Goal: Information Seeking & Learning: Learn about a topic

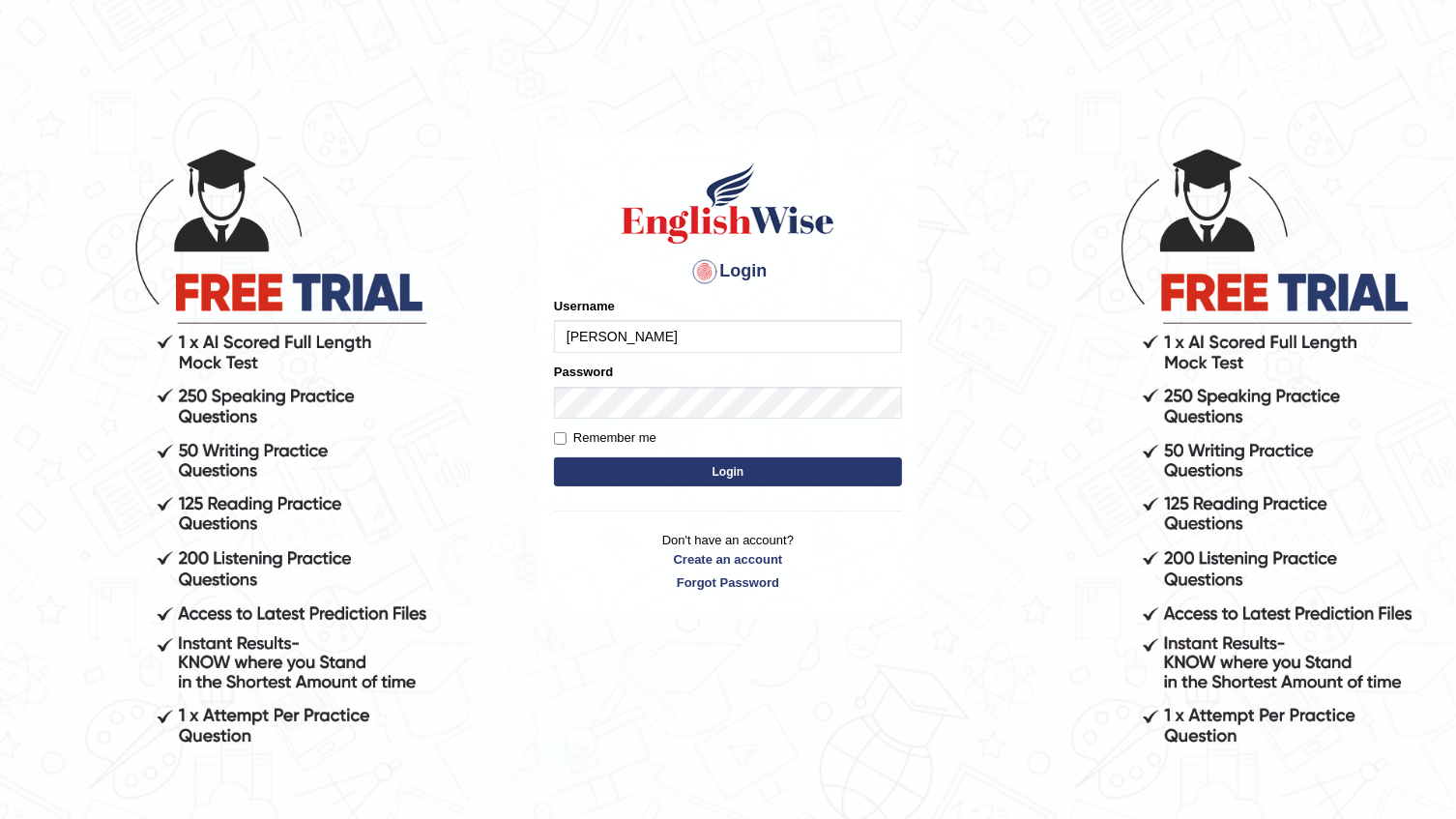
type input "devera"
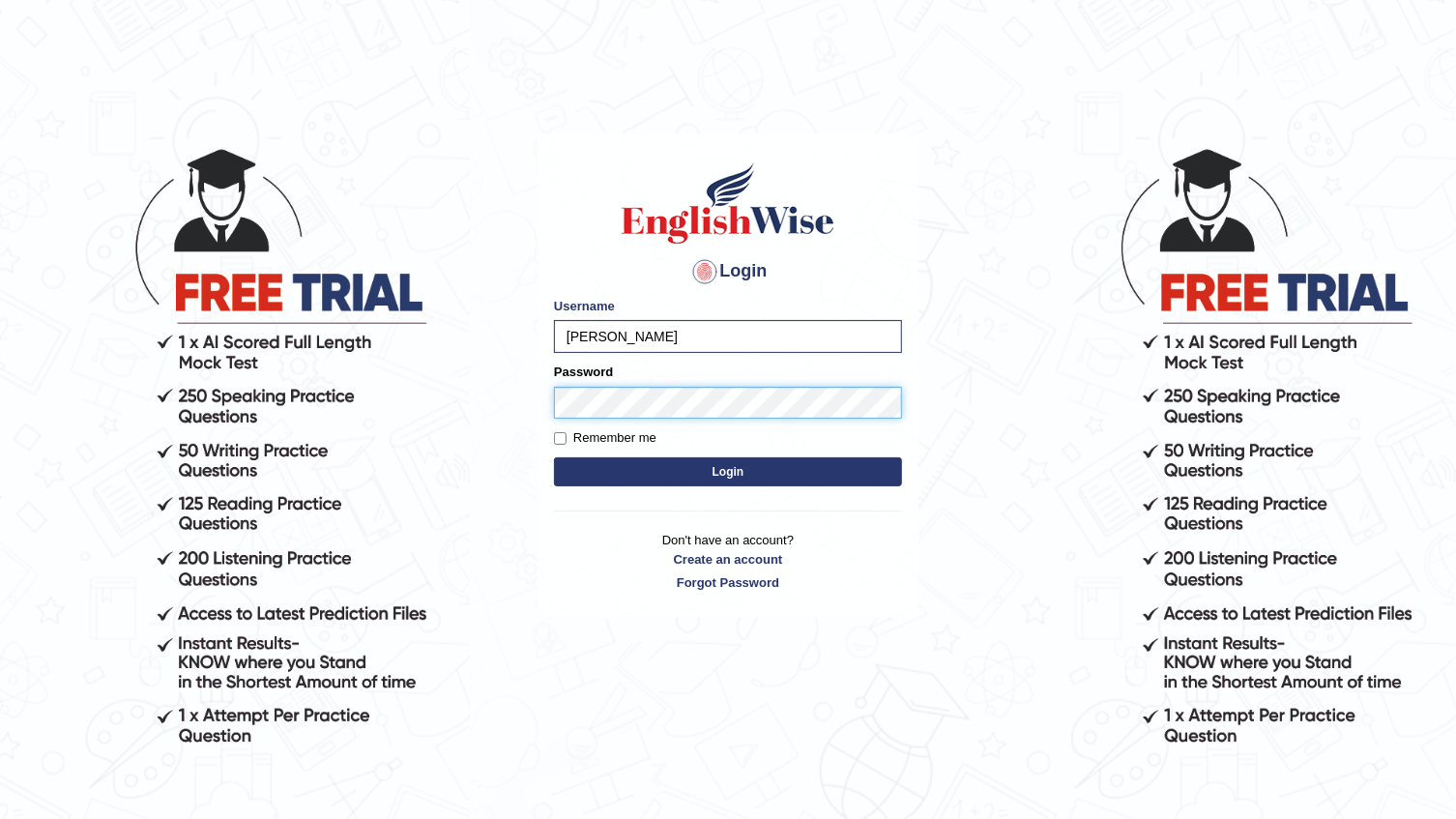
click at [554, 457] on button "Login" at bounding box center [728, 471] width 348 height 29
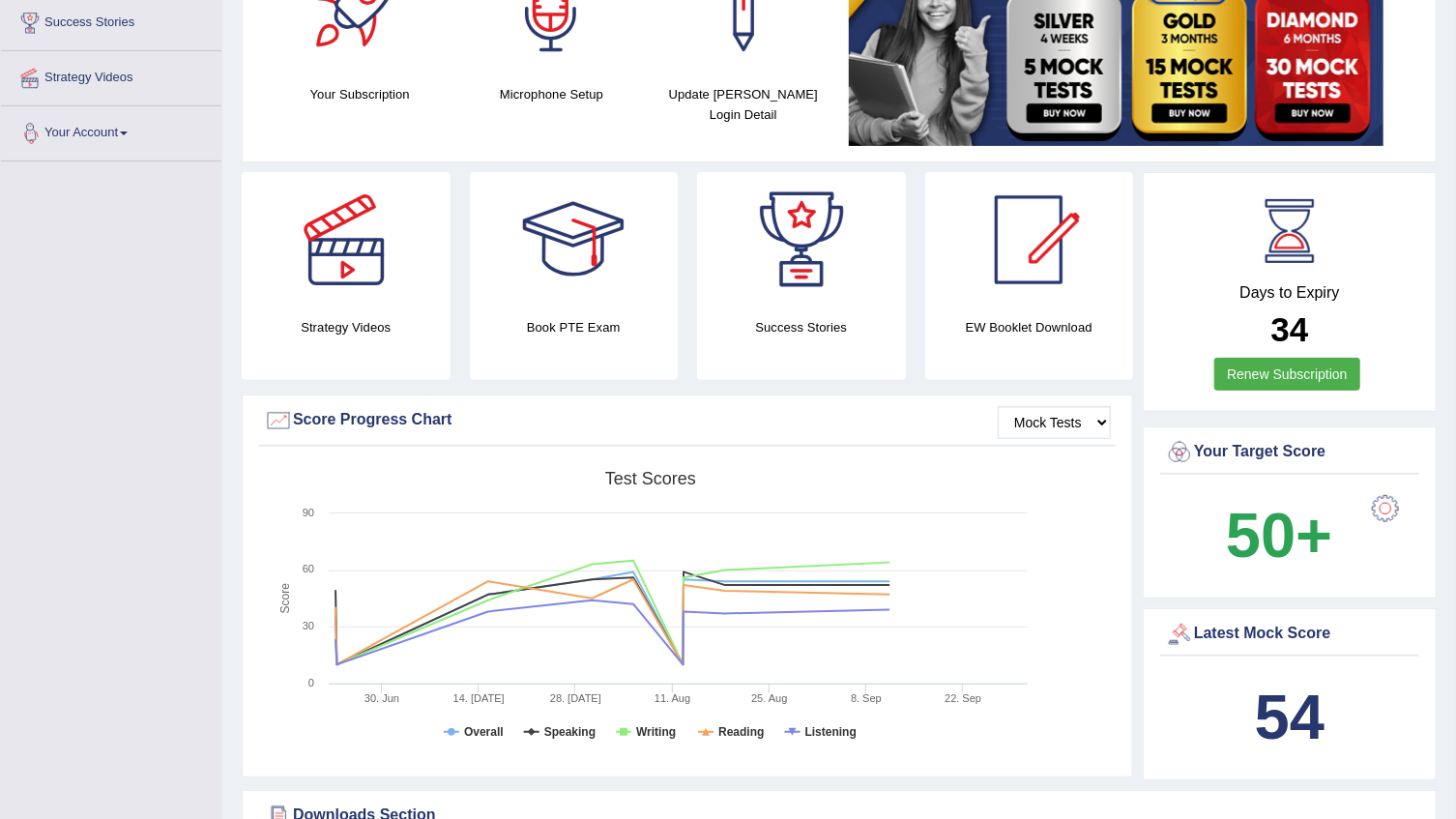
scroll to position [87, 0]
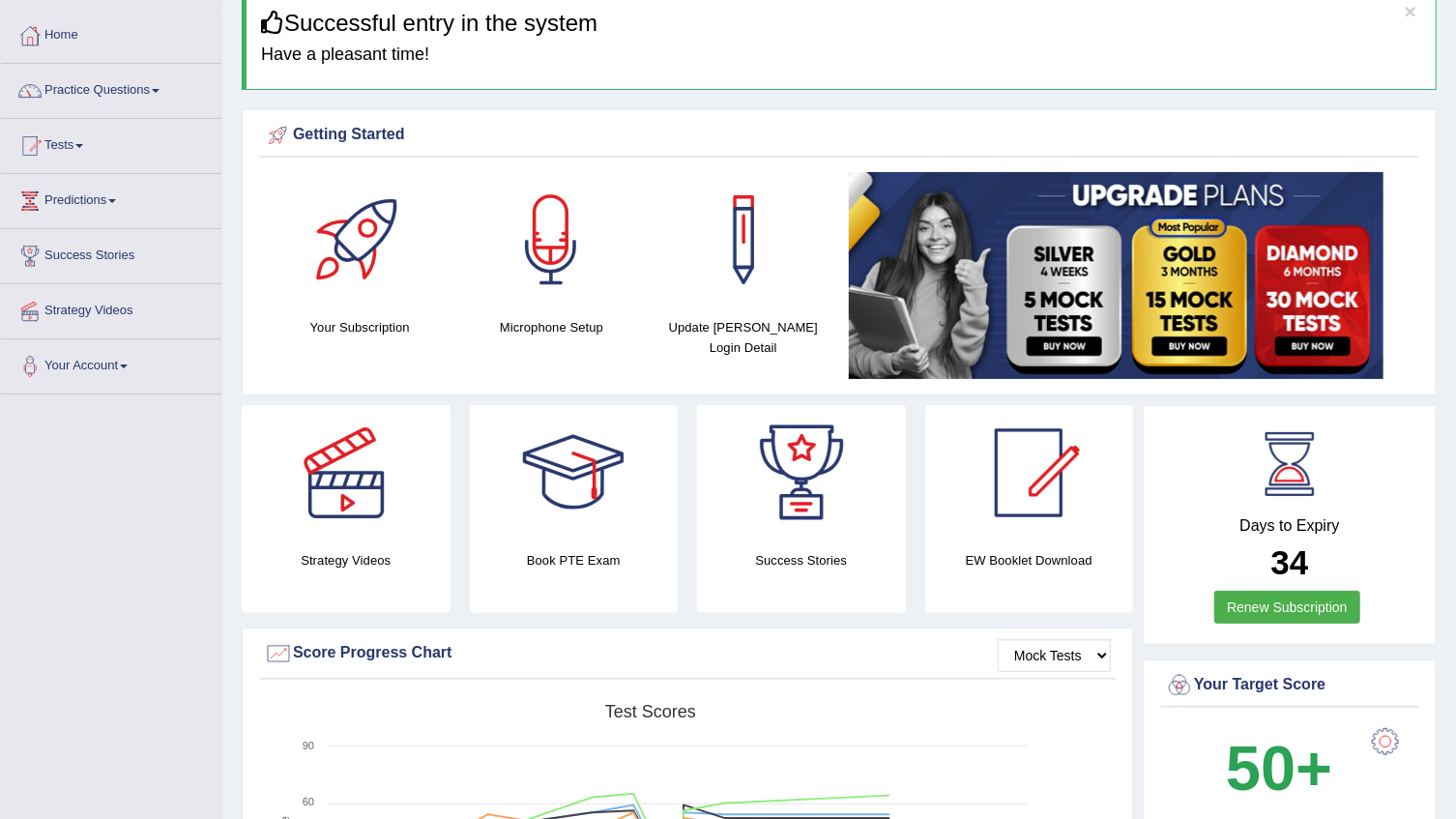
click at [160, 89] on span at bounding box center [156, 91] width 8 height 4
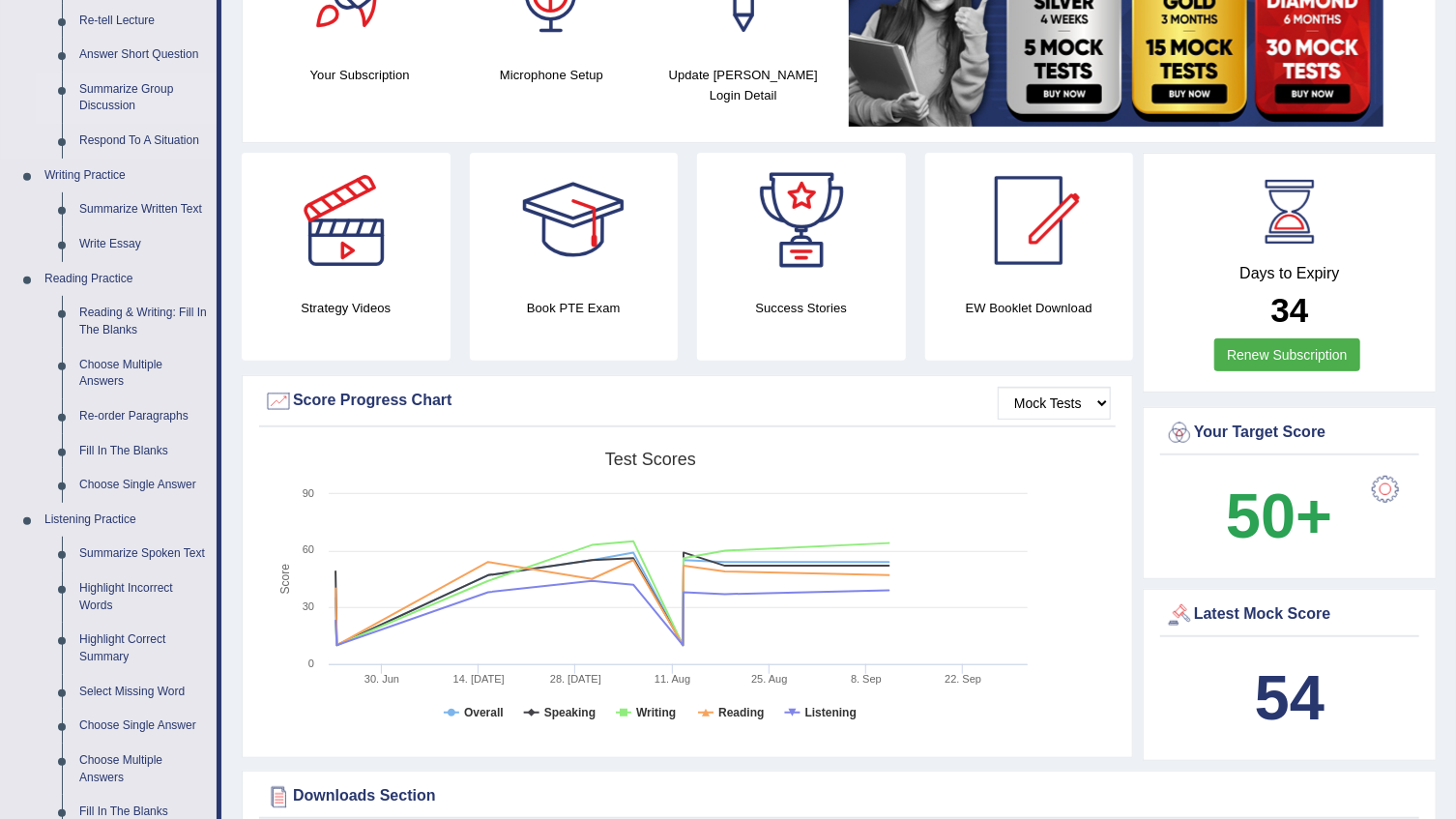
scroll to position [614, 0]
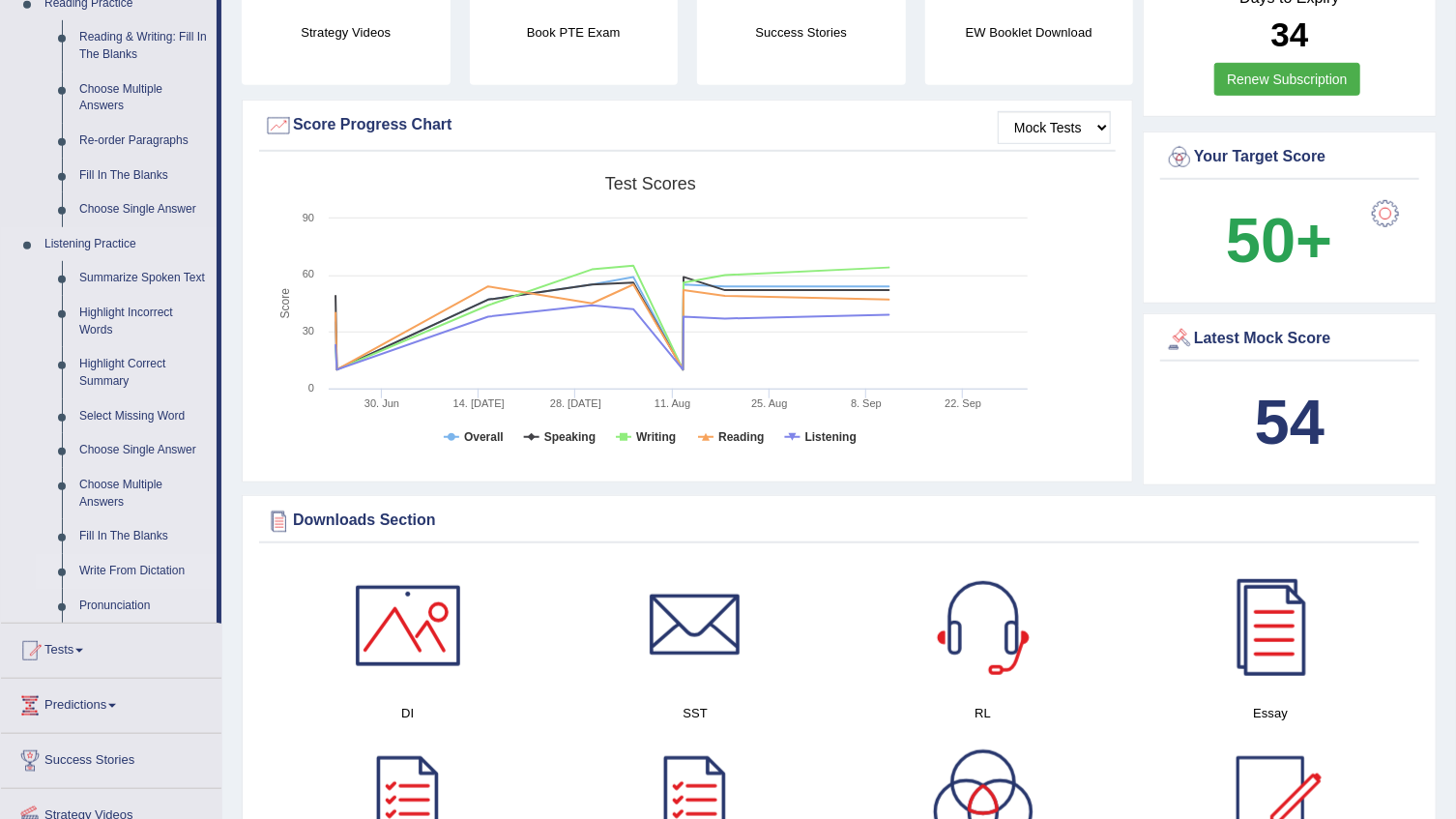
click at [164, 571] on link "Write From Dictation" at bounding box center [144, 571] width 146 height 35
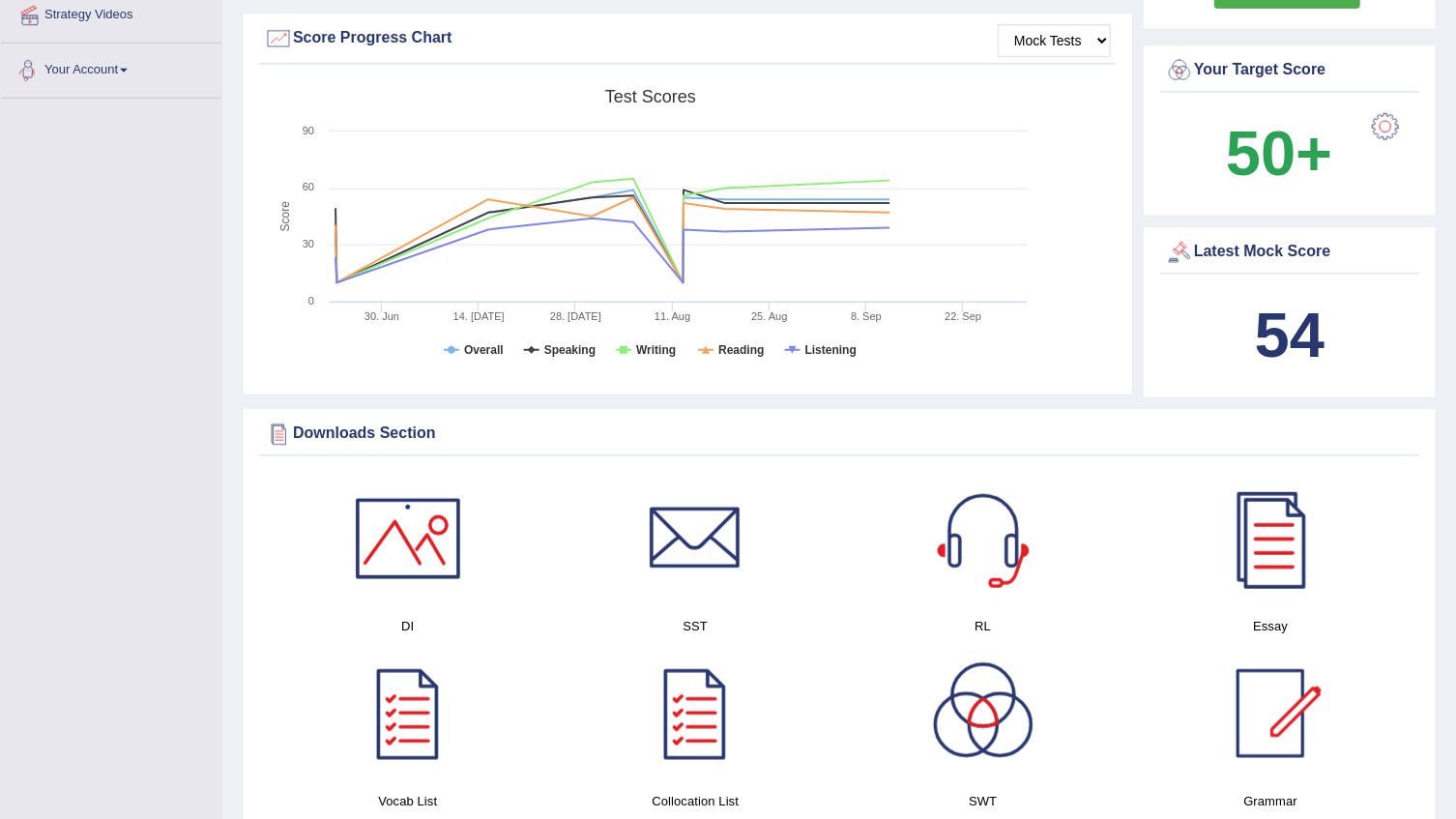
scroll to position [1284, 0]
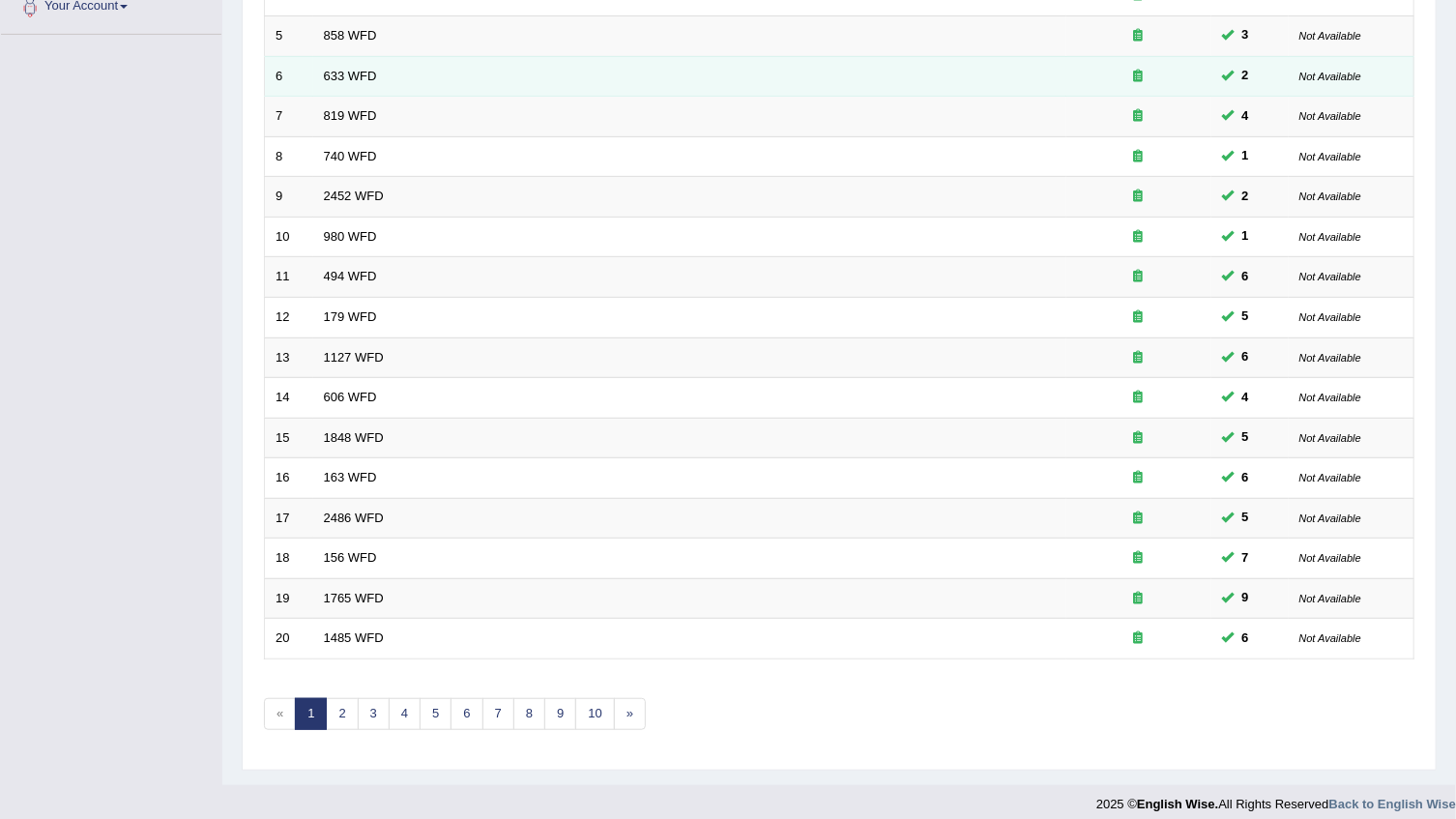
scroll to position [458, 0]
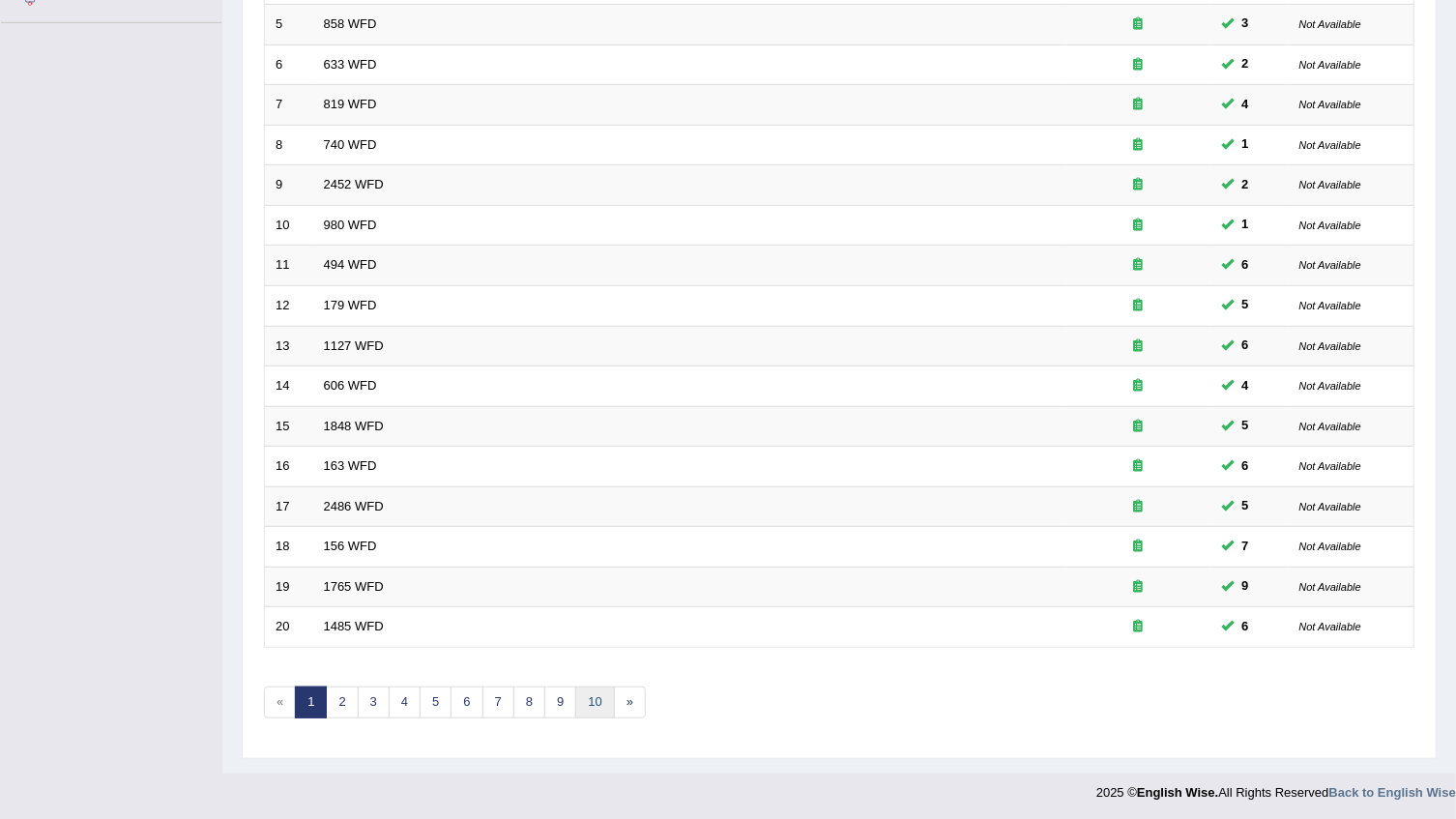
click at [598, 698] on link "10" at bounding box center [594, 702] width 39 height 32
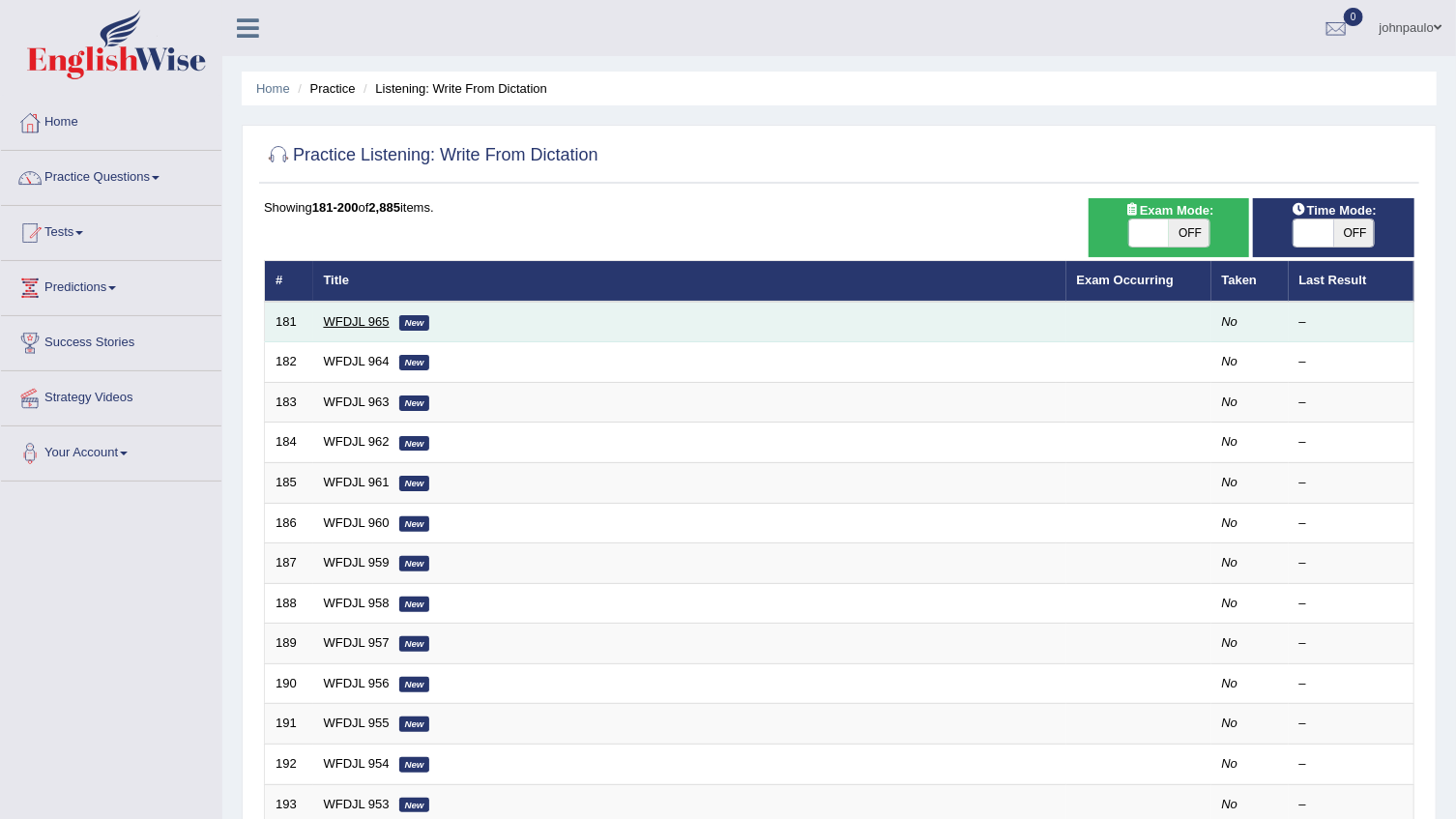
click at [373, 319] on link "WFDJL 965" at bounding box center [357, 321] width 66 height 15
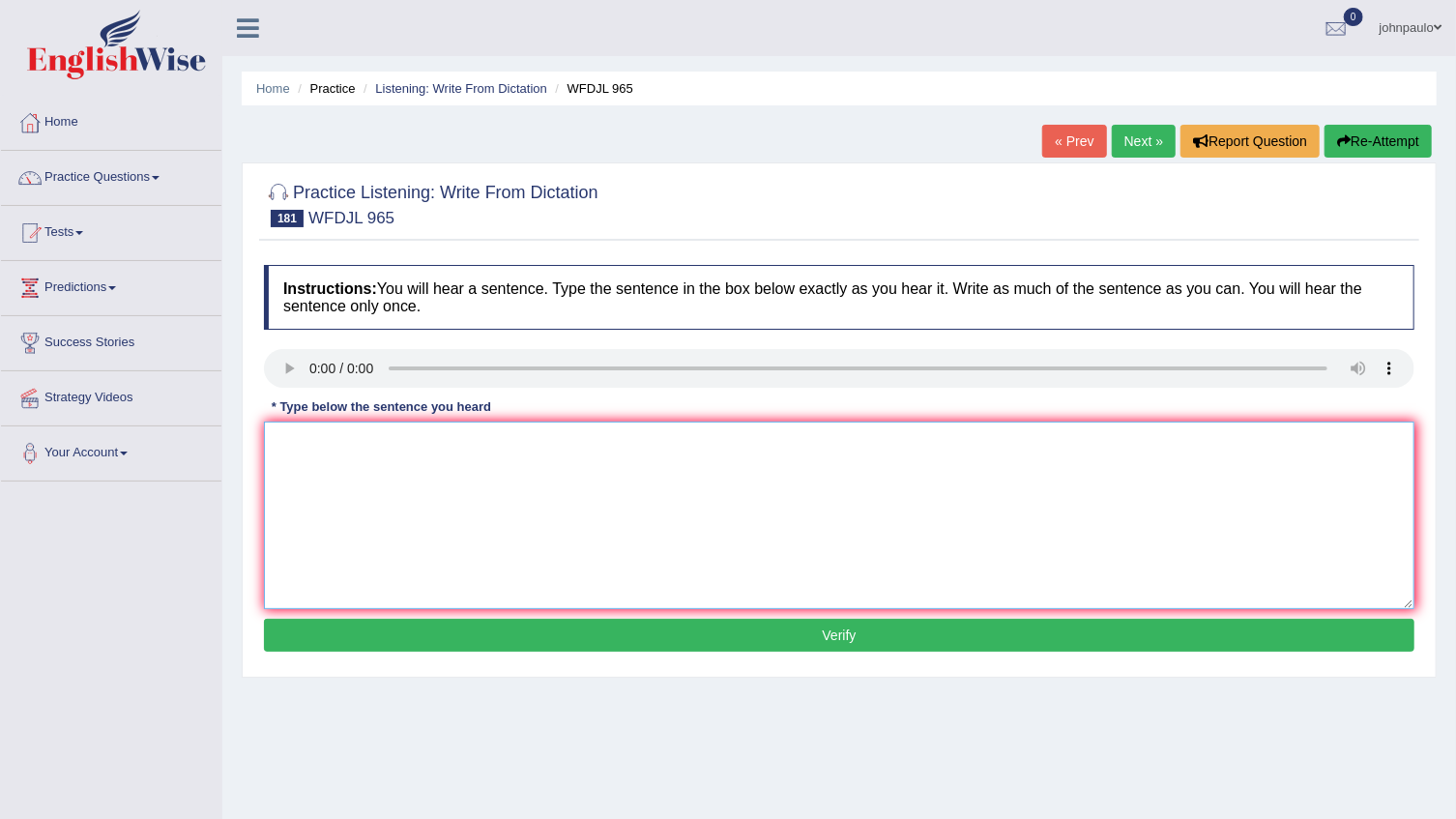
click at [338, 480] on textarea at bounding box center [838, 515] width 1151 height 188
click at [445, 438] on textarea "Soon the sound of orchestra will" at bounding box center [838, 515] width 1151 height 188
click at [304, 446] on textarea "Soon the sound of orchestra arechestra will" at bounding box center [838, 515] width 1151 height 188
click at [557, 444] on textarea "Soon, the sound of orchestra arechestra will" at bounding box center [838, 515] width 1151 height 188
type textarea "Soon, the sound of orchestra arechestra will finish disappear."
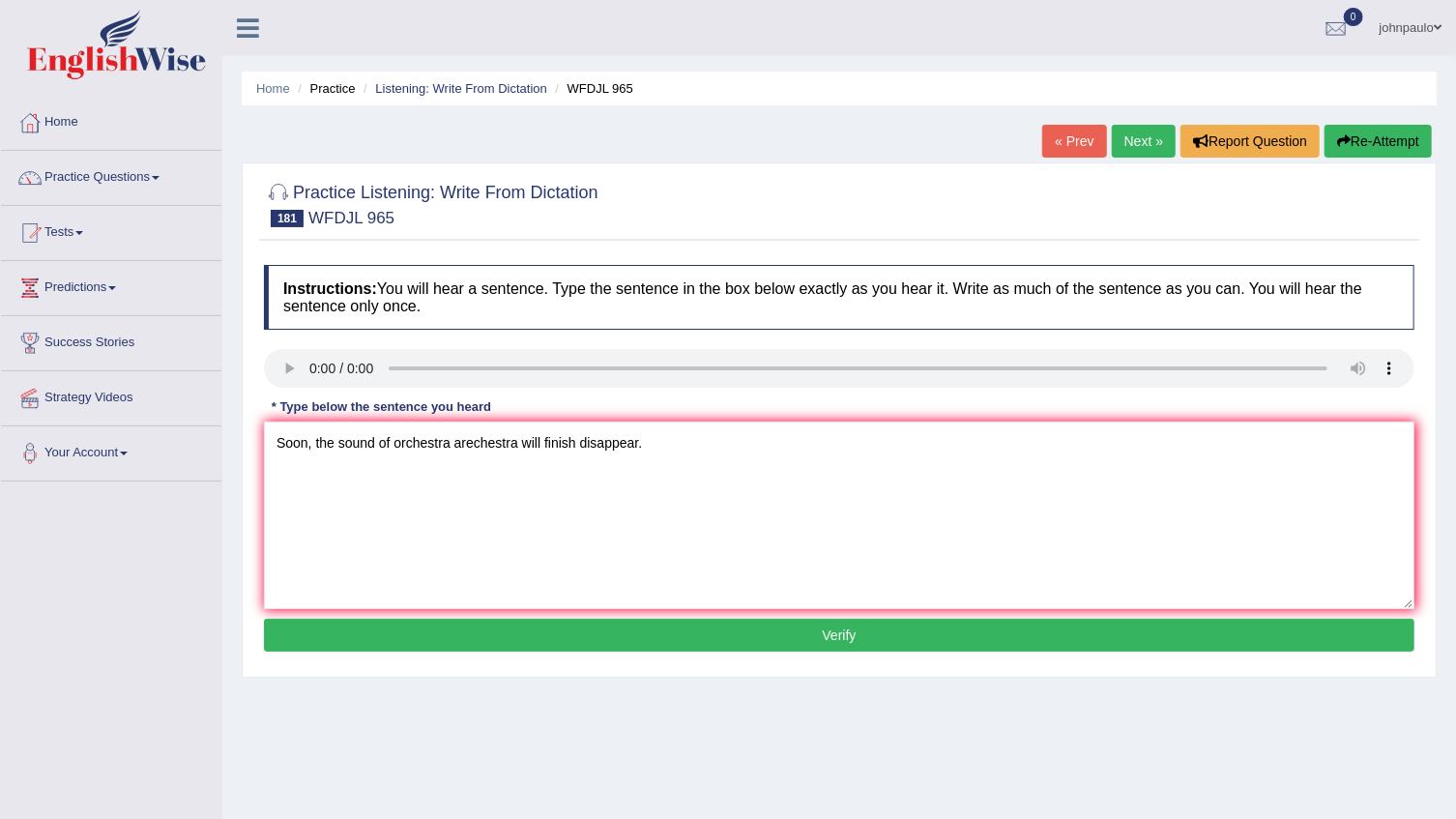
click at [685, 632] on button "Verify" at bounding box center [838, 634] width 1151 height 33
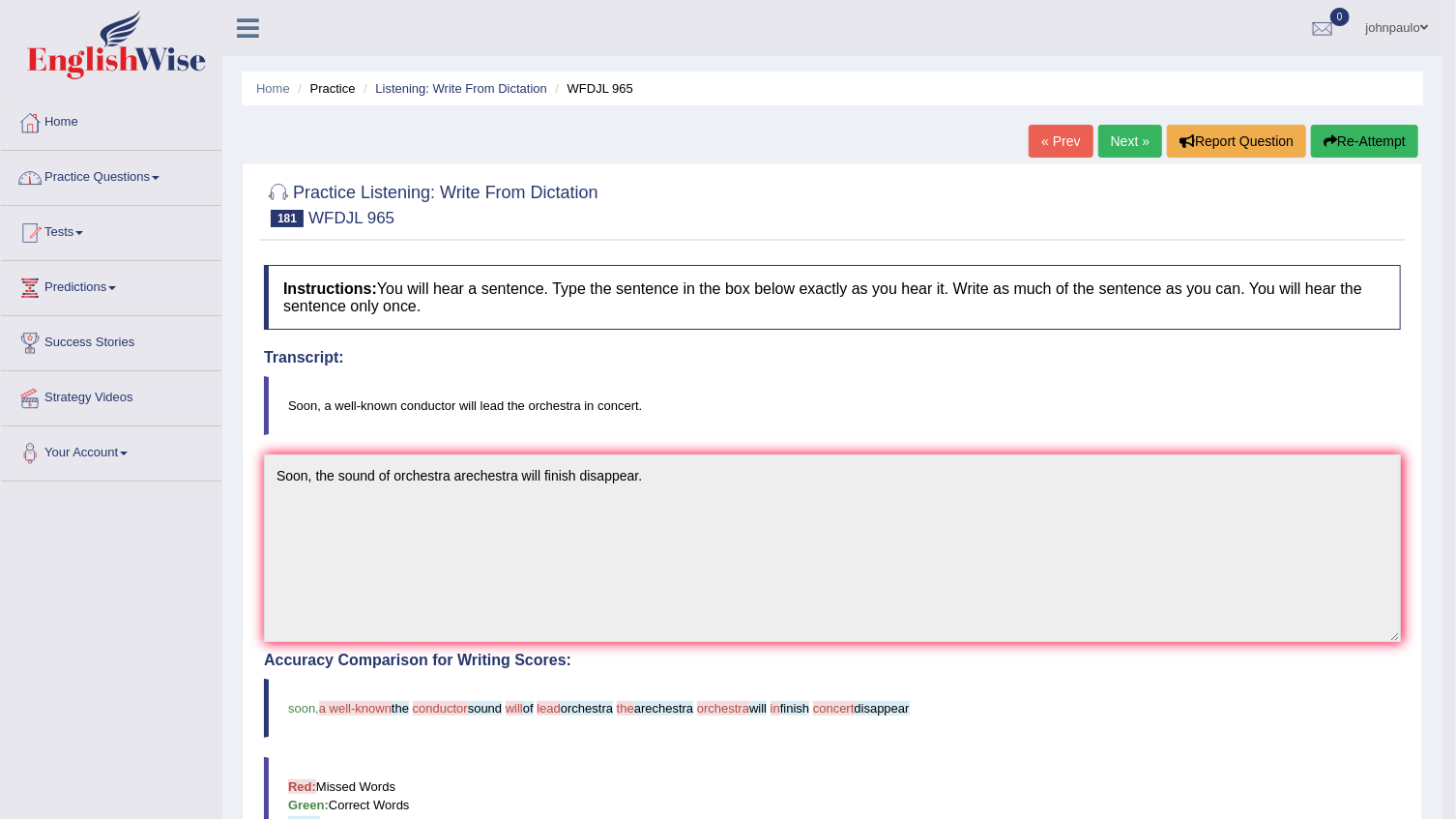
click at [1111, 139] on link "Next »" at bounding box center [1130, 141] width 64 height 33
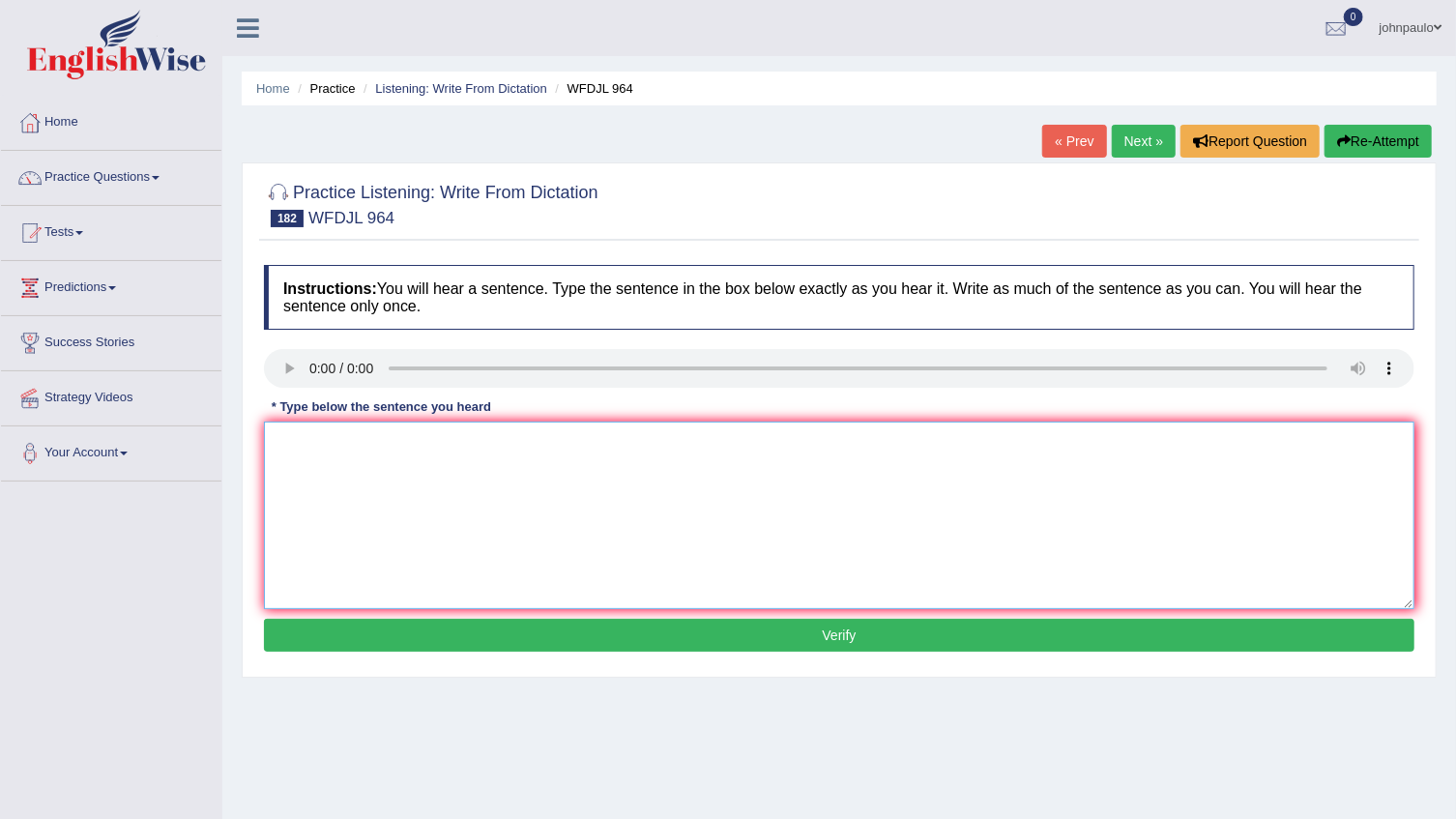
click at [302, 449] on textarea at bounding box center [838, 515] width 1151 height 188
type textarea "l"
type textarea "Learning to letterature leterature is a big part of education educations."
click at [674, 637] on button "Verify" at bounding box center [838, 634] width 1151 height 33
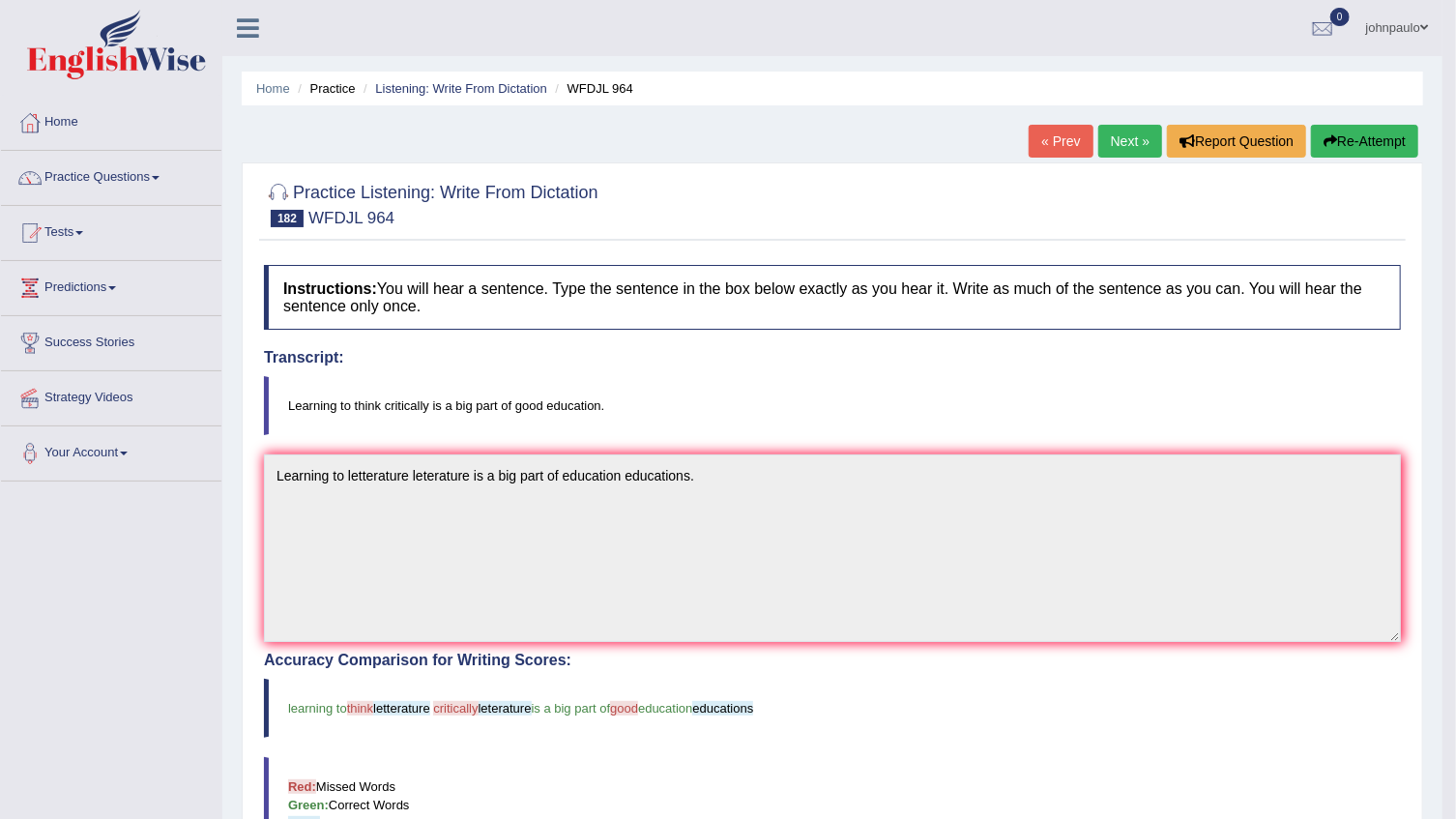
click at [1143, 148] on link "Next »" at bounding box center [1130, 141] width 64 height 33
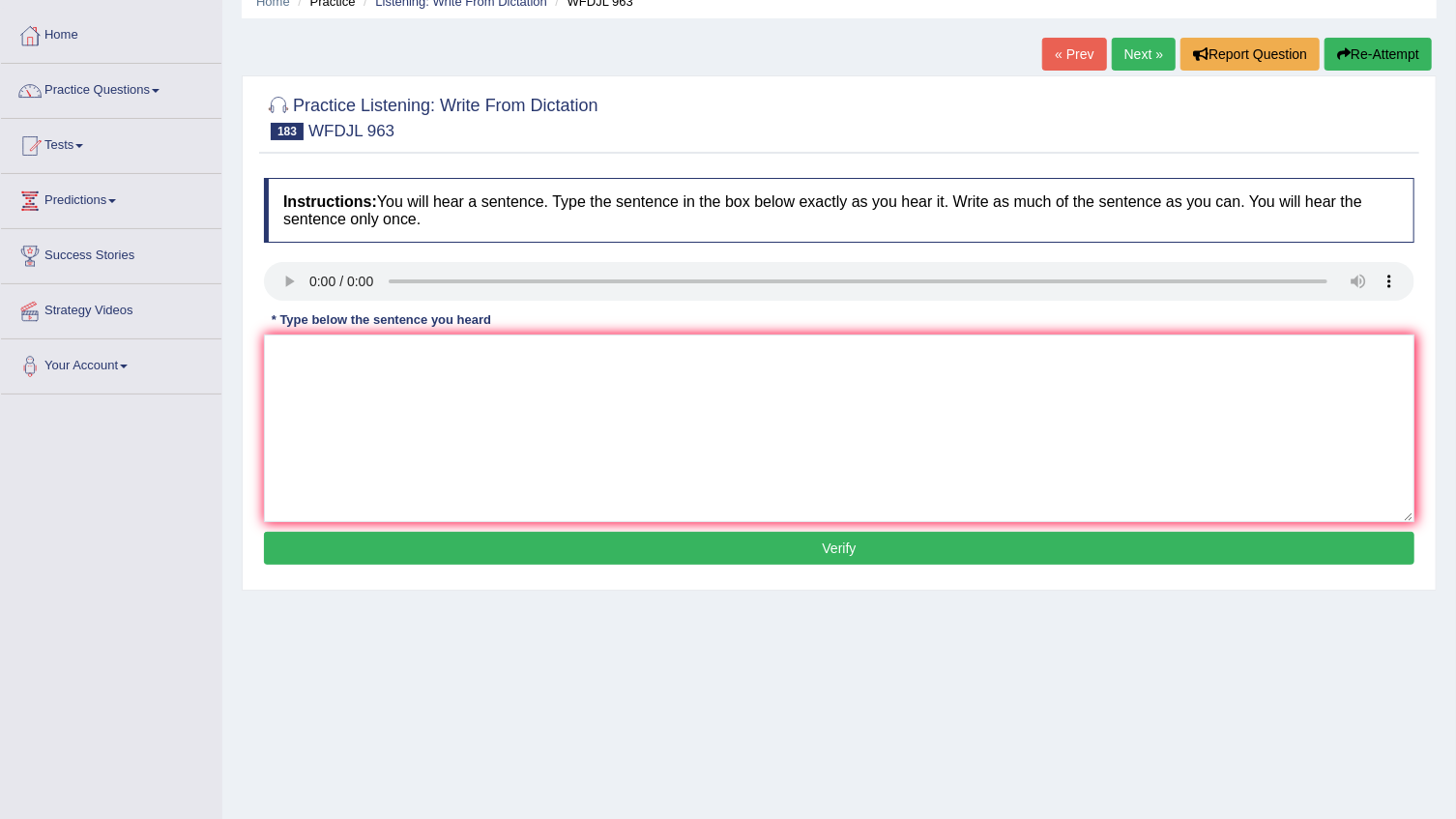
scroll to position [87, 0]
click at [286, 371] on textarea at bounding box center [838, 428] width 1151 height 188
type textarea "With the weather changing farmer are the main in there thier farm."
click at [703, 541] on button "Verify" at bounding box center [838, 548] width 1151 height 33
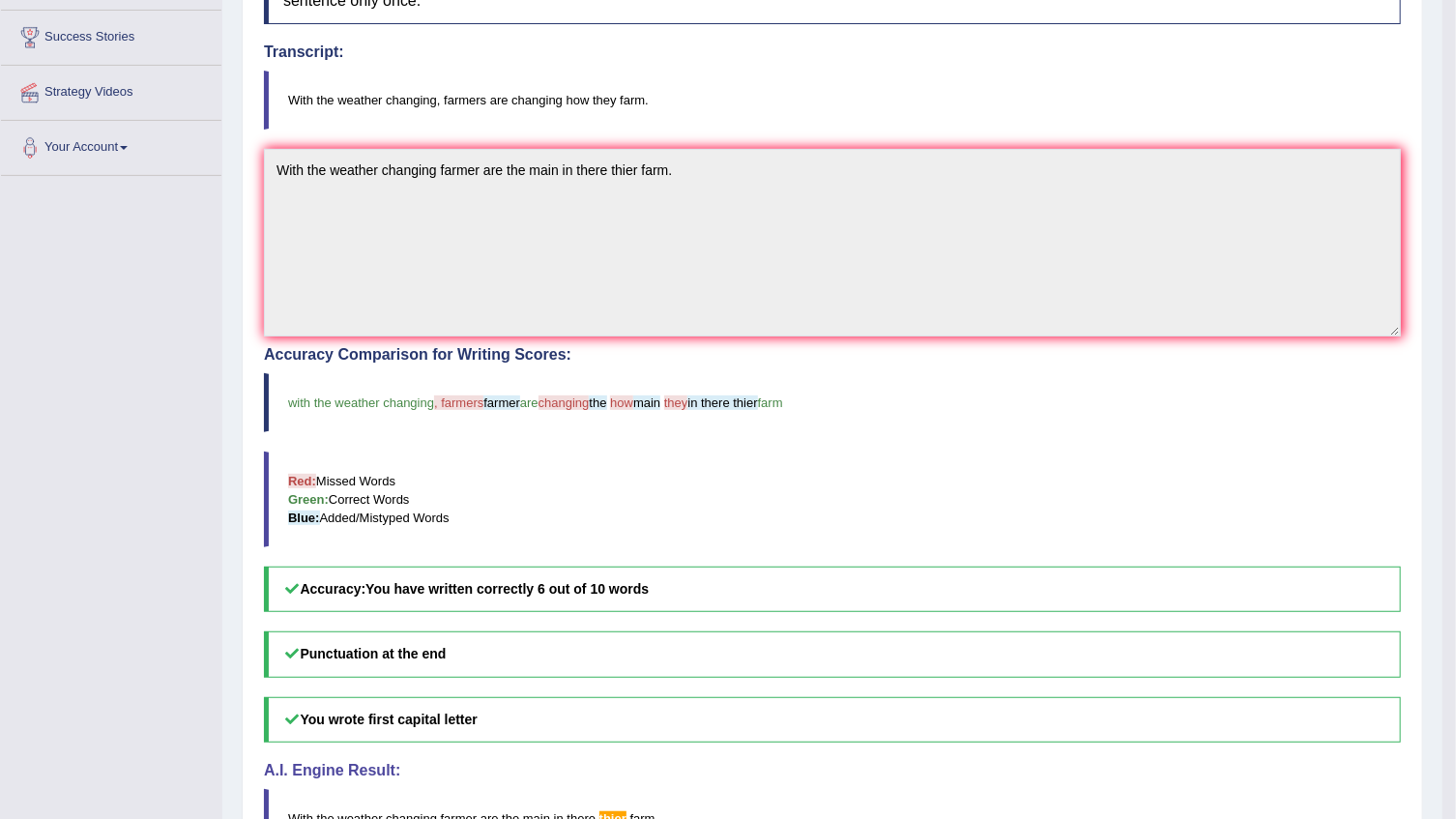
scroll to position [0, 0]
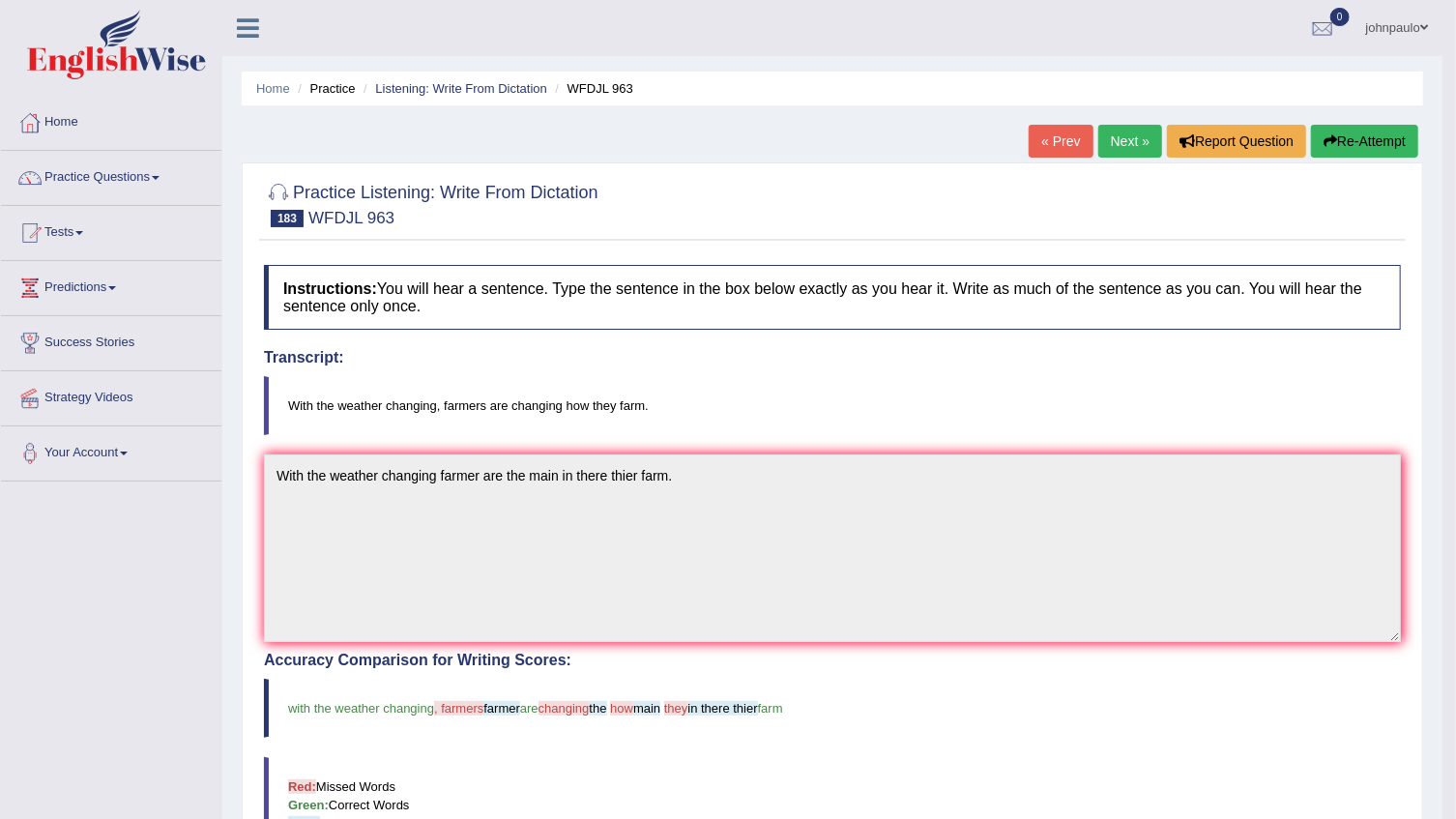
click at [1139, 152] on link "Next »" at bounding box center [1130, 141] width 64 height 33
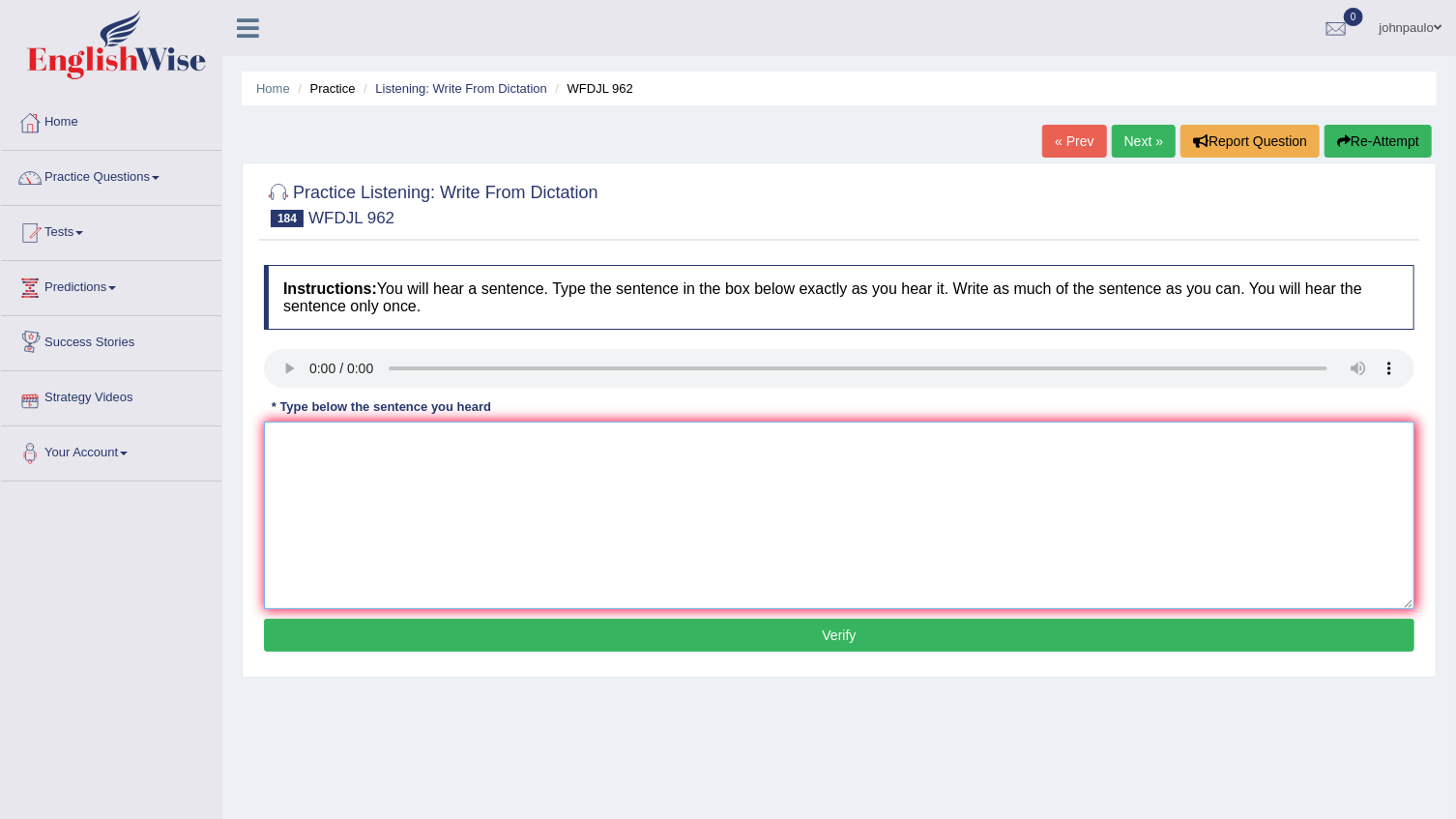
click at [340, 458] on textarea at bounding box center [838, 515] width 1151 height 188
type textarea "Doing a out side outside class student learn more skills skill."
click at [921, 640] on button "Verify" at bounding box center [838, 634] width 1151 height 33
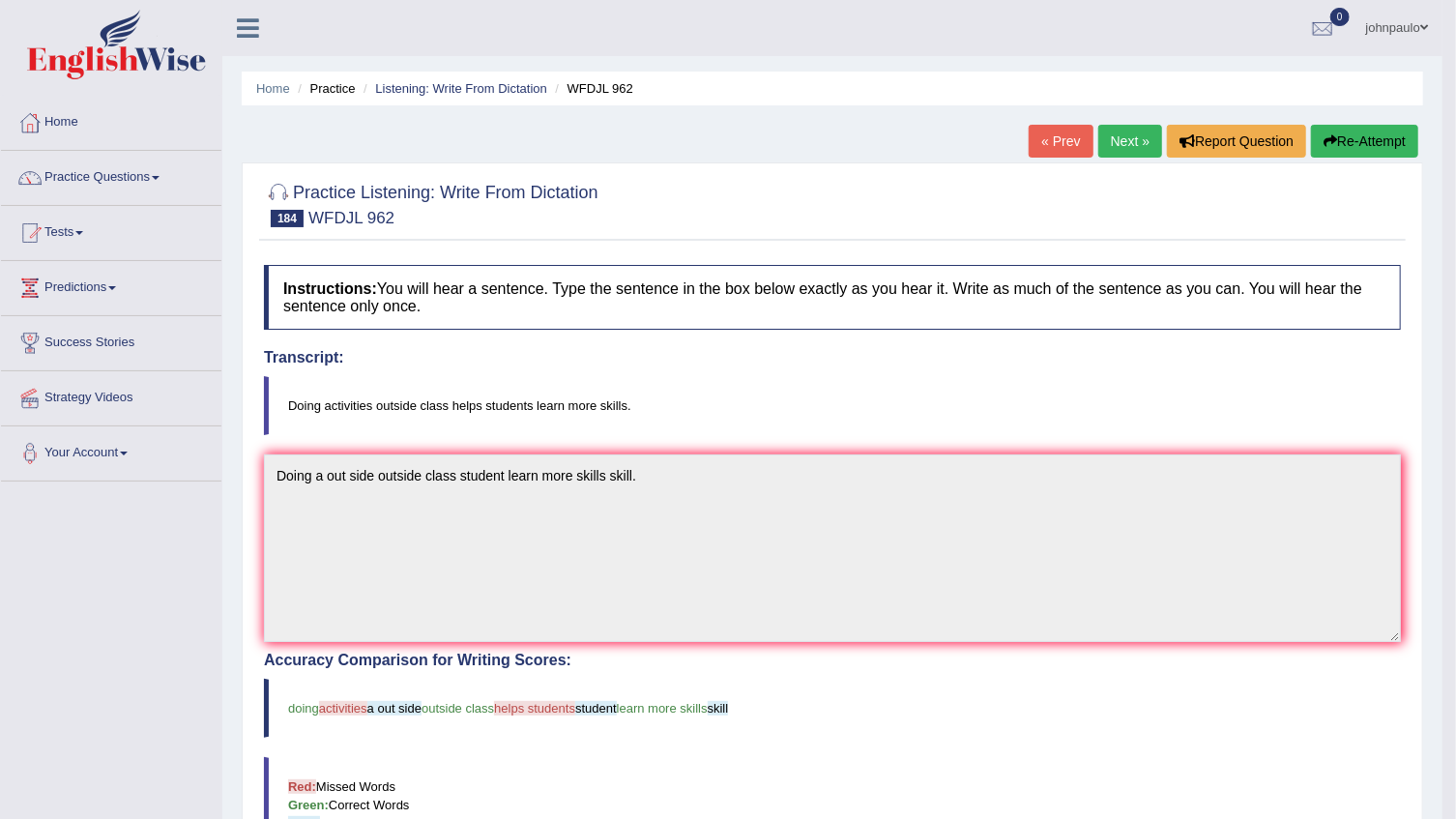
click at [82, 231] on span at bounding box center [80, 233] width 8 height 4
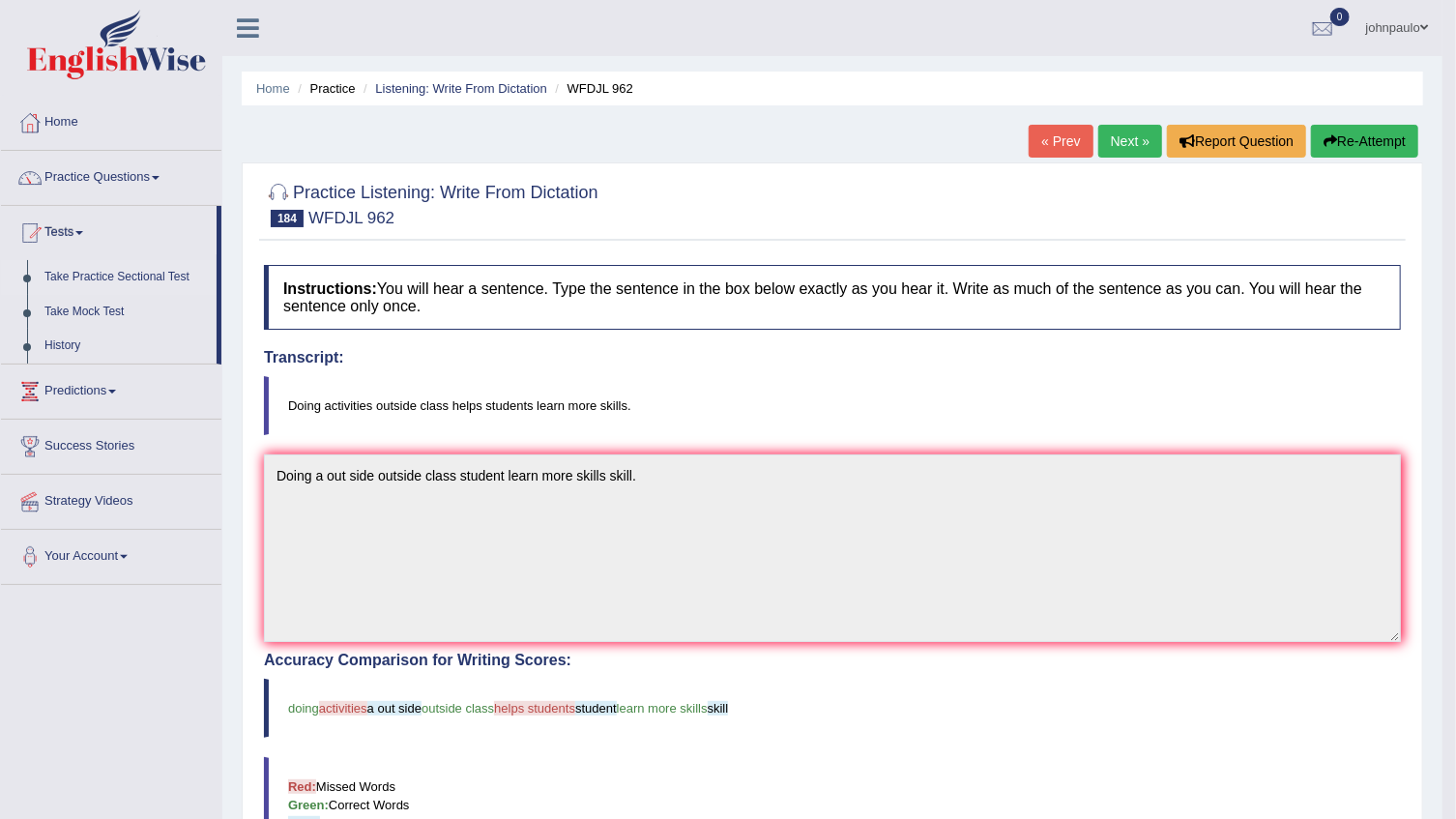
click at [128, 280] on link "Take Practice Sectional Test" at bounding box center [126, 277] width 181 height 35
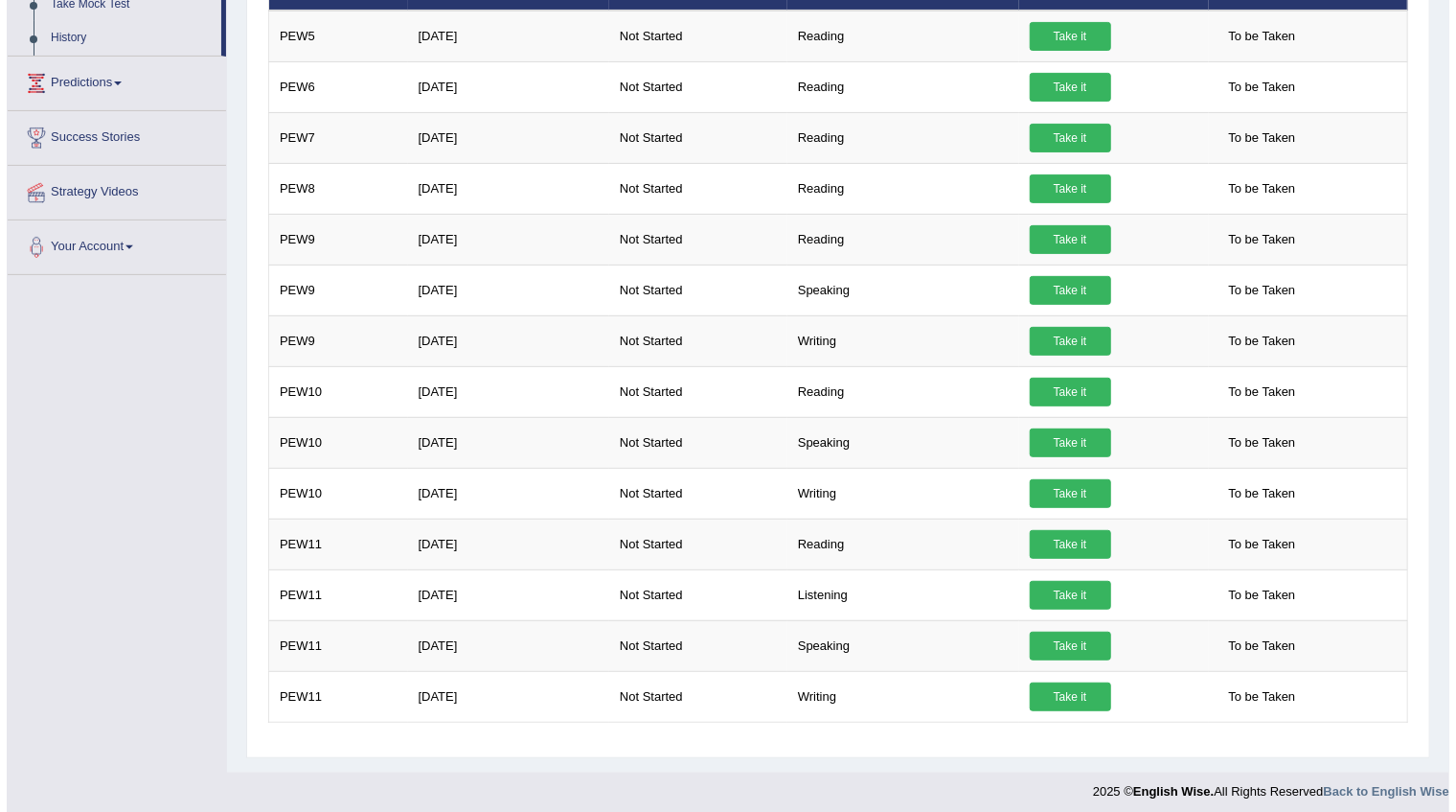
scroll to position [311, 0]
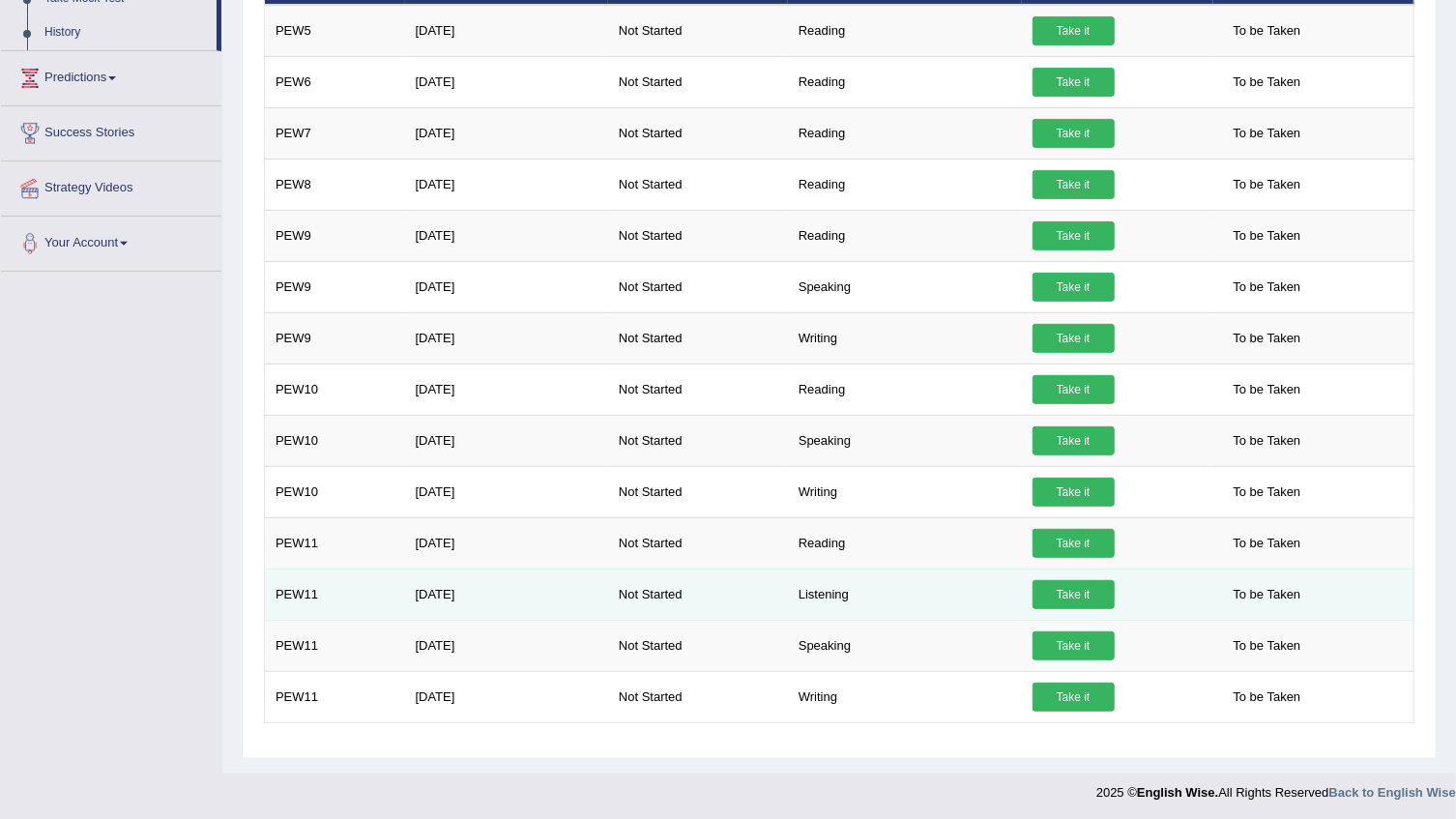
click at [1065, 592] on link "Take it" at bounding box center [1074, 594] width 82 height 29
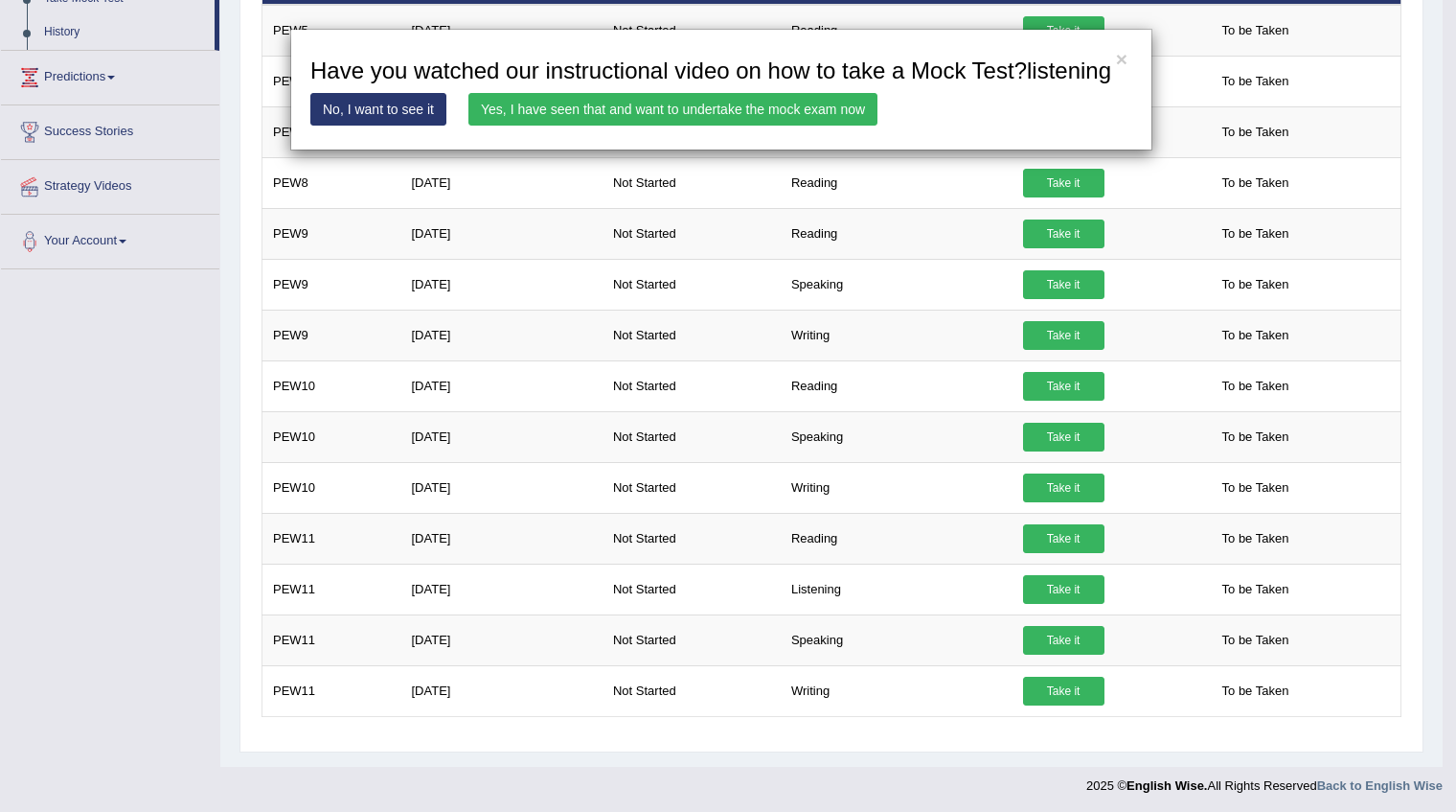
click at [671, 109] on link "Yes, I have seen that and want to undertake the mock exam now" at bounding box center [674, 109] width 410 height 33
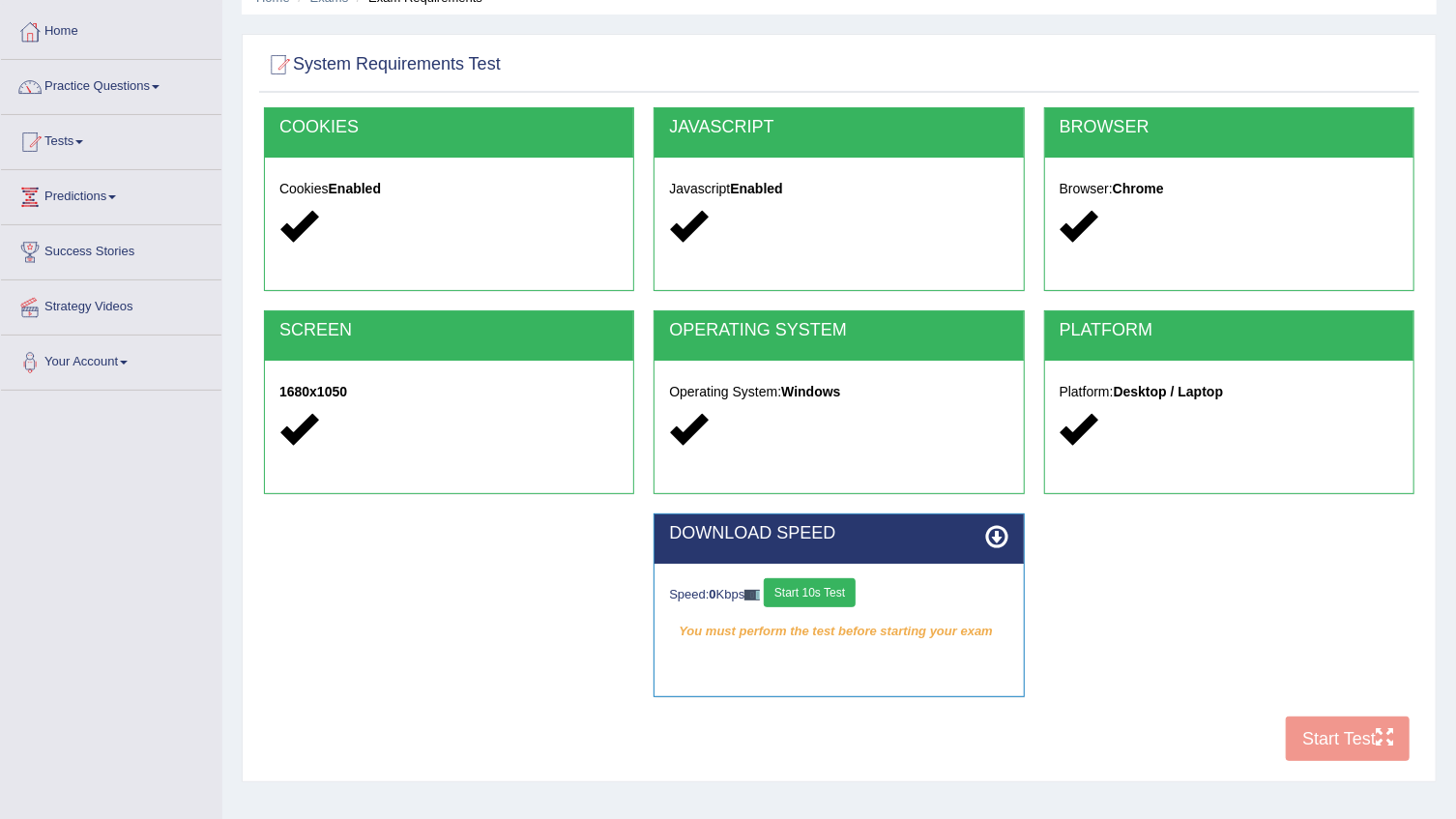
scroll to position [196, 0]
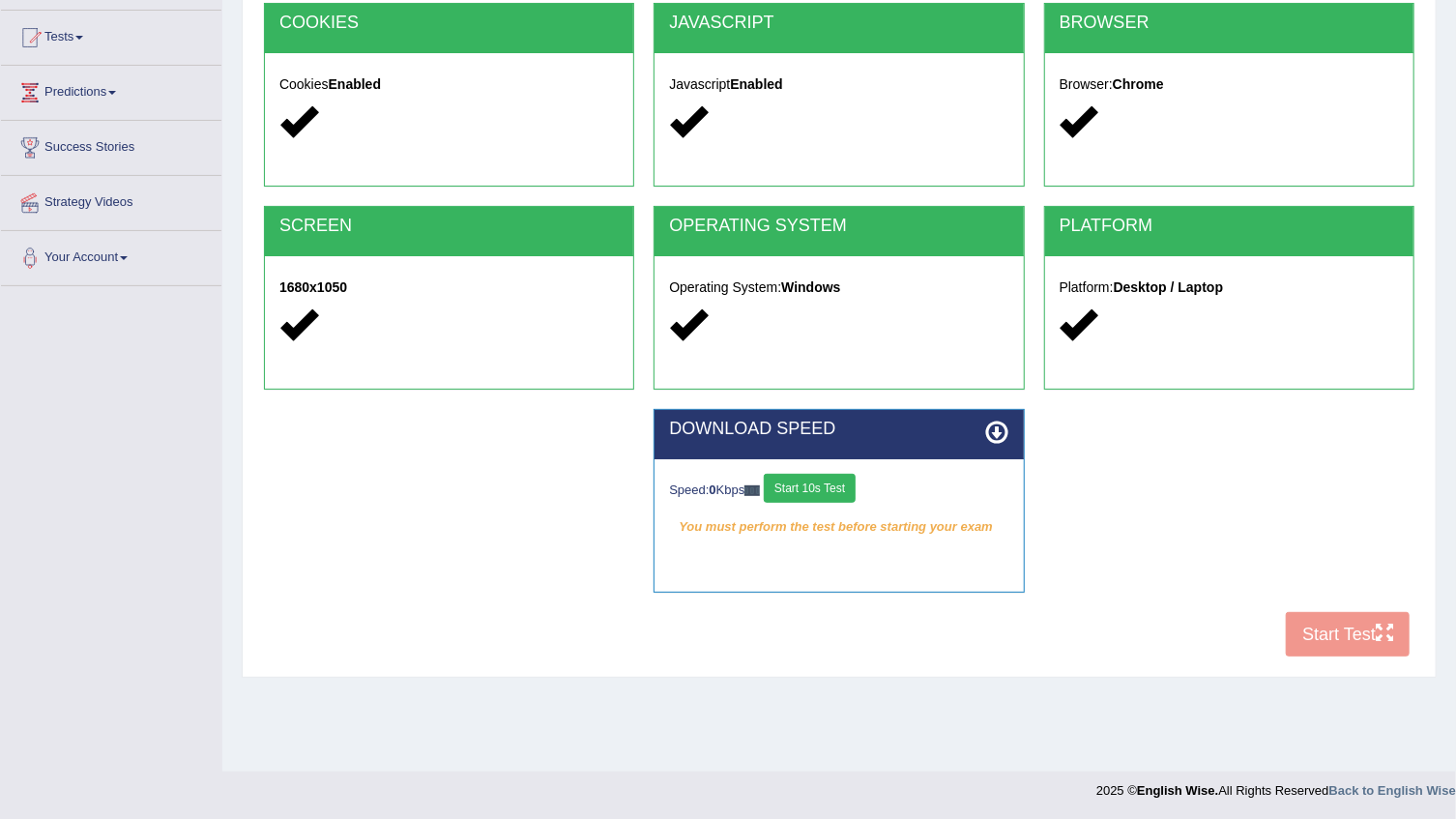
click at [821, 482] on button "Start 10s Test" at bounding box center [809, 488] width 92 height 29
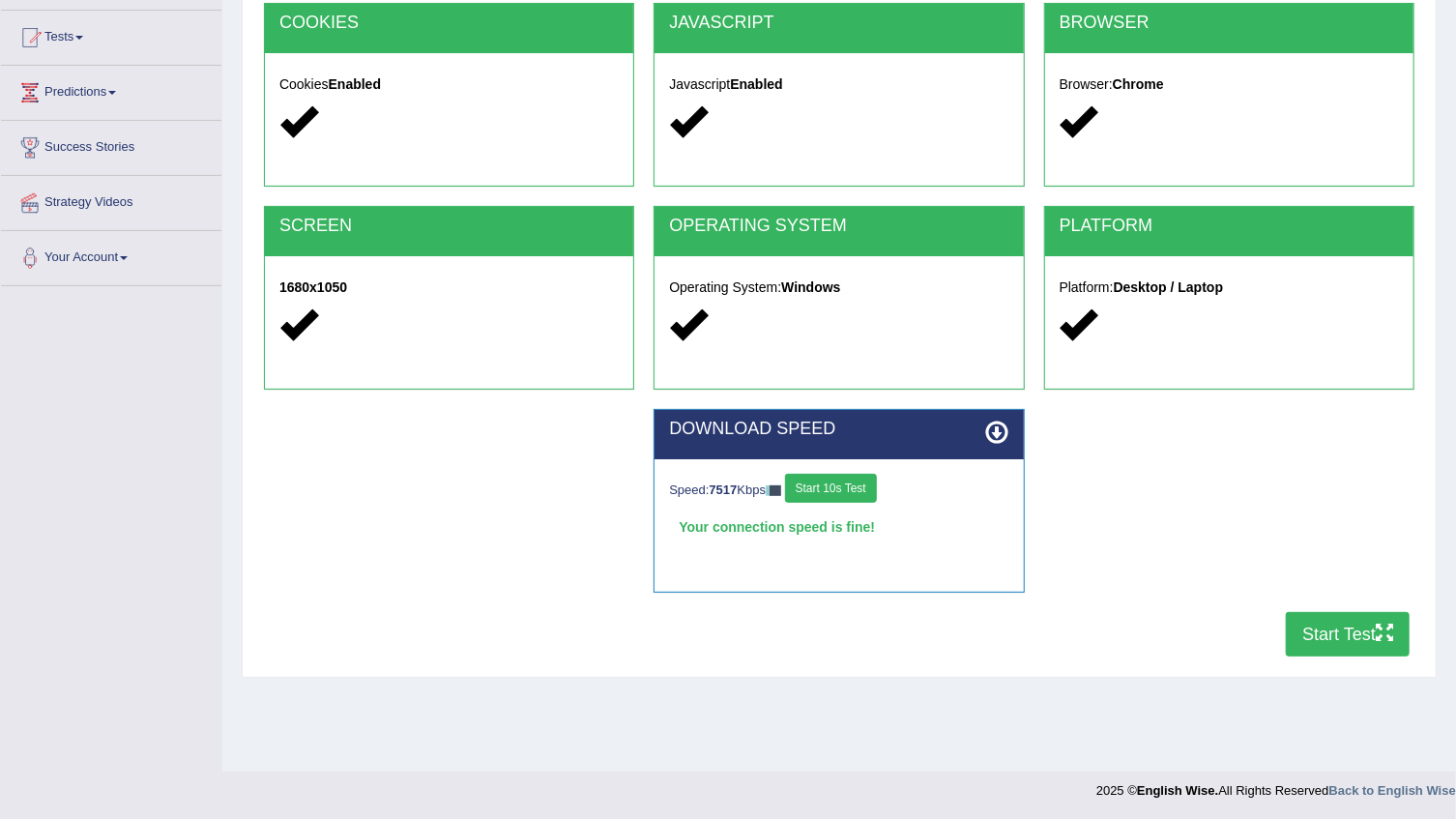
click at [831, 492] on button "Start 10s Test" at bounding box center [831, 488] width 92 height 29
click at [849, 492] on button "Start 10s Test" at bounding box center [831, 488] width 92 height 29
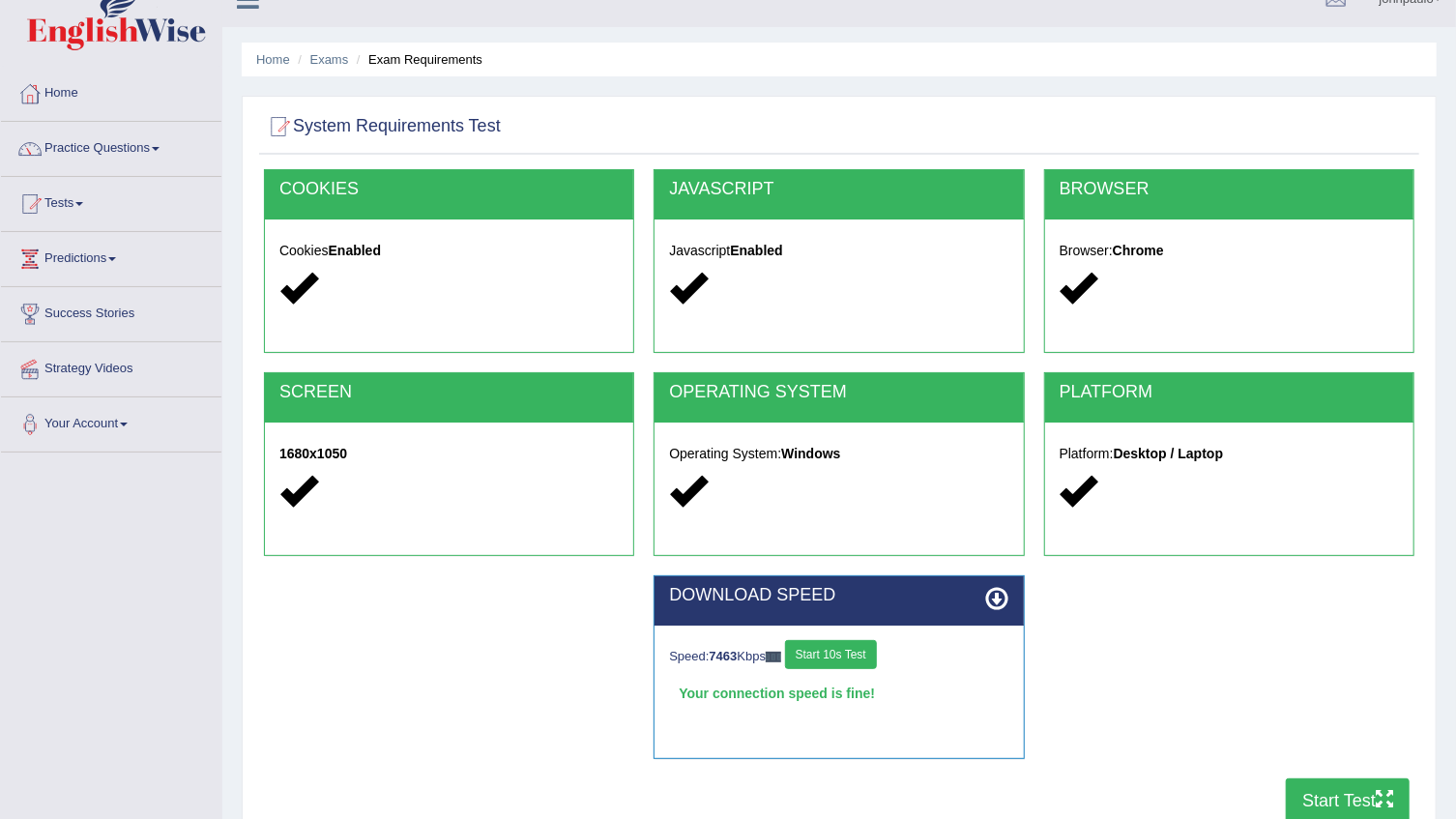
scroll to position [0, 0]
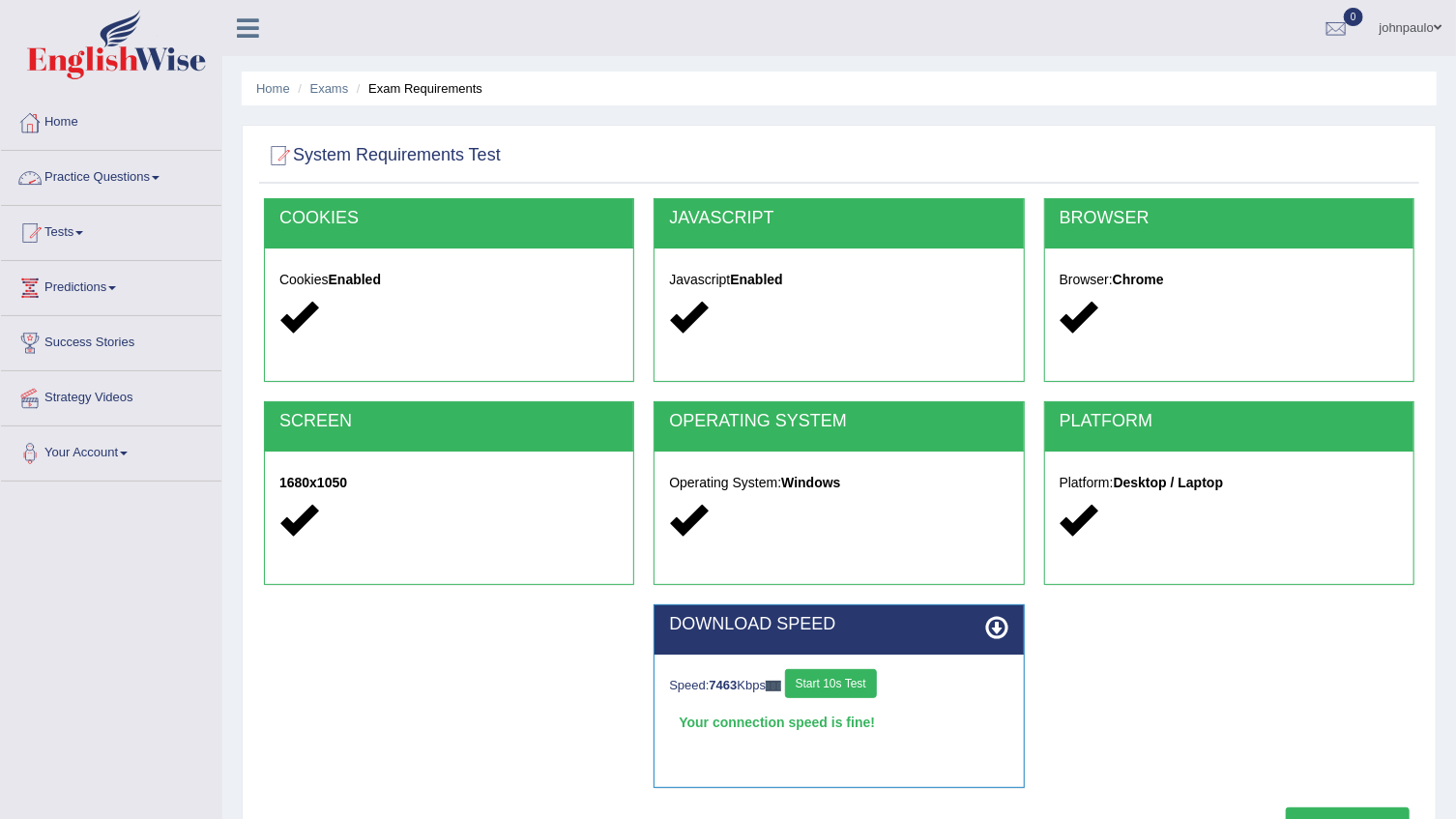
click at [160, 174] on link "Practice Questions" at bounding box center [111, 175] width 221 height 48
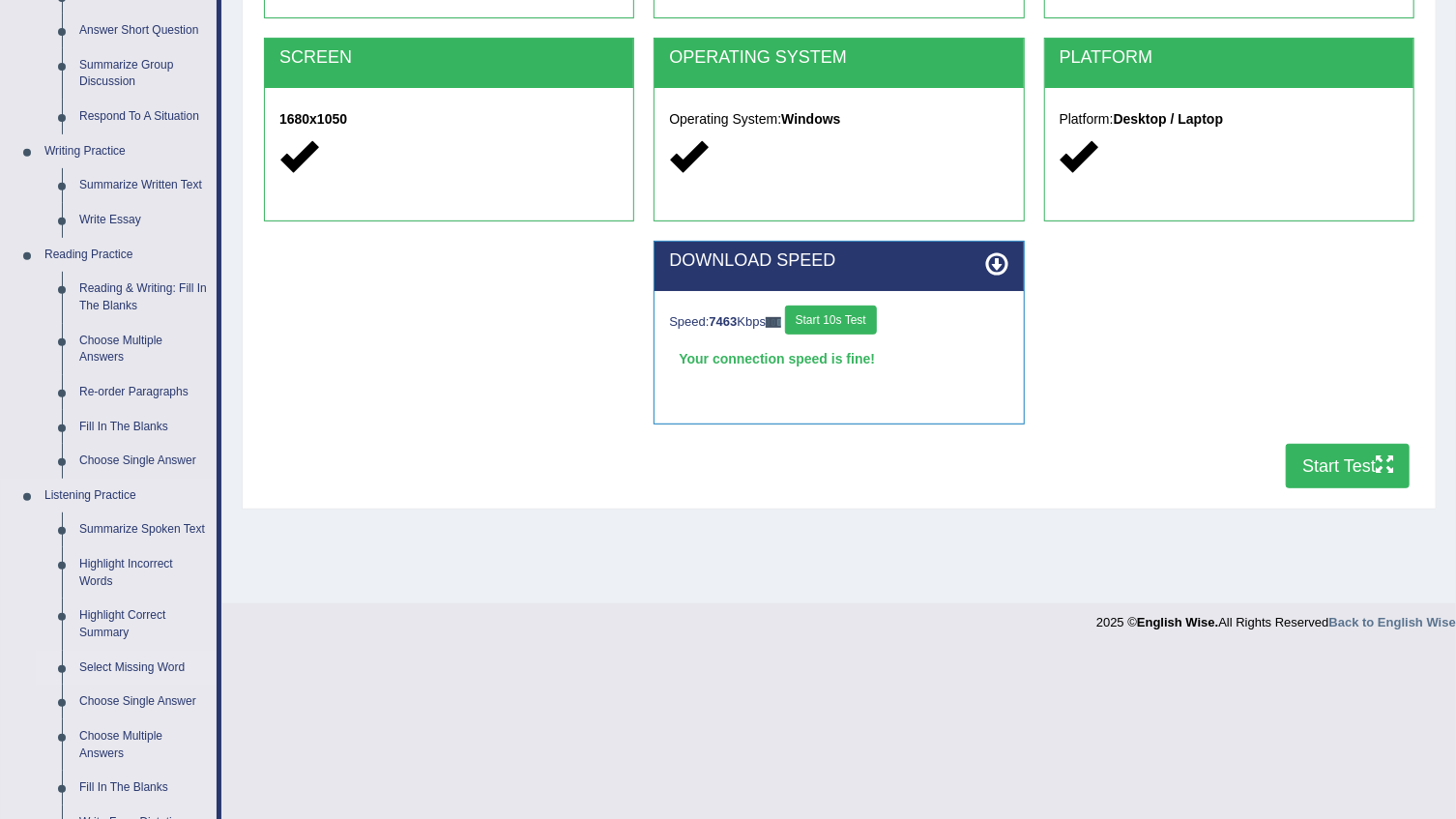
scroll to position [694, 0]
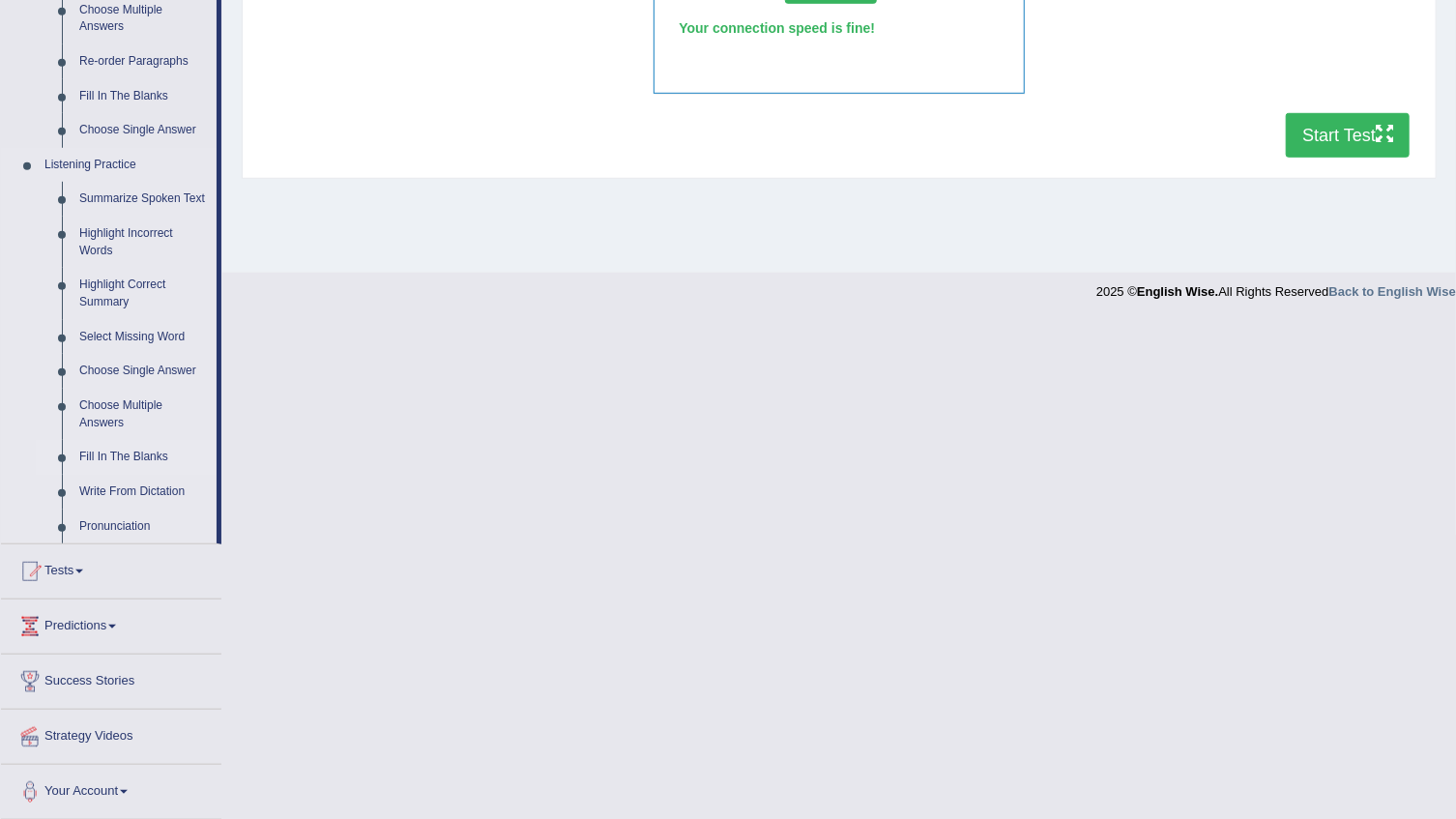
click at [150, 453] on link "Fill In The Blanks" at bounding box center [144, 457] width 146 height 35
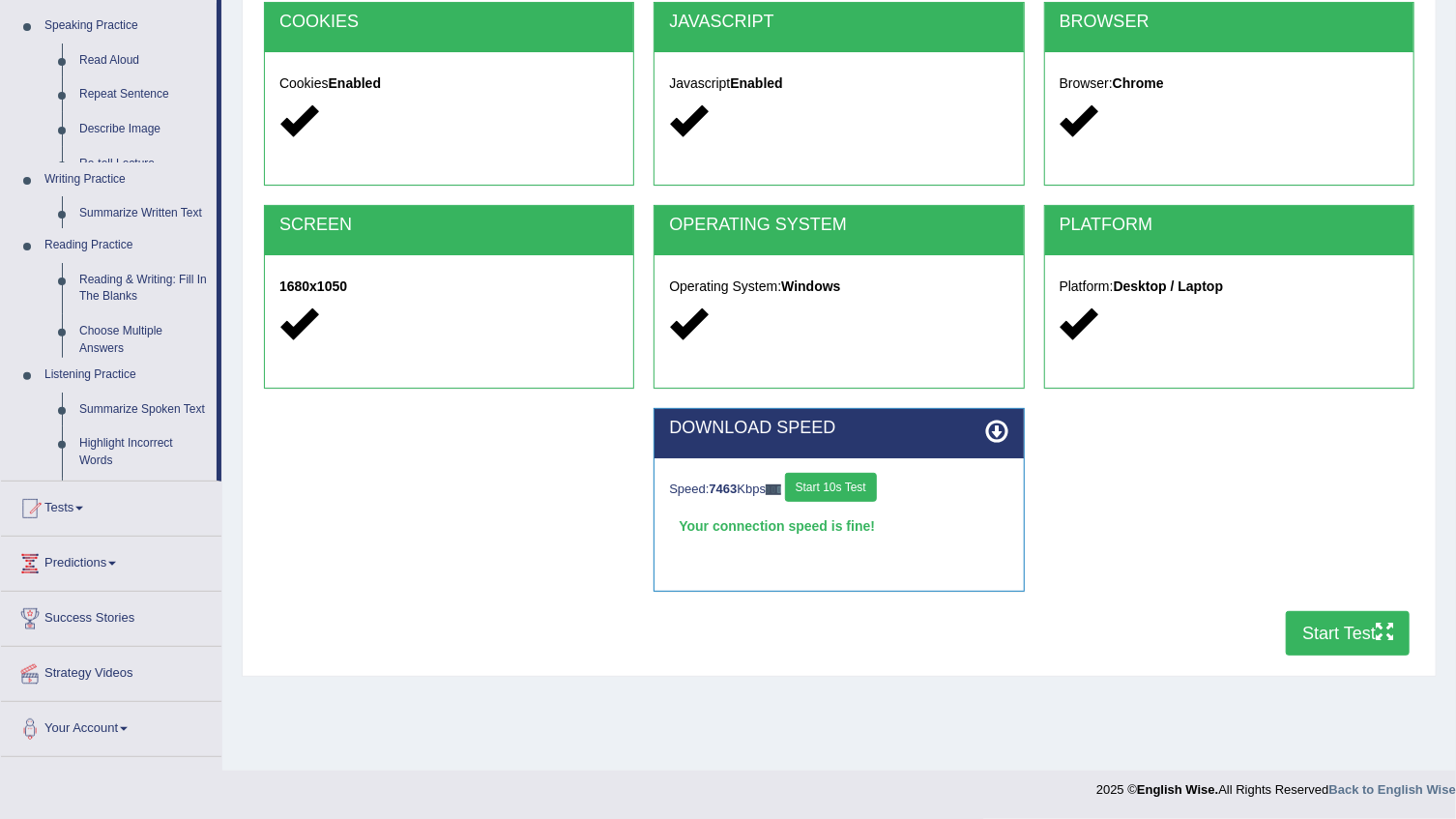
scroll to position [196, 0]
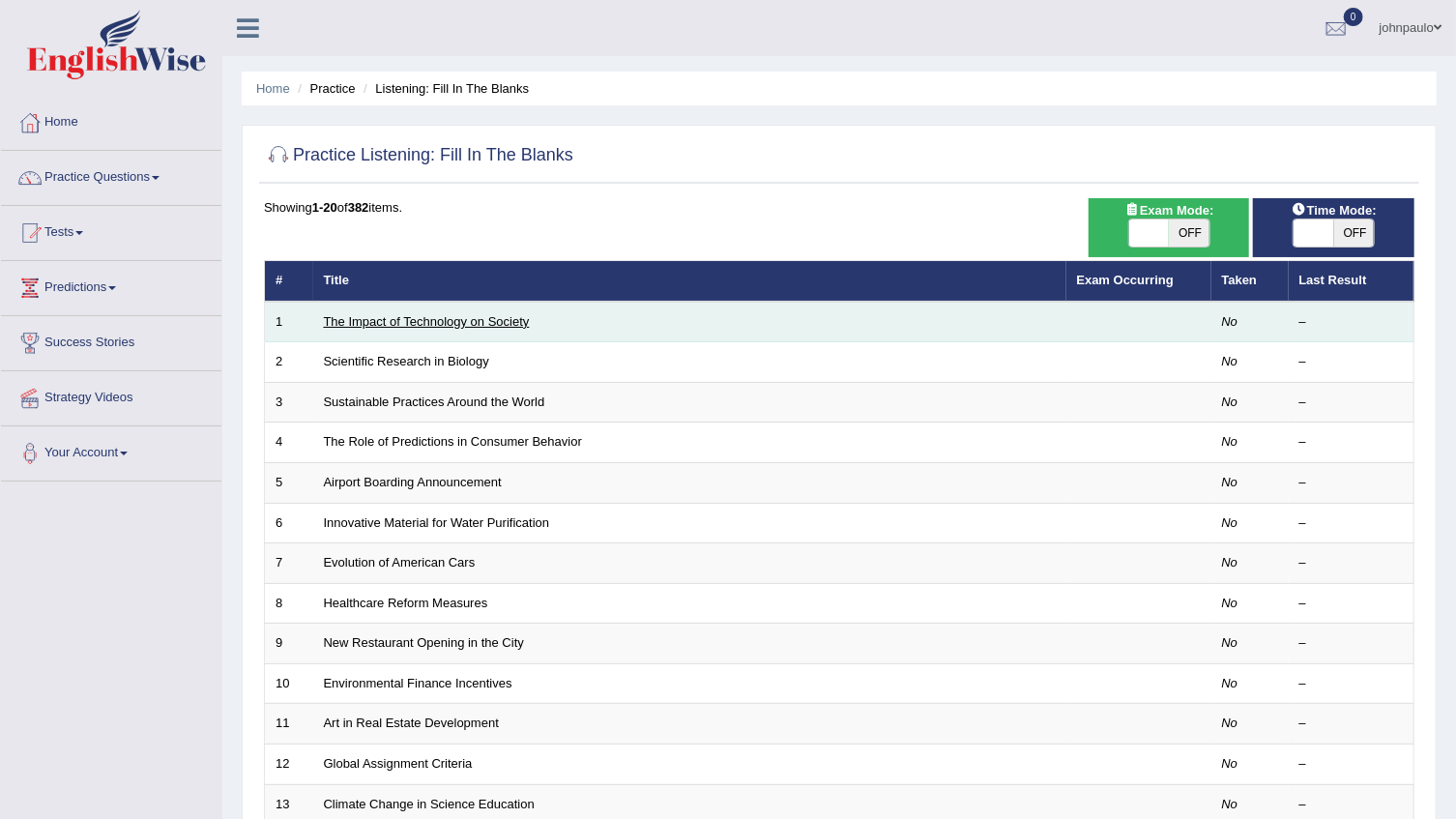
click at [467, 324] on link "The Impact of Technology on Society" at bounding box center [427, 321] width 206 height 15
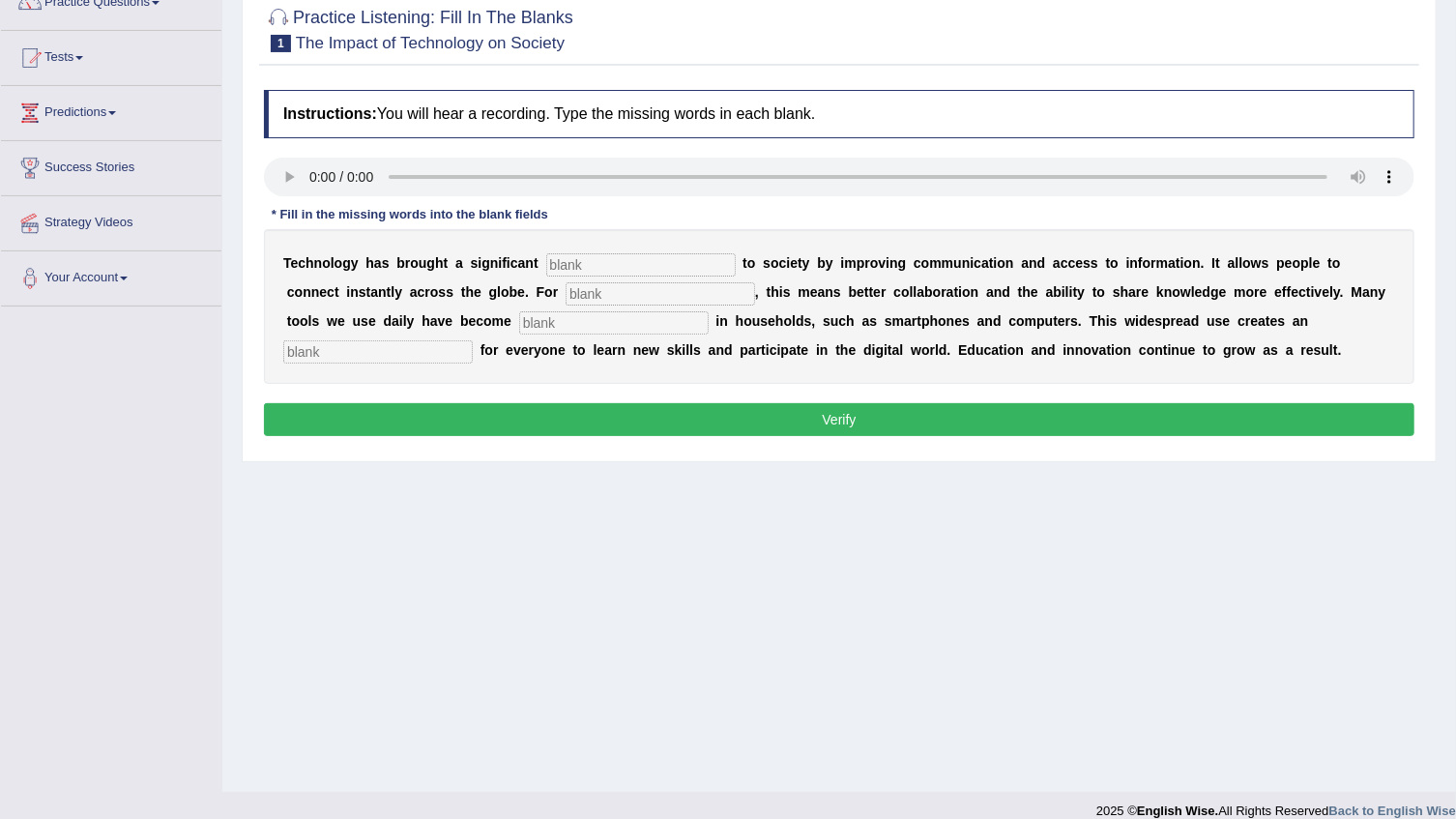
drag, startPoint x: 590, startPoint y: 257, endPoint x: 605, endPoint y: 270, distance: 19.8
click at [591, 258] on input "text" at bounding box center [641, 264] width 190 height 23
type input "B"
type input "benefits"
click at [566, 289] on input "text" at bounding box center [661, 293] width 190 height 23
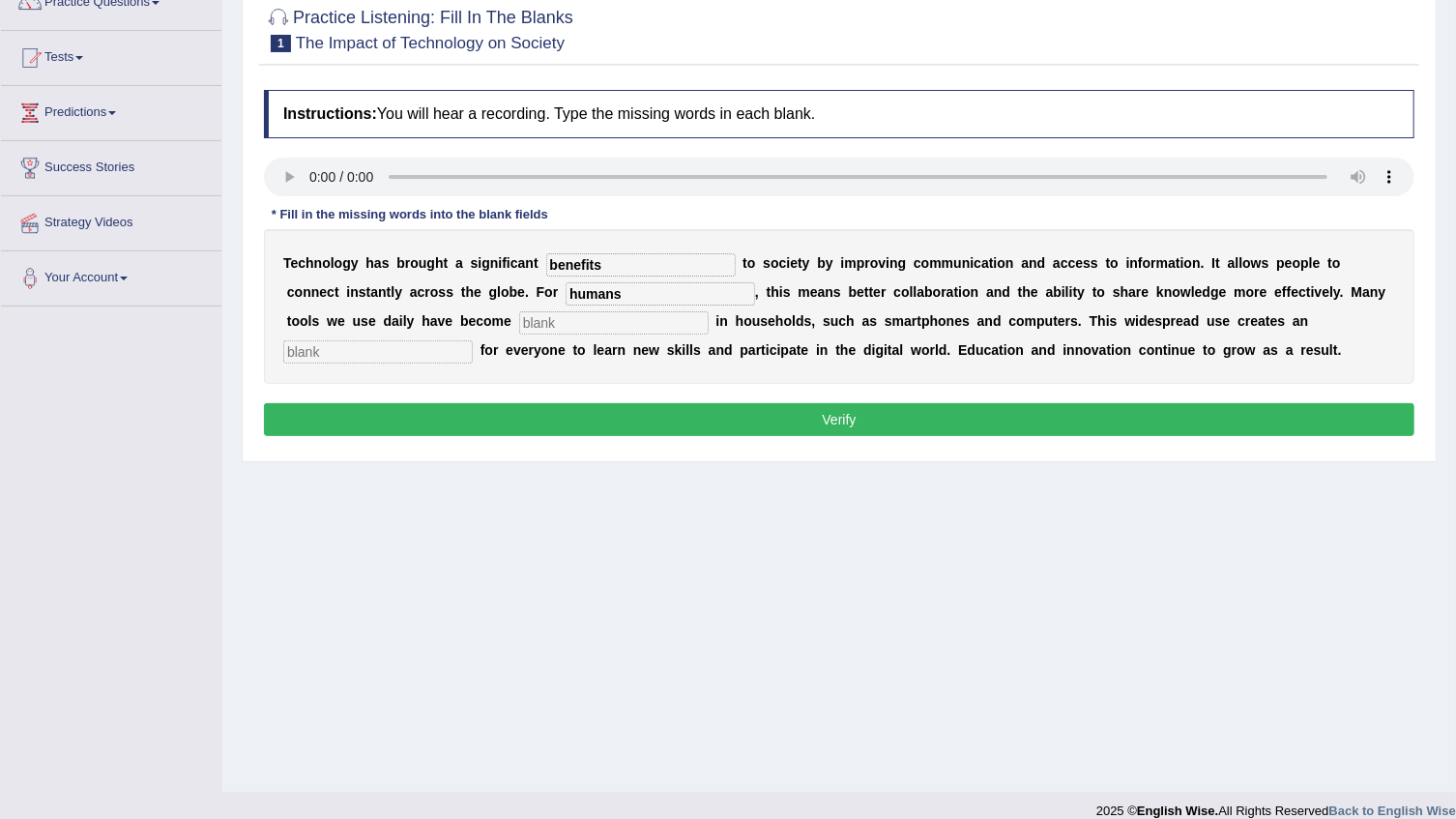
type input "humans"
click at [519, 322] on input "text" at bounding box center [614, 322] width 190 height 23
type input "common"
click at [473, 340] on input "text" at bounding box center [378, 351] width 190 height 23
type input "opportunity"
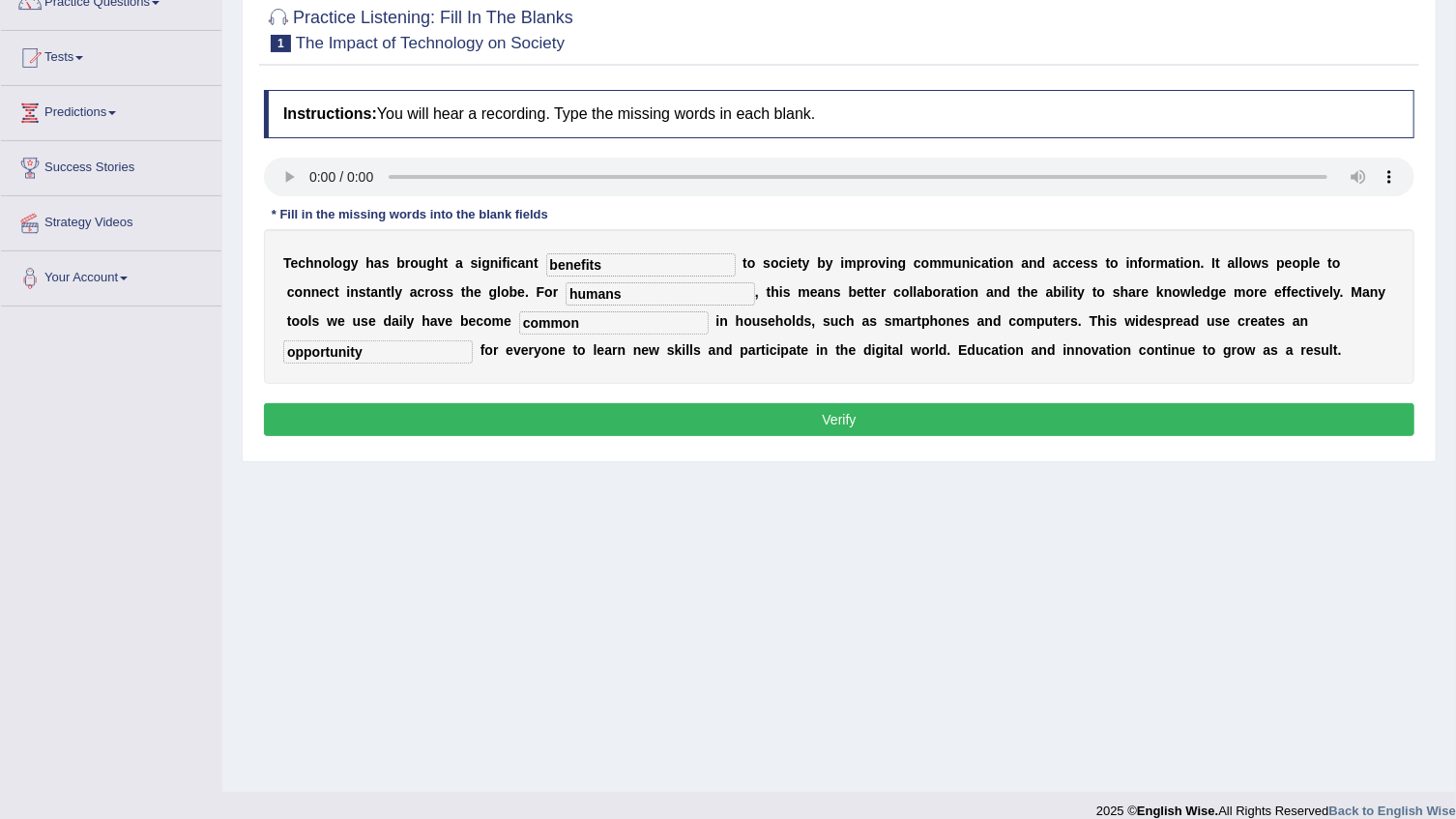
click at [977, 417] on button "Verify" at bounding box center [838, 419] width 1151 height 33
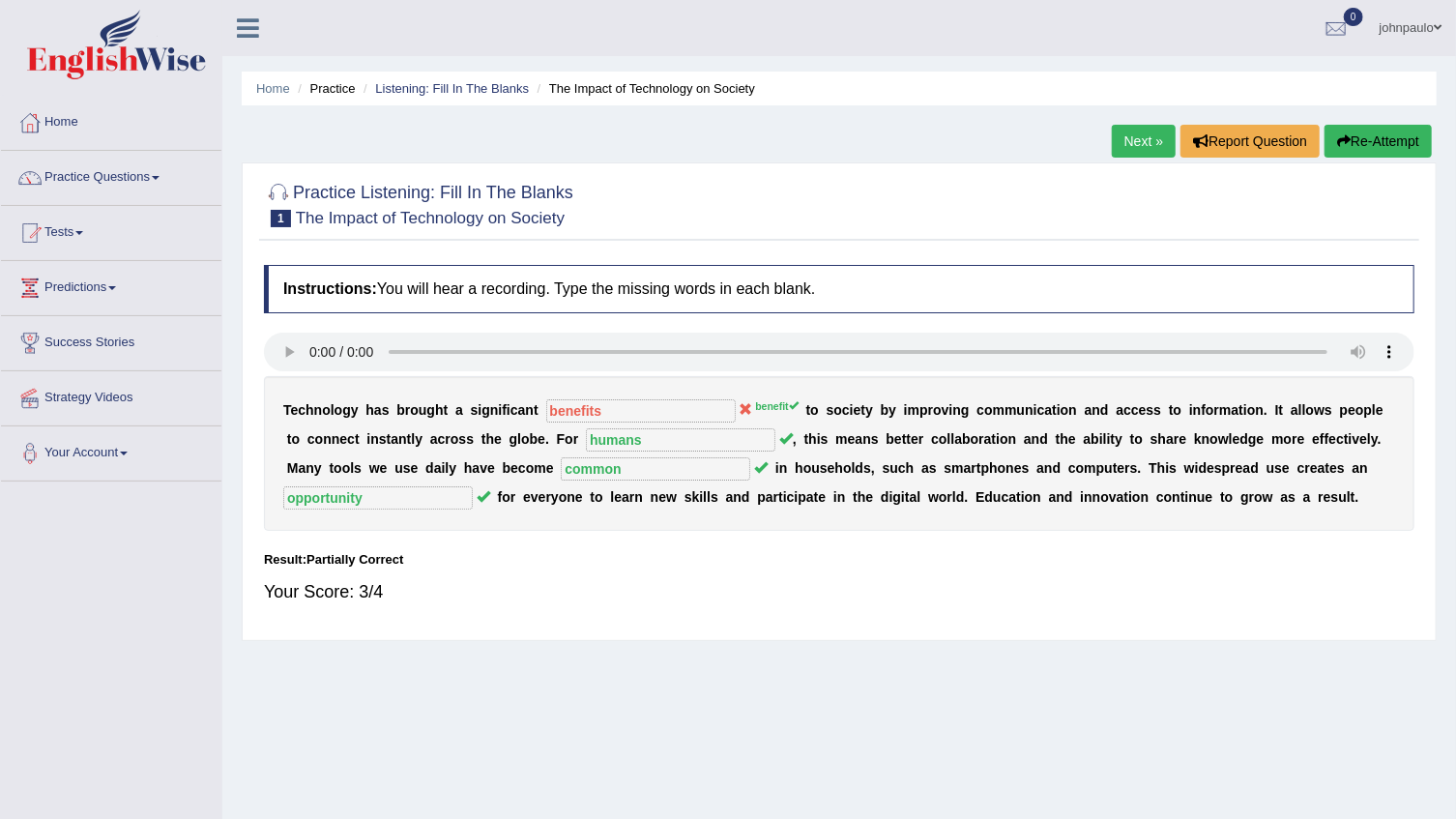
click at [1155, 139] on link "Next »" at bounding box center [1144, 141] width 64 height 33
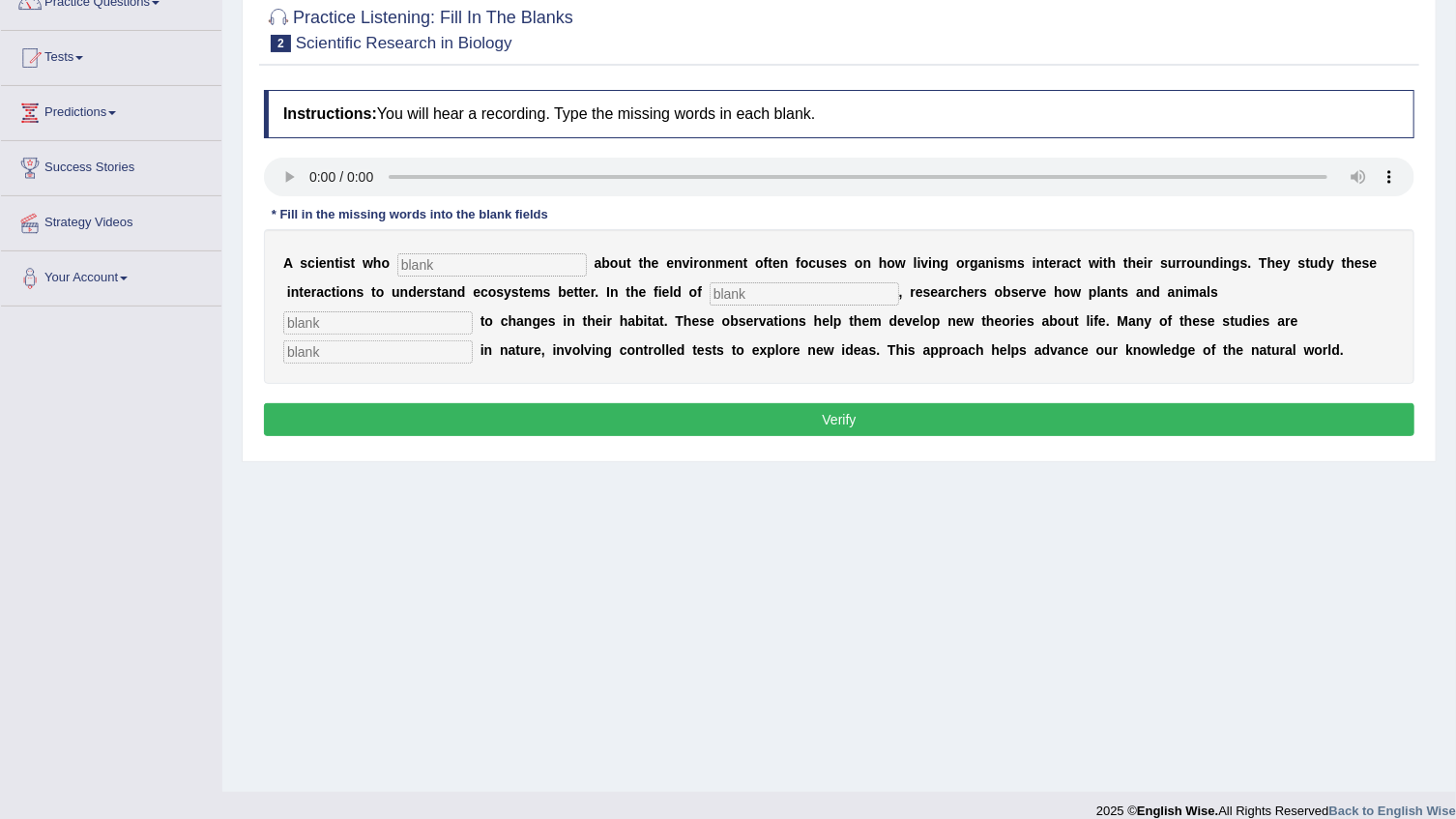
click at [456, 260] on input "text" at bounding box center [492, 264] width 190 height 23
type input "cares"
click at [710, 297] on input "text" at bounding box center [804, 293] width 190 height 23
type input "biology"
click at [473, 311] on input "text" at bounding box center [378, 322] width 190 height 23
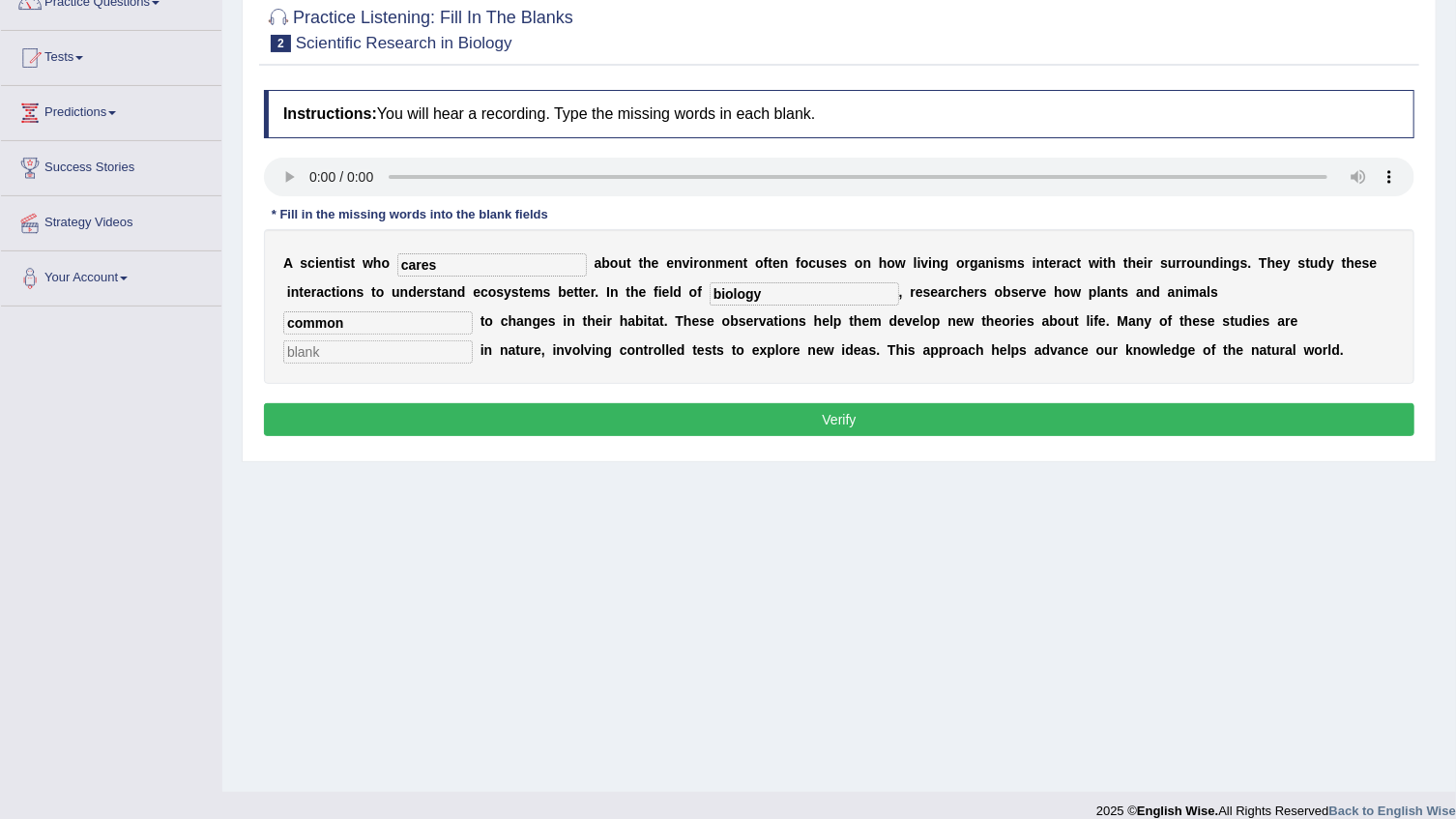
type input "common"
click at [473, 340] on input "text" at bounding box center [378, 351] width 190 height 23
type input "experimentals"
click at [773, 419] on button "Verify" at bounding box center [838, 419] width 1151 height 33
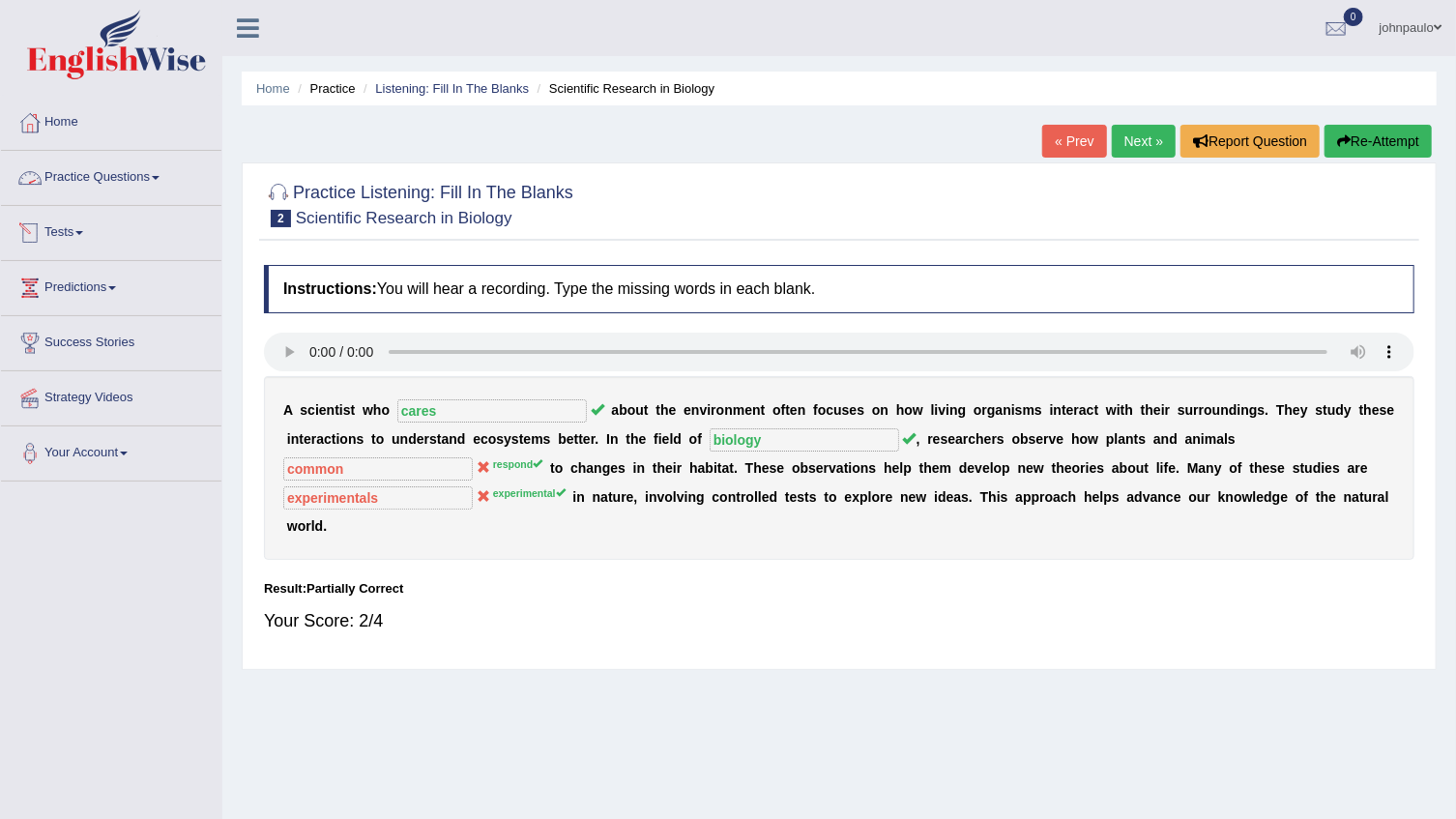
click at [160, 178] on span at bounding box center [156, 178] width 8 height 4
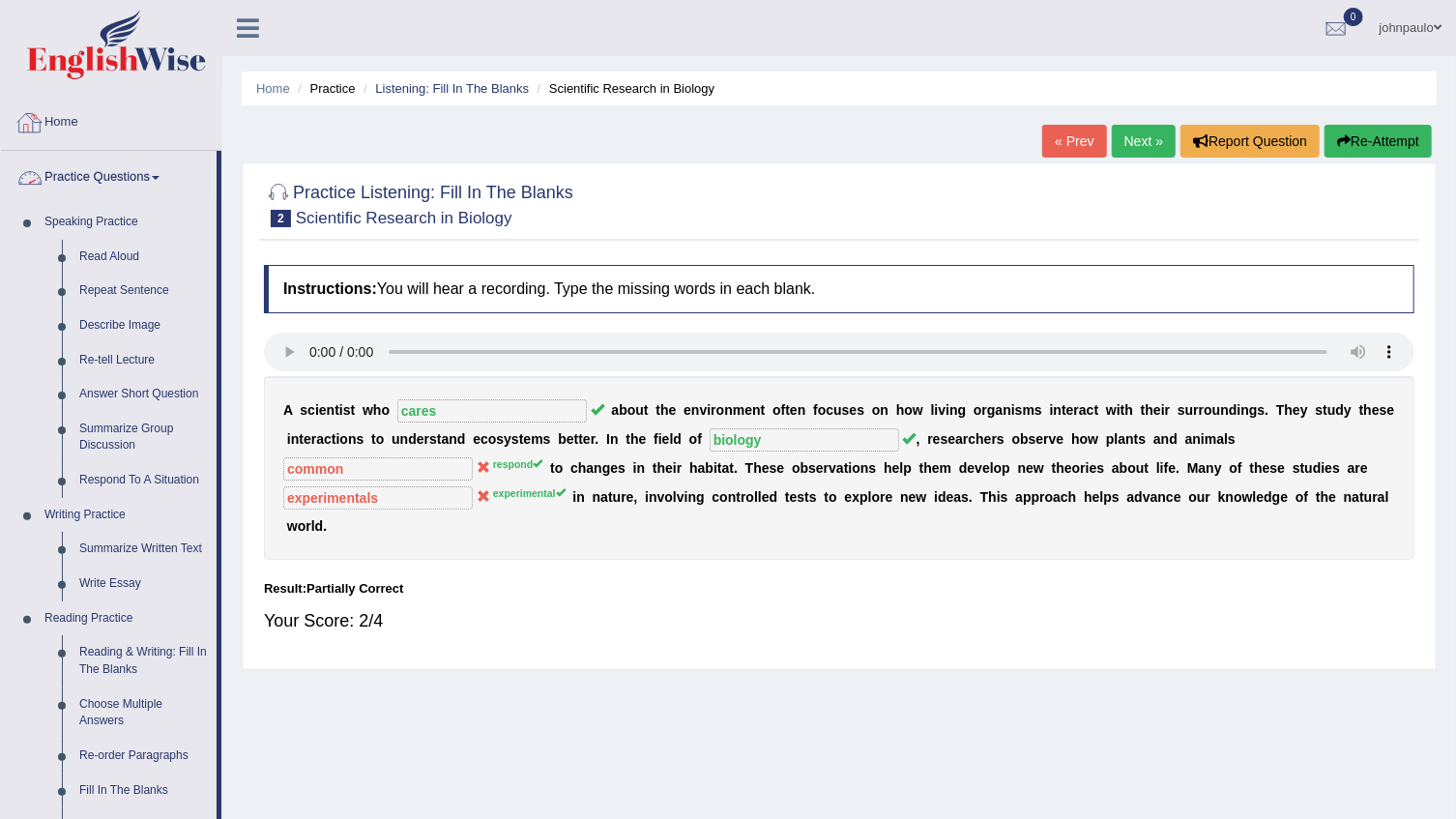
click at [158, 178] on span at bounding box center [156, 178] width 8 height 4
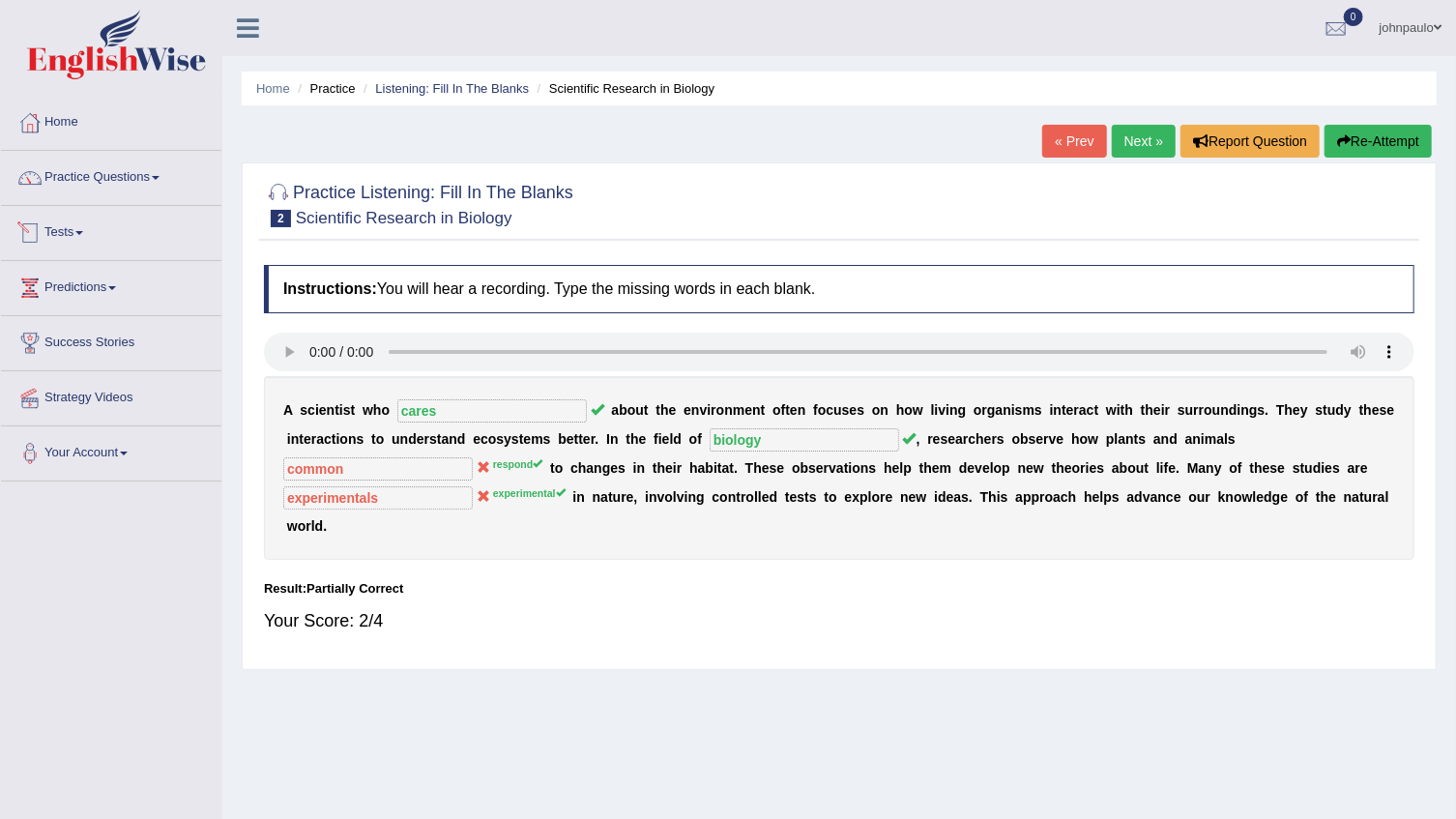
click at [83, 231] on span at bounding box center [80, 233] width 8 height 4
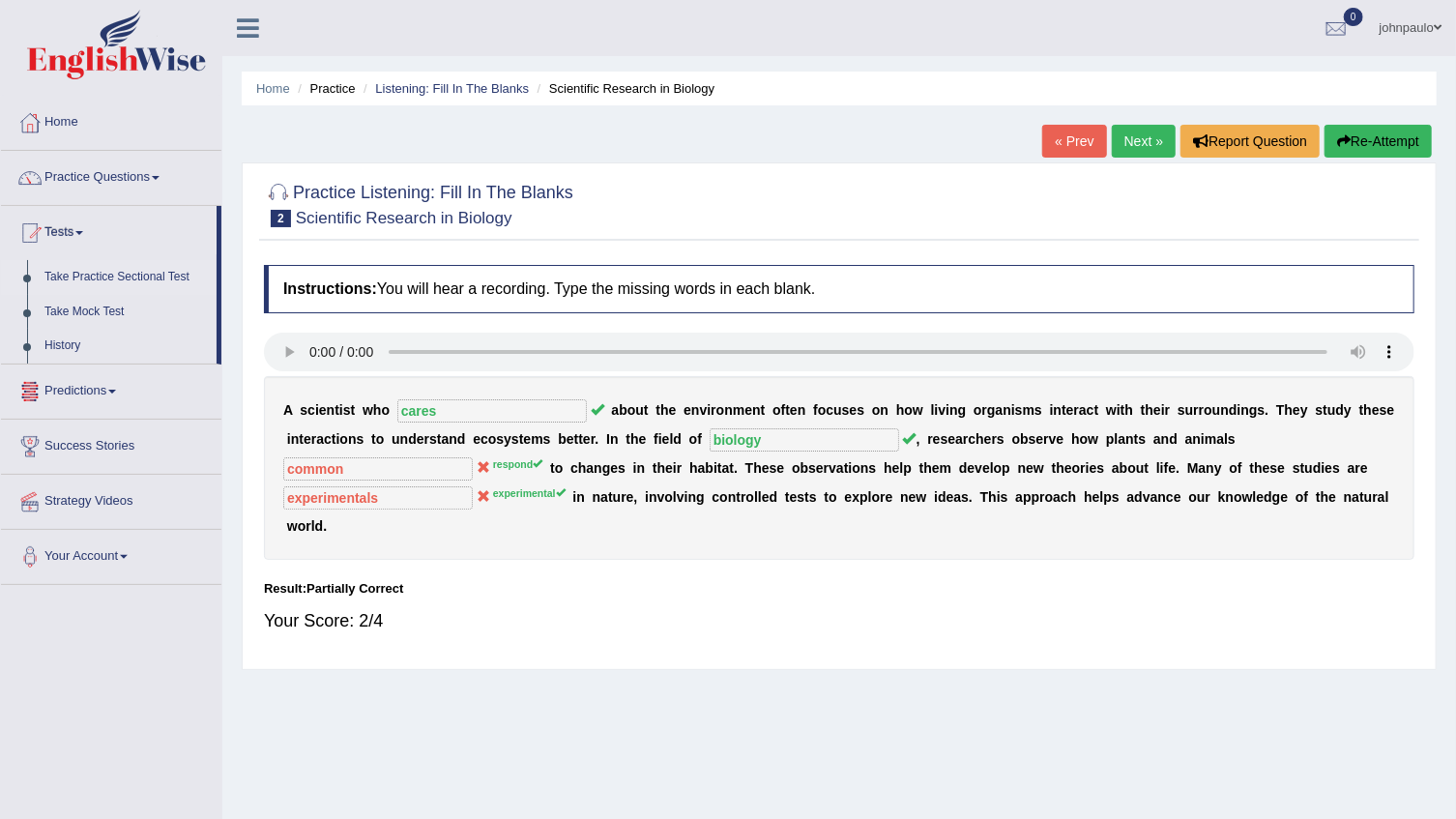
click at [156, 273] on link "Take Practice Sectional Test" at bounding box center [126, 277] width 181 height 35
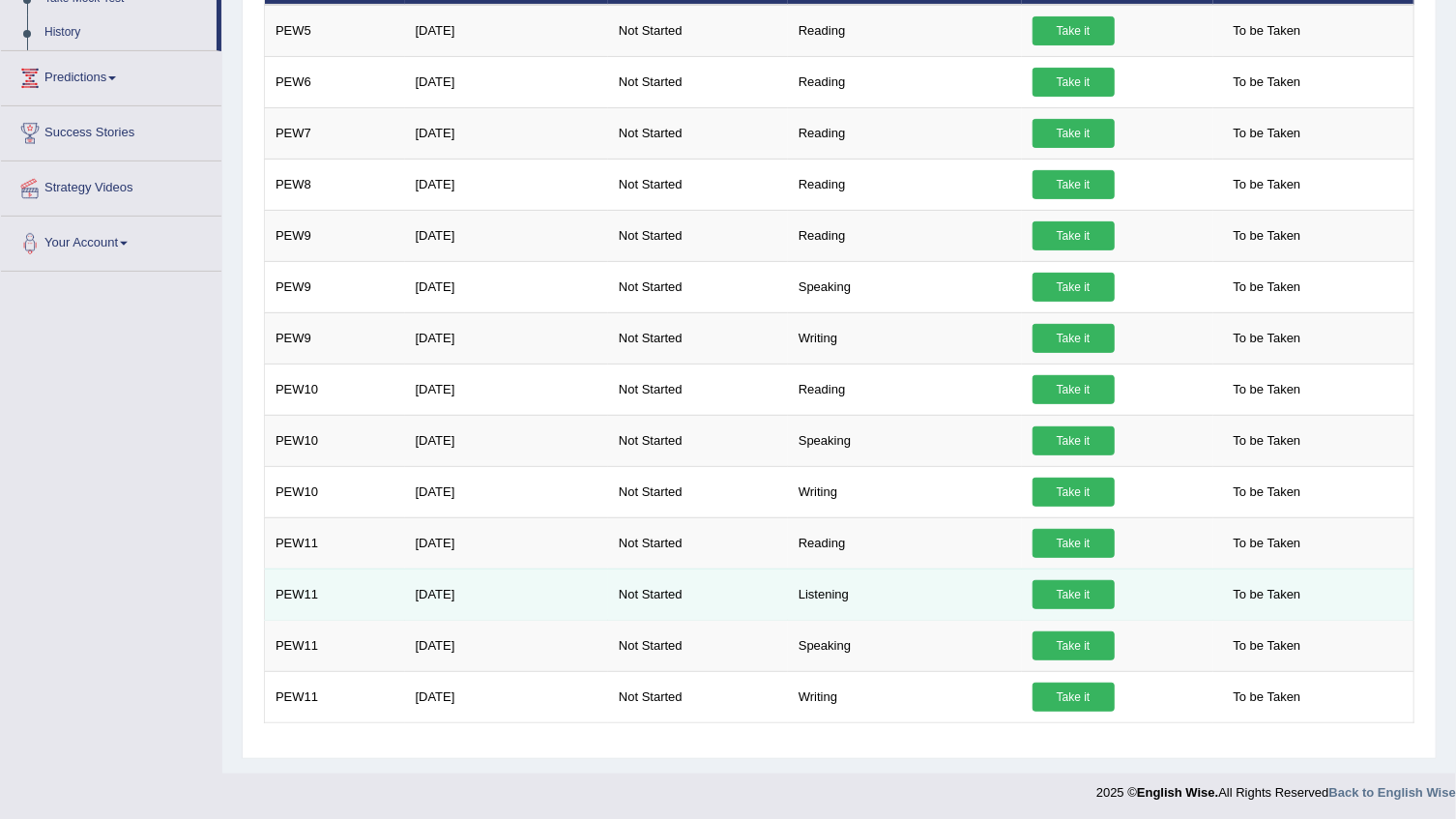
click at [1073, 590] on link "Take it" at bounding box center [1074, 594] width 82 height 29
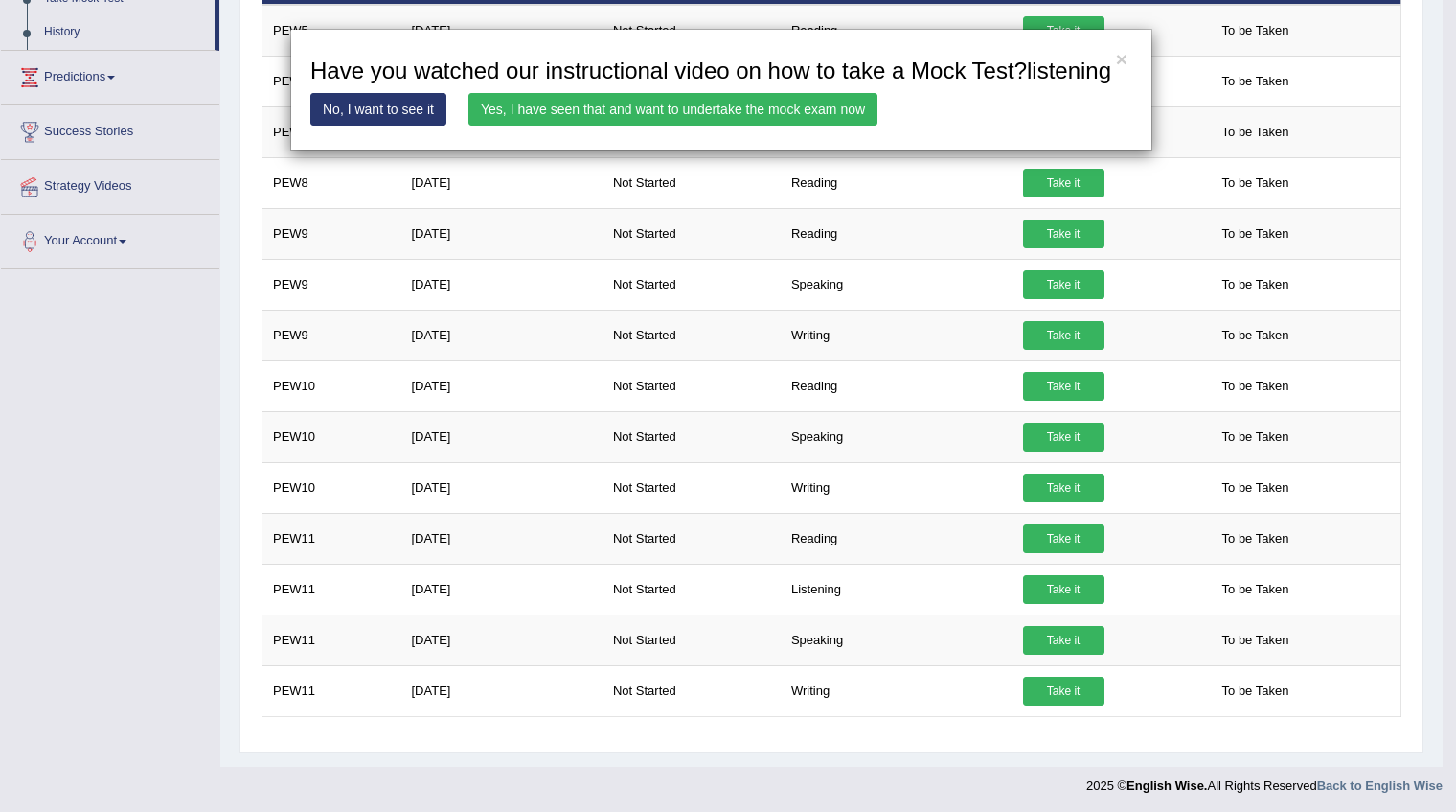
click at [737, 115] on link "Yes, I have seen that and want to undertake the mock exam now" at bounding box center [674, 109] width 410 height 33
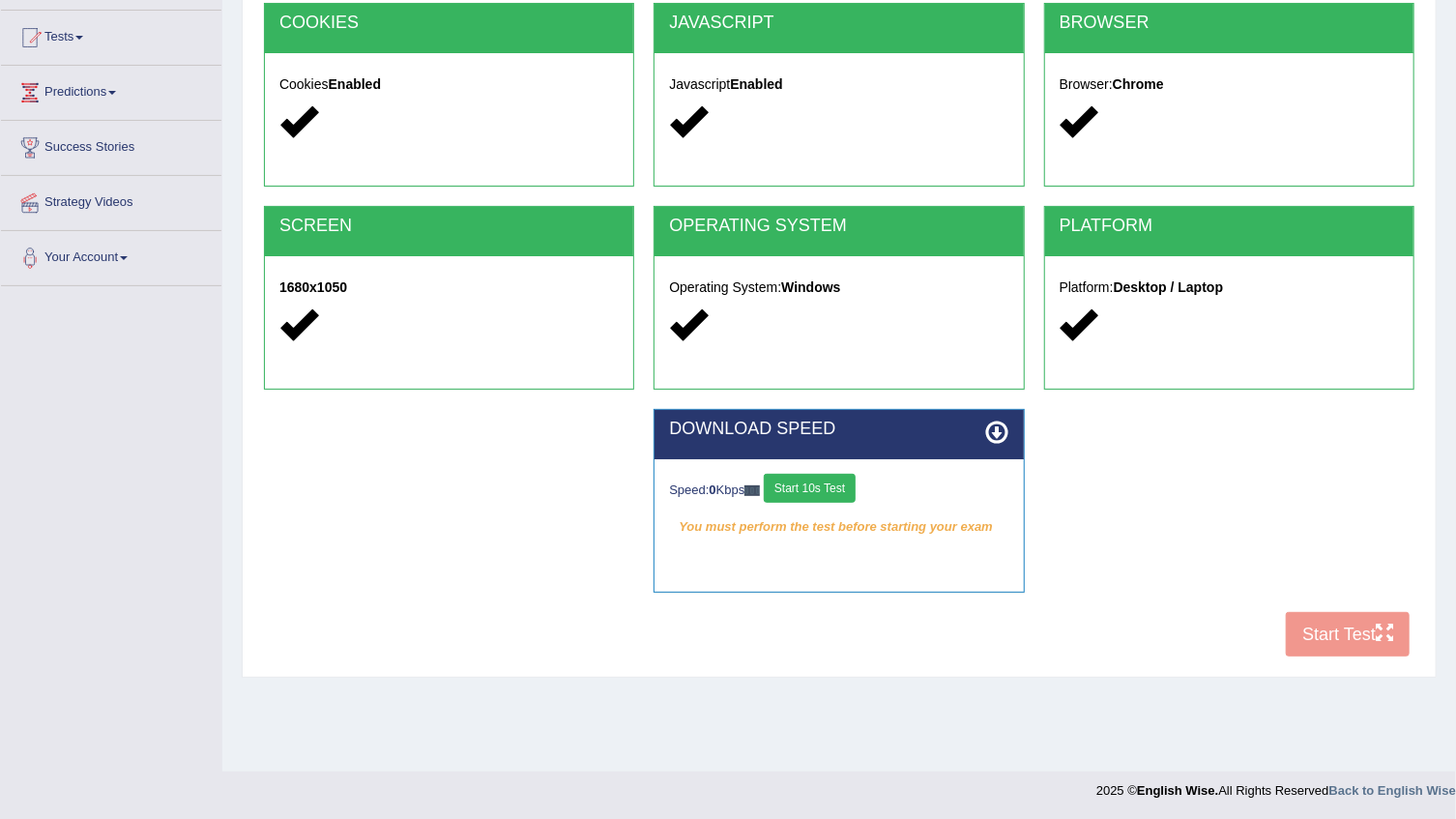
click at [824, 481] on button "Start 10s Test" at bounding box center [809, 488] width 92 height 29
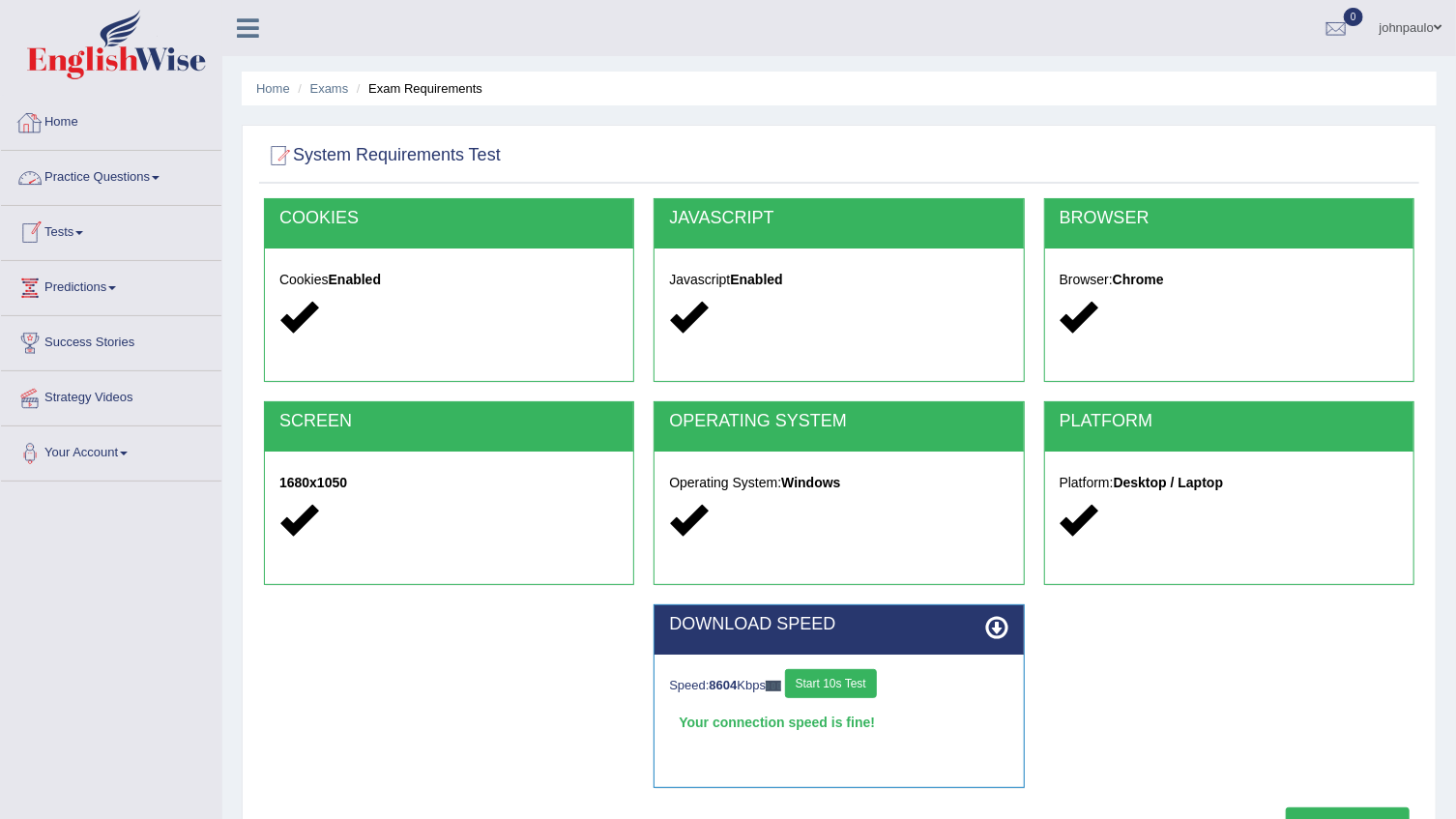
click at [160, 177] on span at bounding box center [156, 178] width 8 height 4
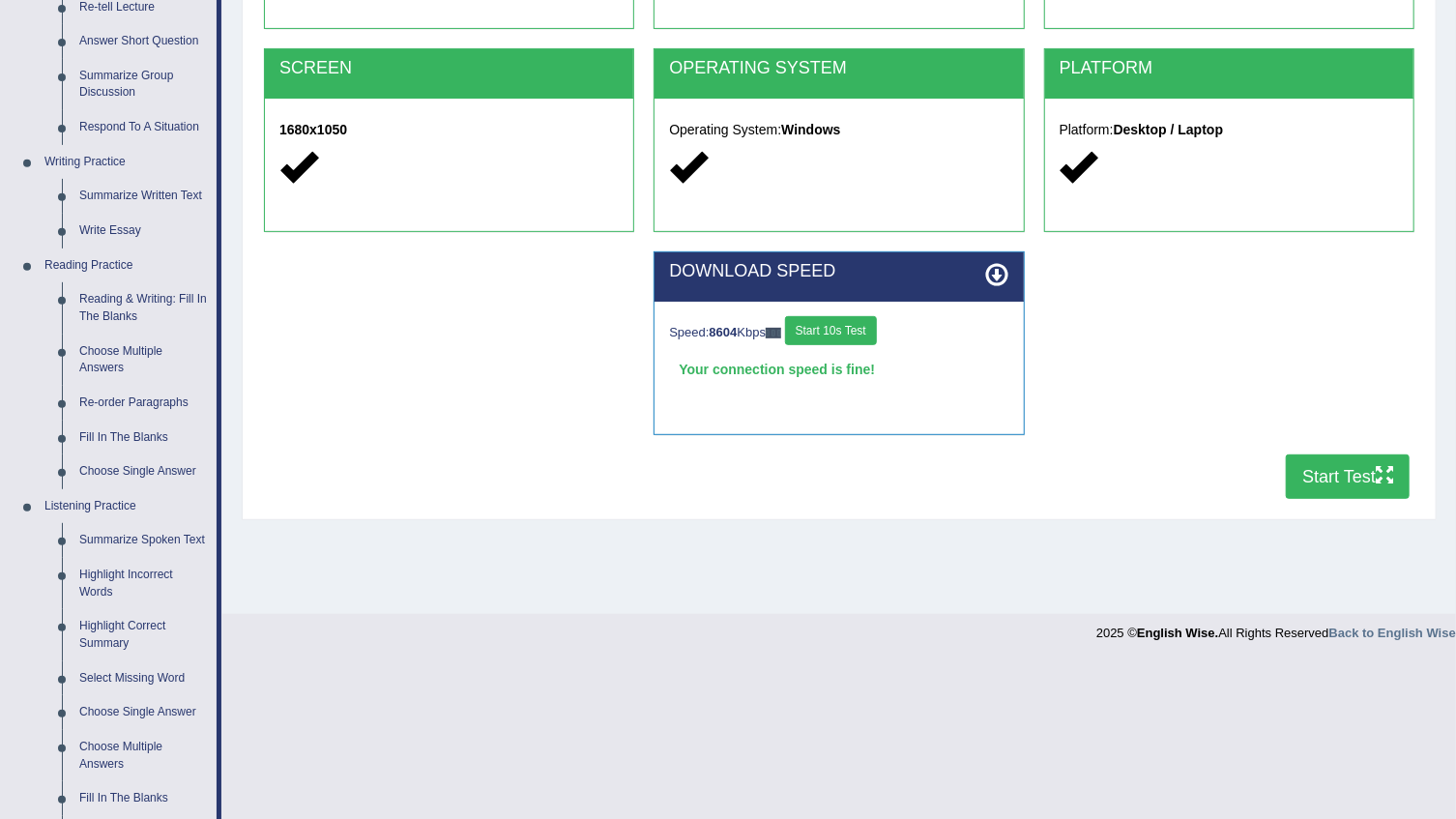
scroll to position [694, 0]
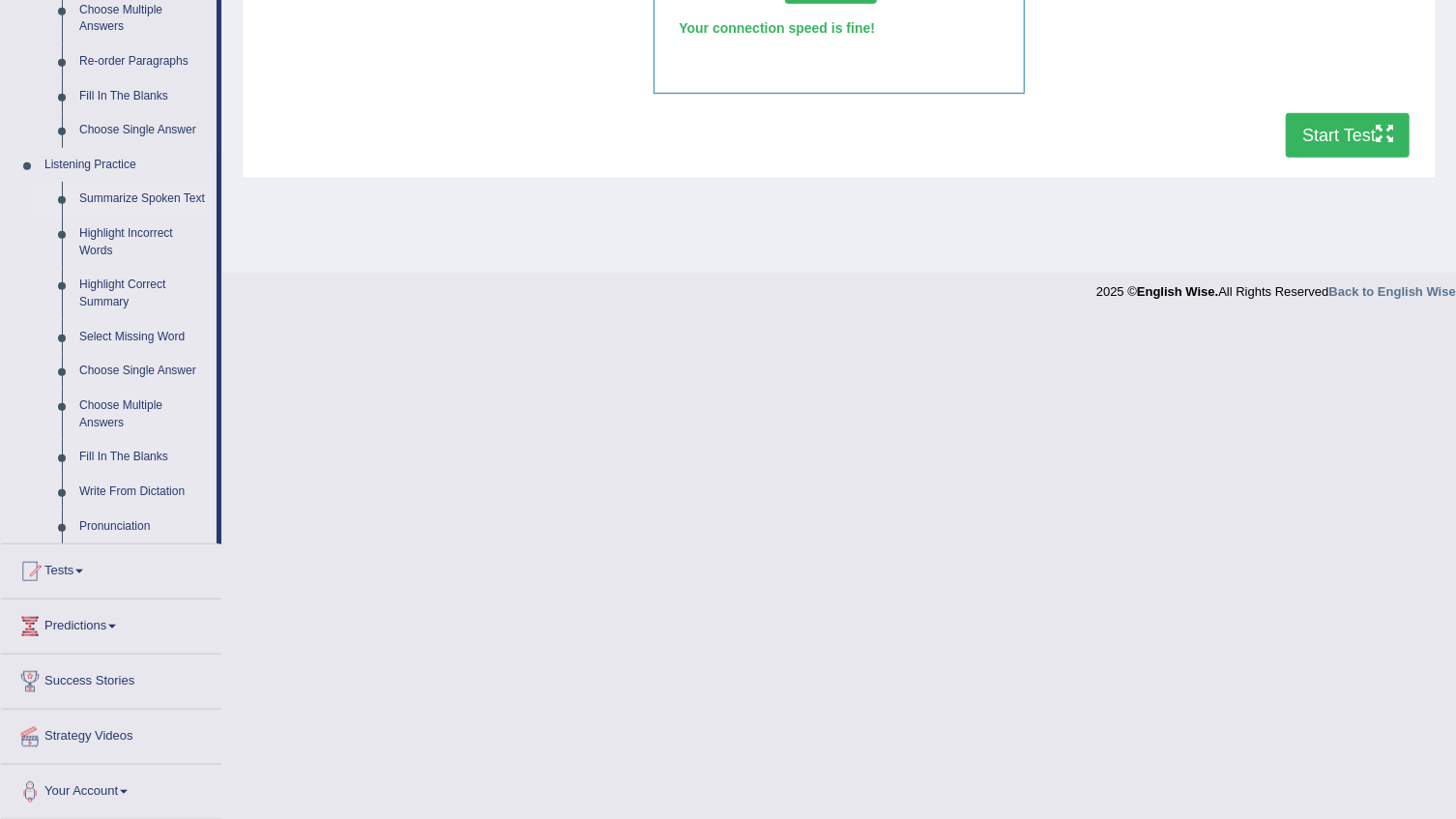
click at [170, 196] on link "Summarize Spoken Text" at bounding box center [144, 199] width 146 height 35
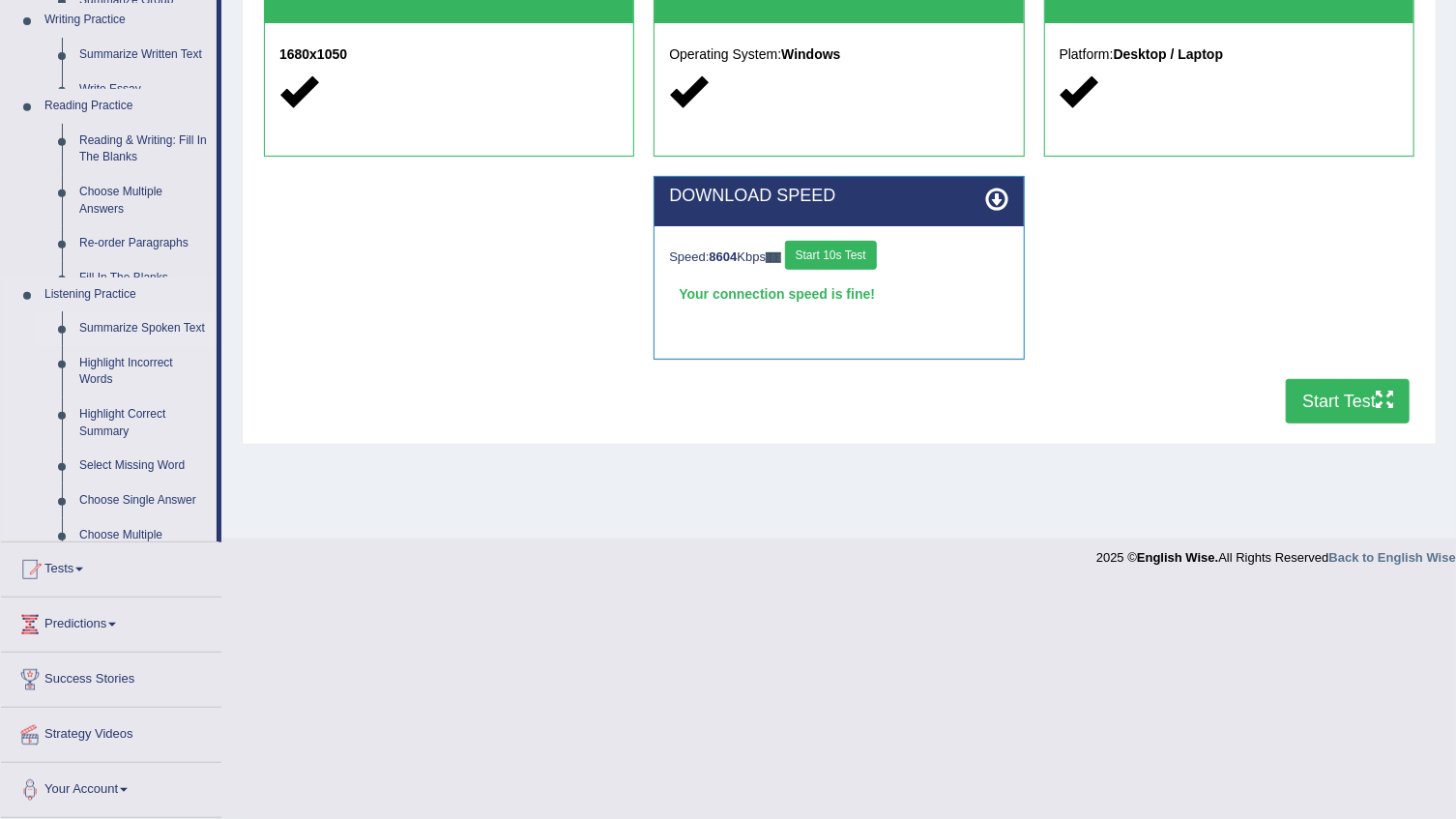
scroll to position [196, 0]
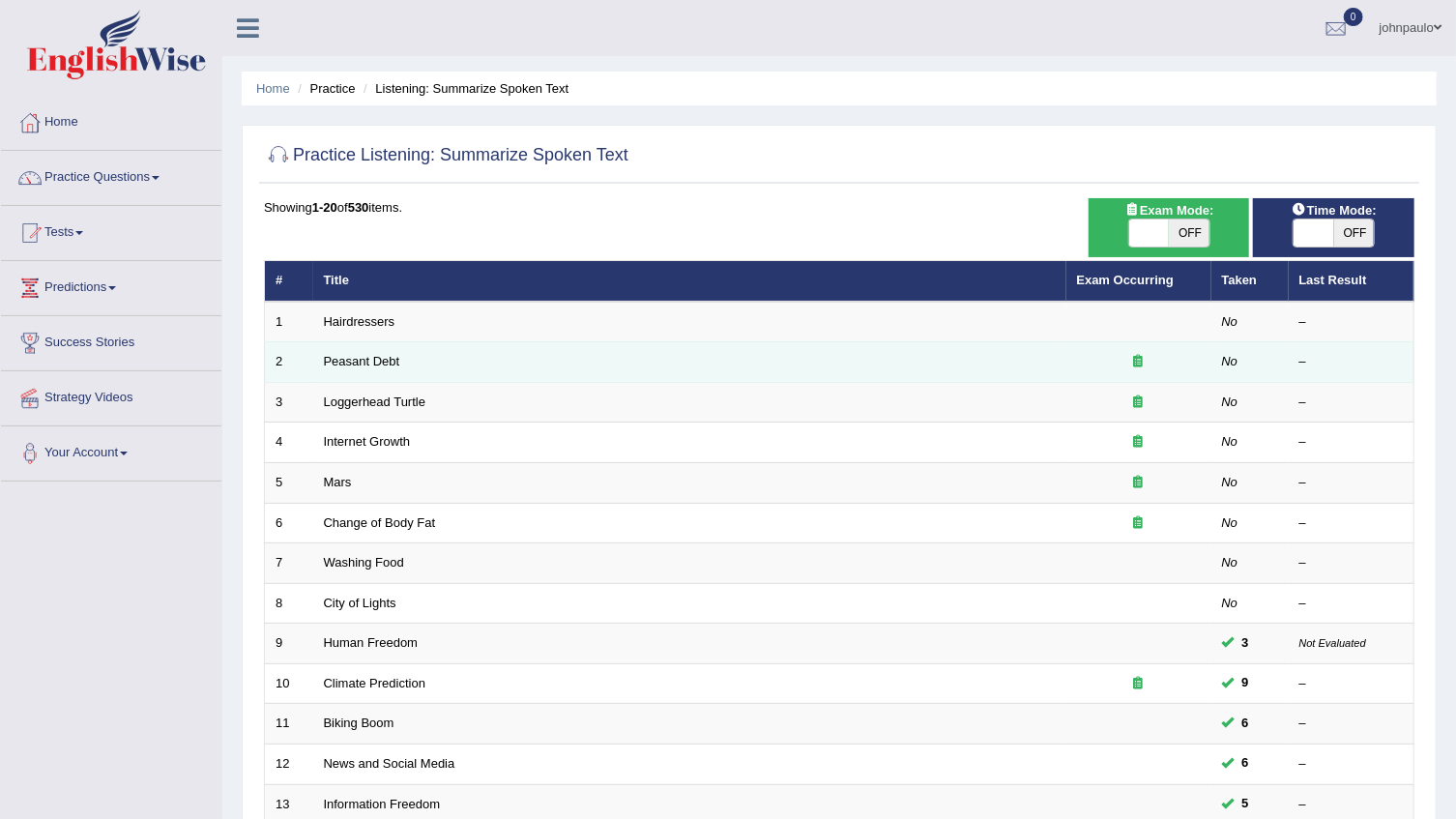
scroll to position [87, 0]
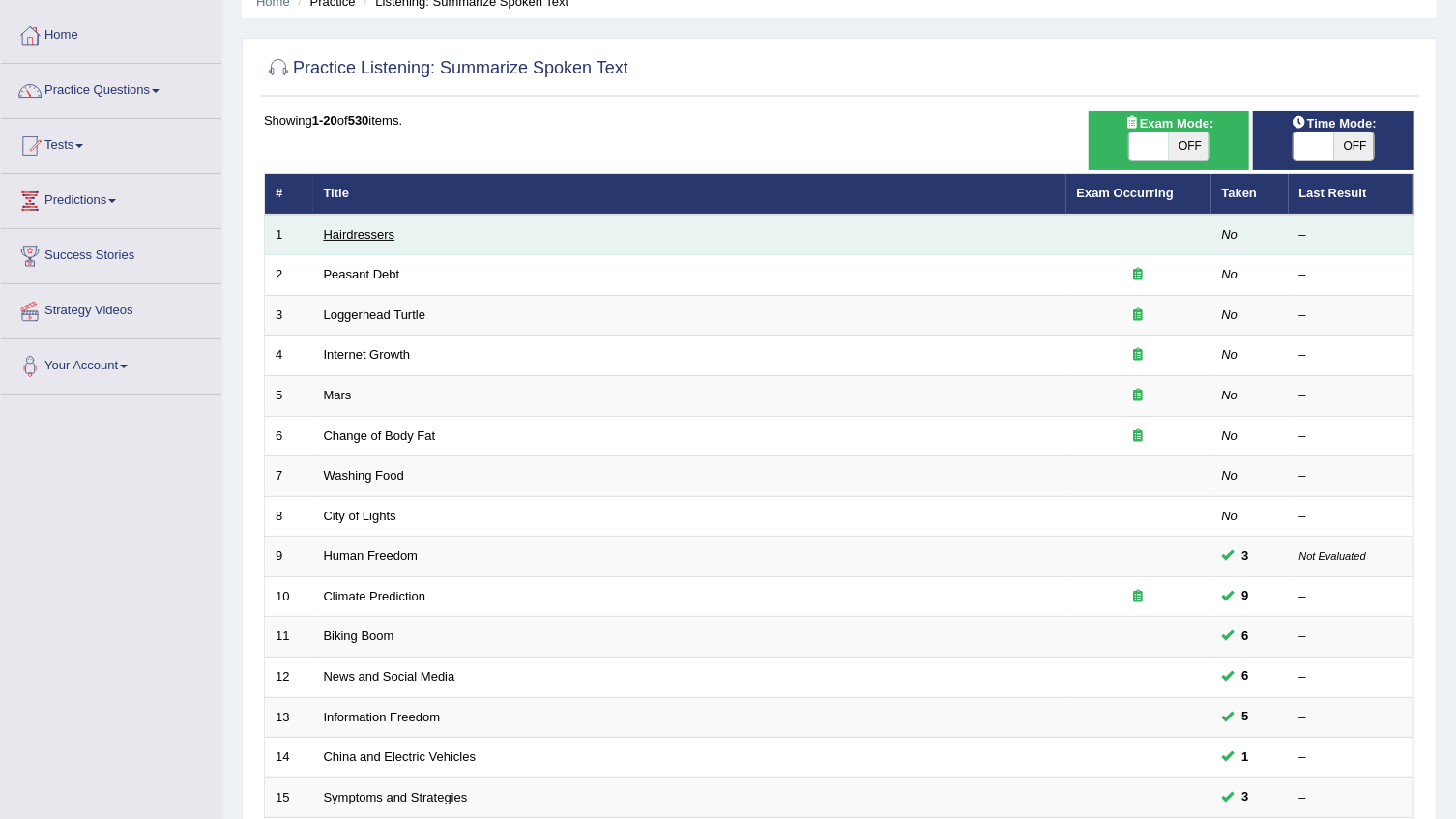
click at [379, 236] on link "Hairdressers" at bounding box center [360, 234] width 72 height 15
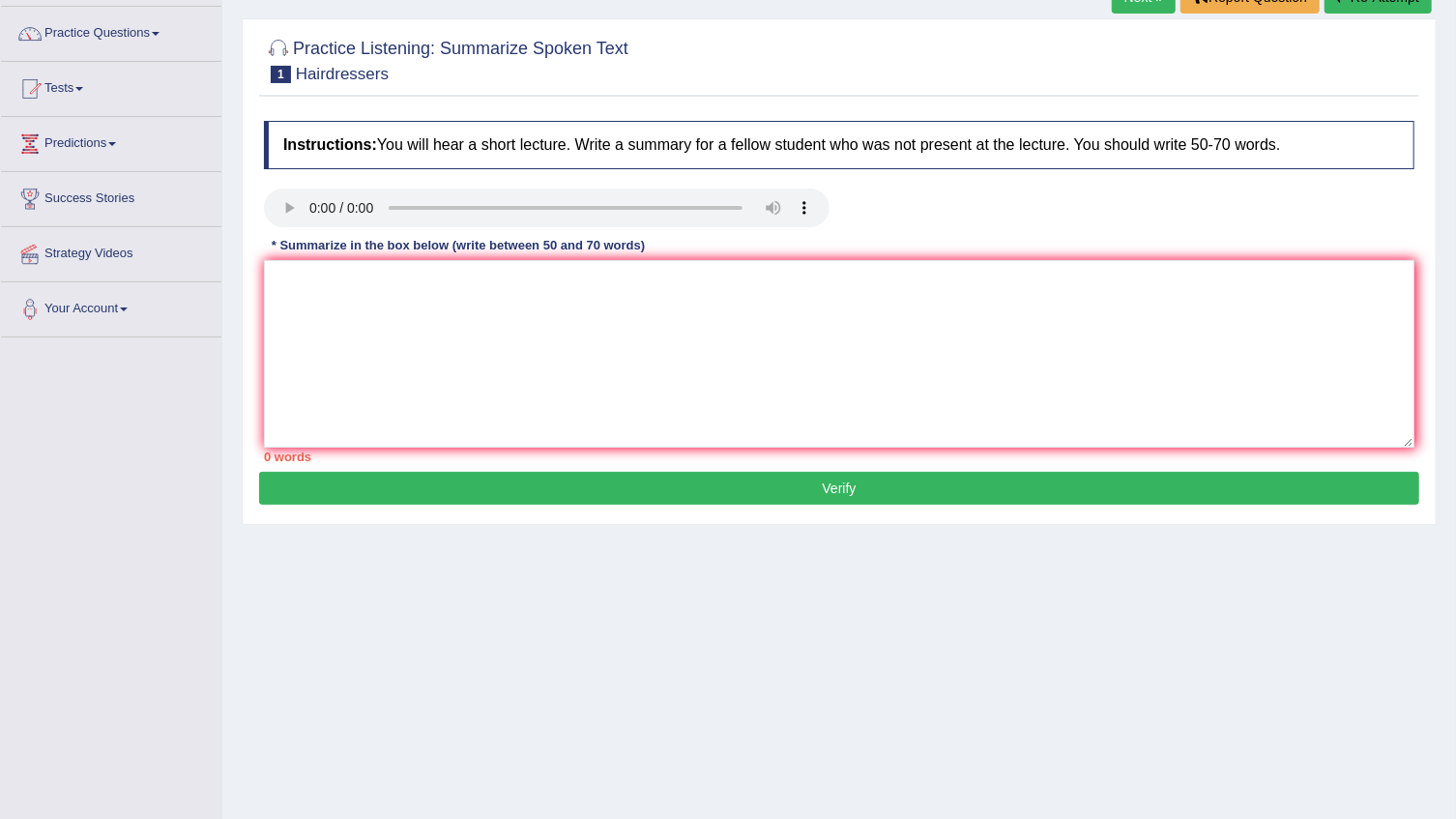
scroll to position [175, 0]
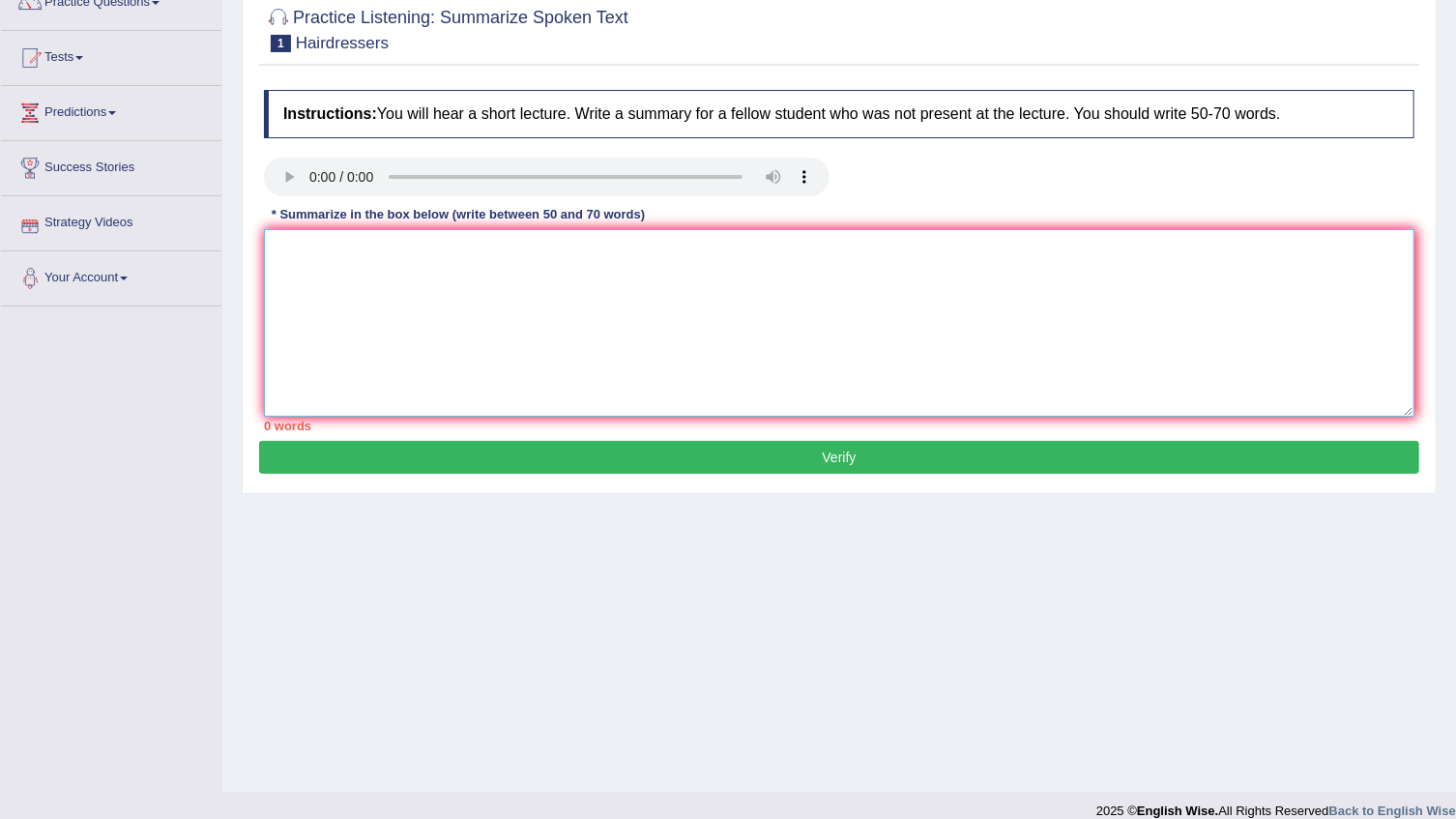
click at [342, 280] on textarea at bounding box center [838, 323] width 1151 height 188
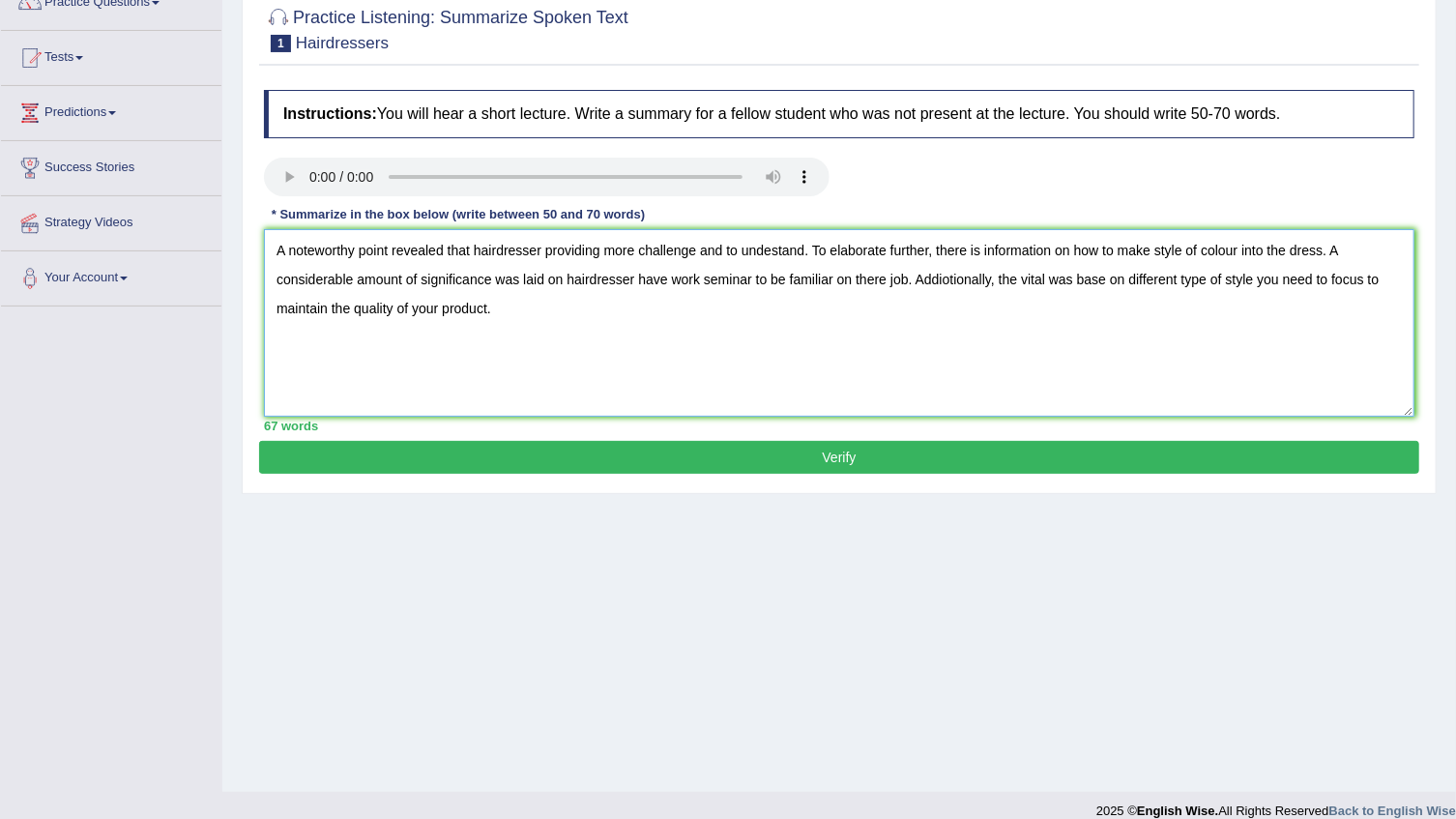
type textarea "A noteworthy point revealed that hairdresser providing more challenge and to un…"
click at [878, 466] on button "Verify" at bounding box center [839, 457] width 1160 height 33
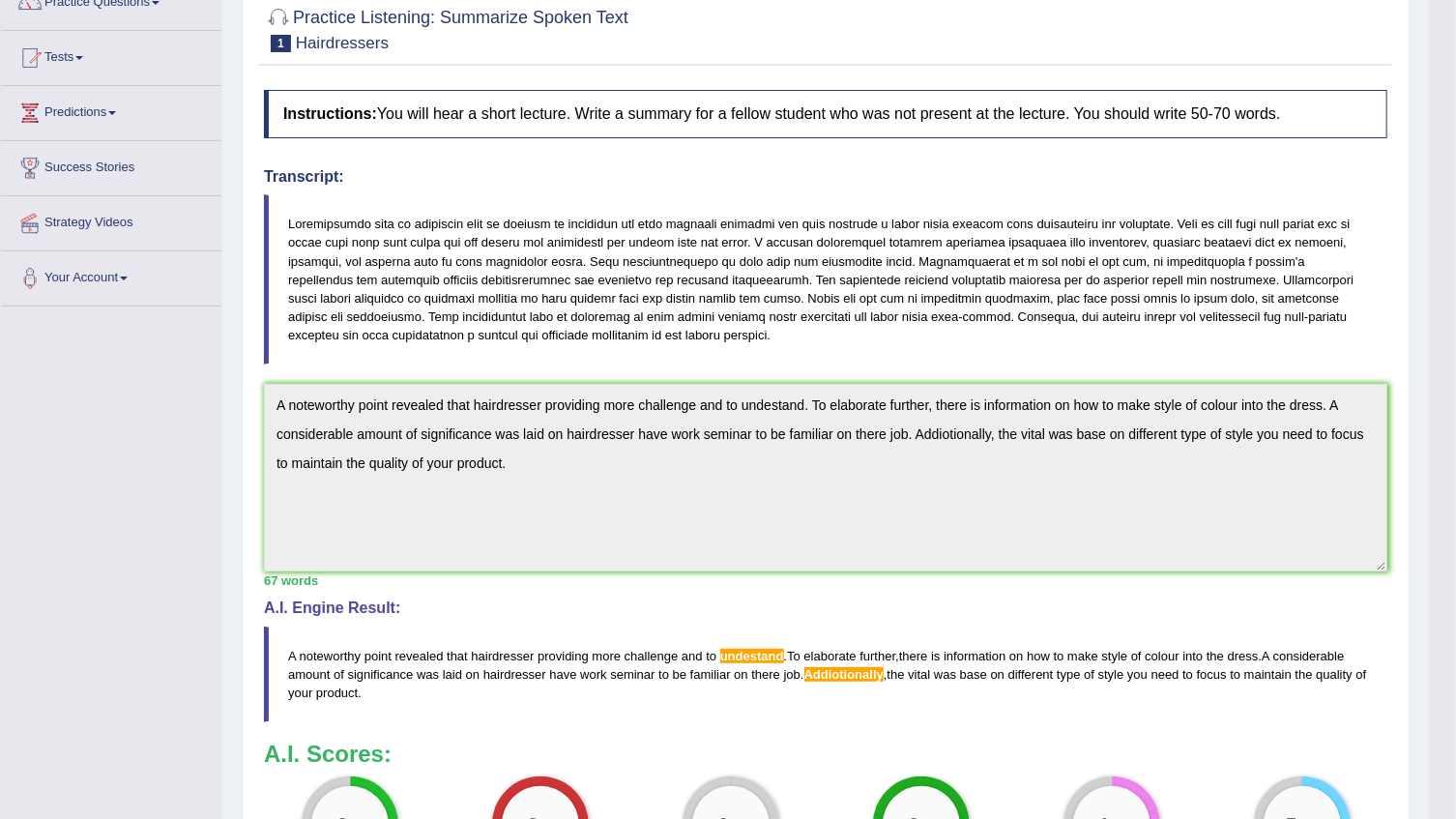
scroll to position [444, 0]
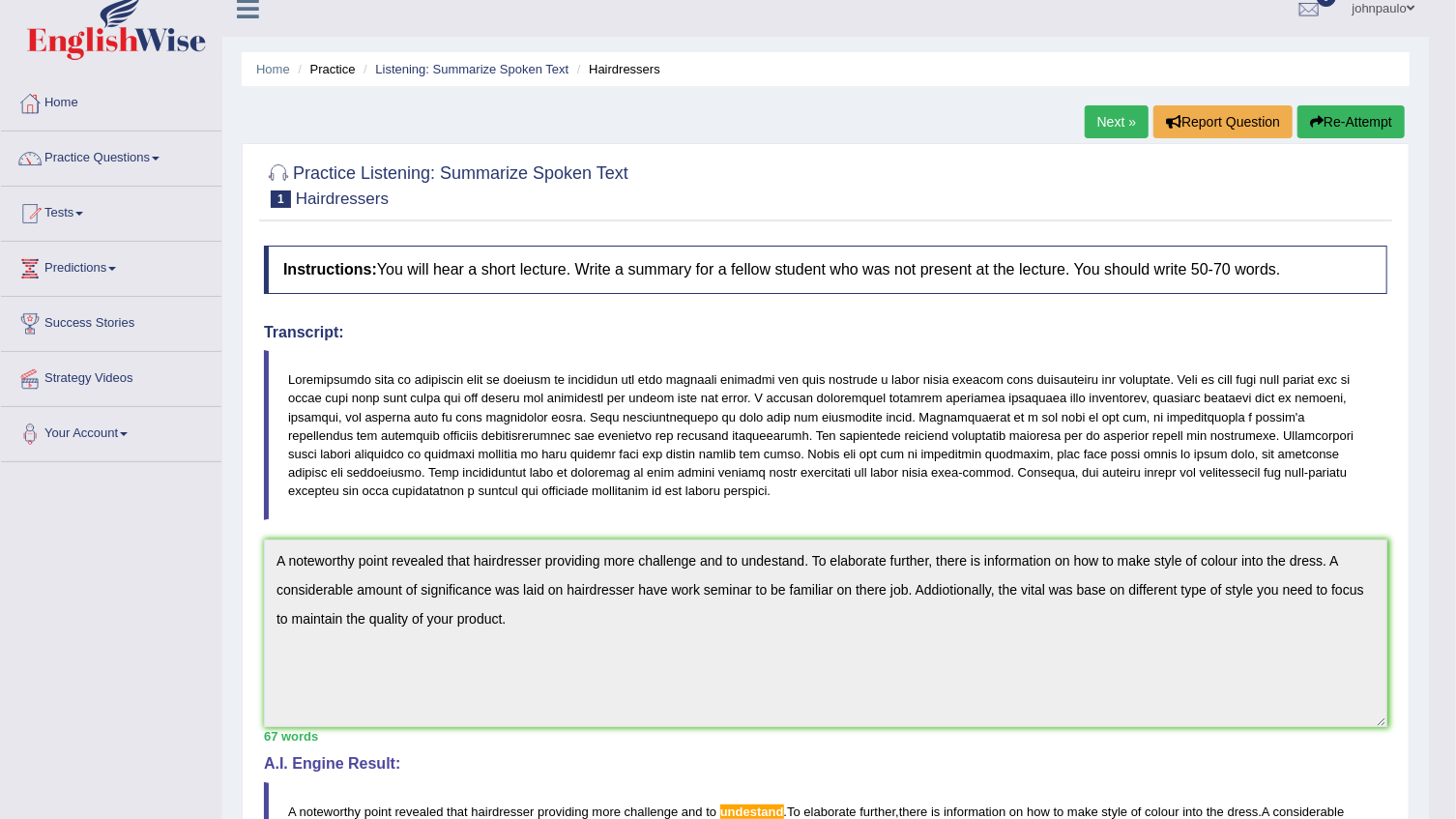
scroll to position [0, 0]
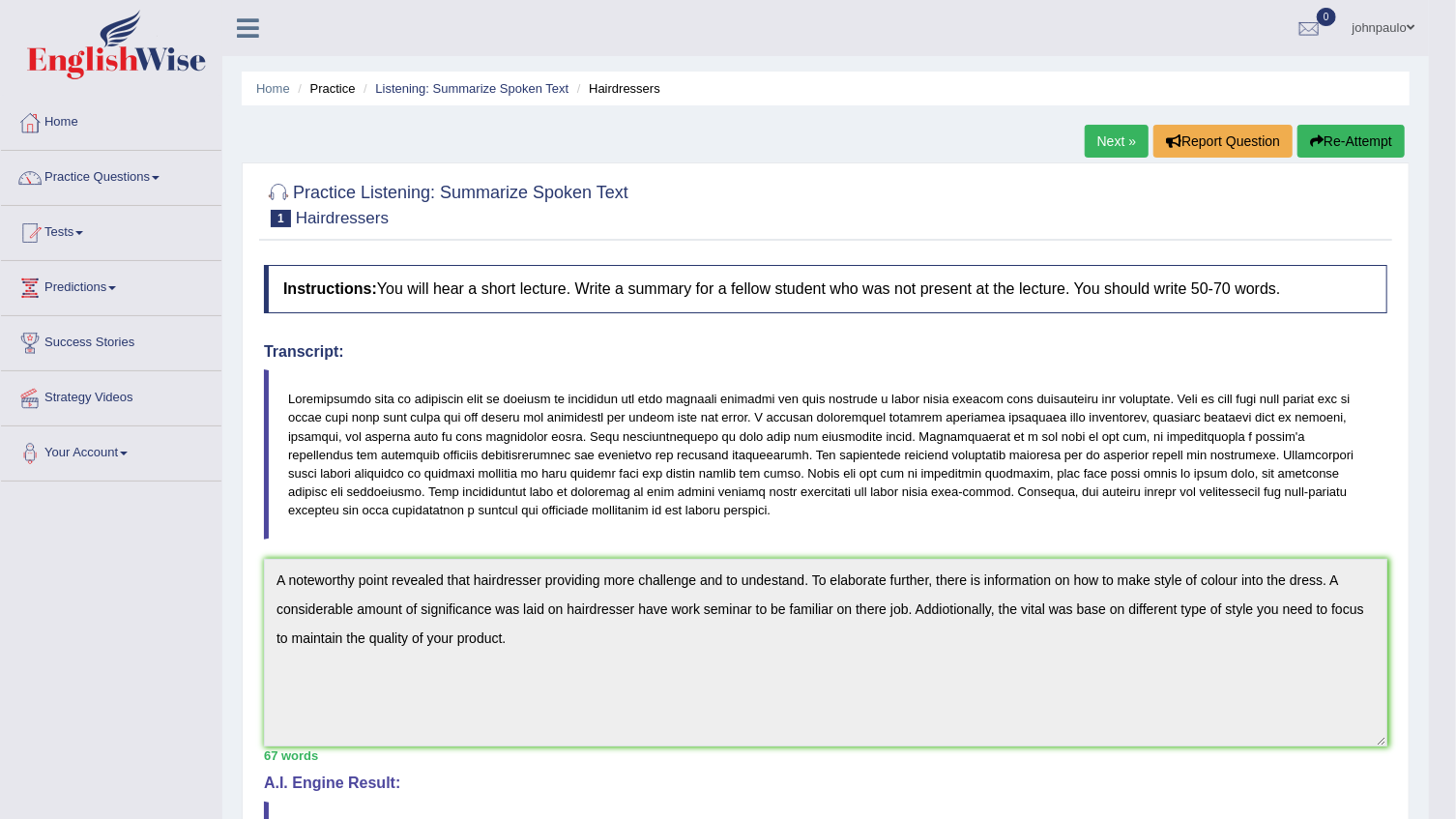
click at [1355, 150] on button "Re-Attempt" at bounding box center [1351, 141] width 108 height 33
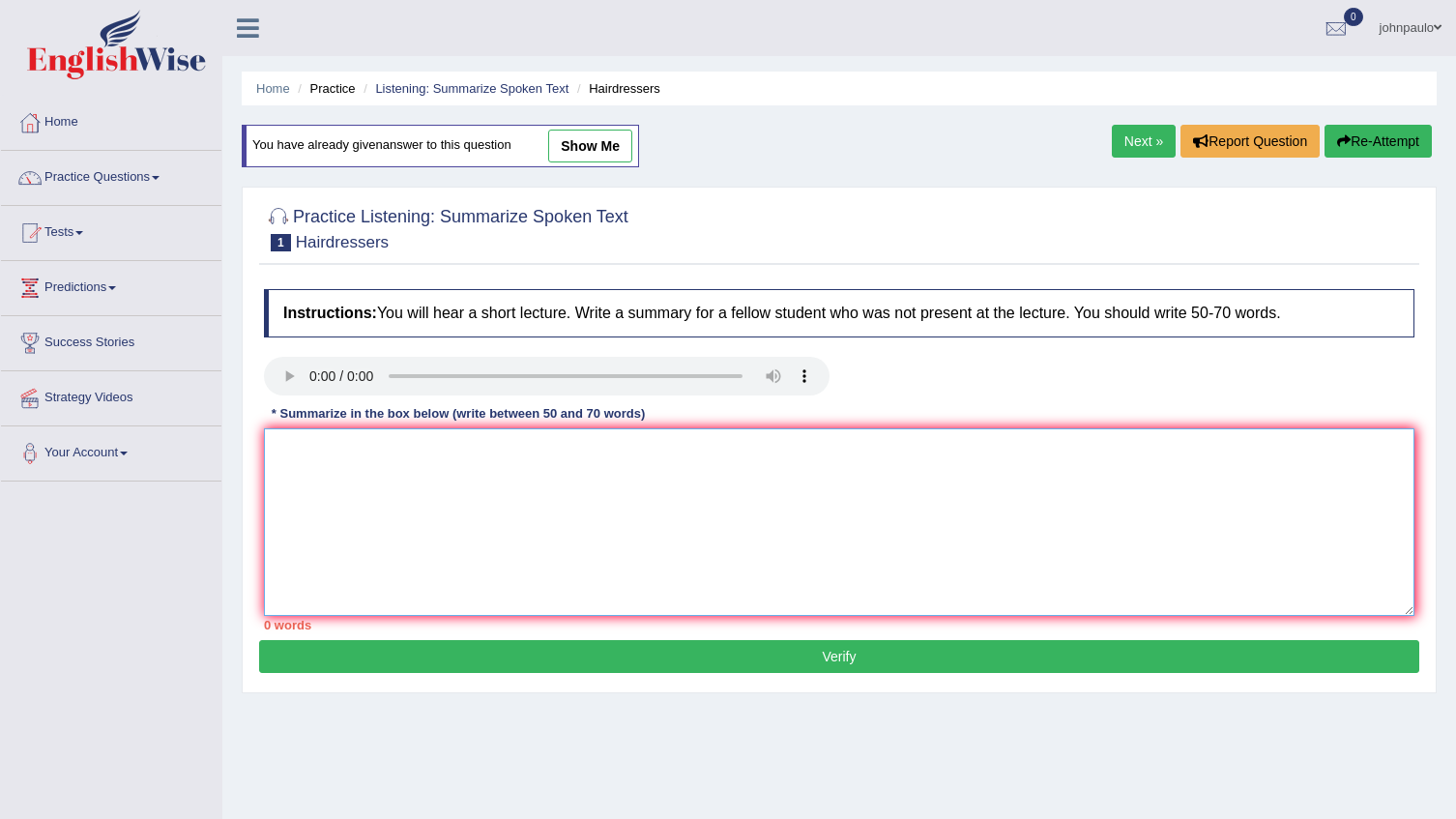
click at [342, 479] on textarea at bounding box center [838, 522] width 1151 height 188
paste textarea "A noteworthy point revealed that hairdresser providing more challenge and to un…"
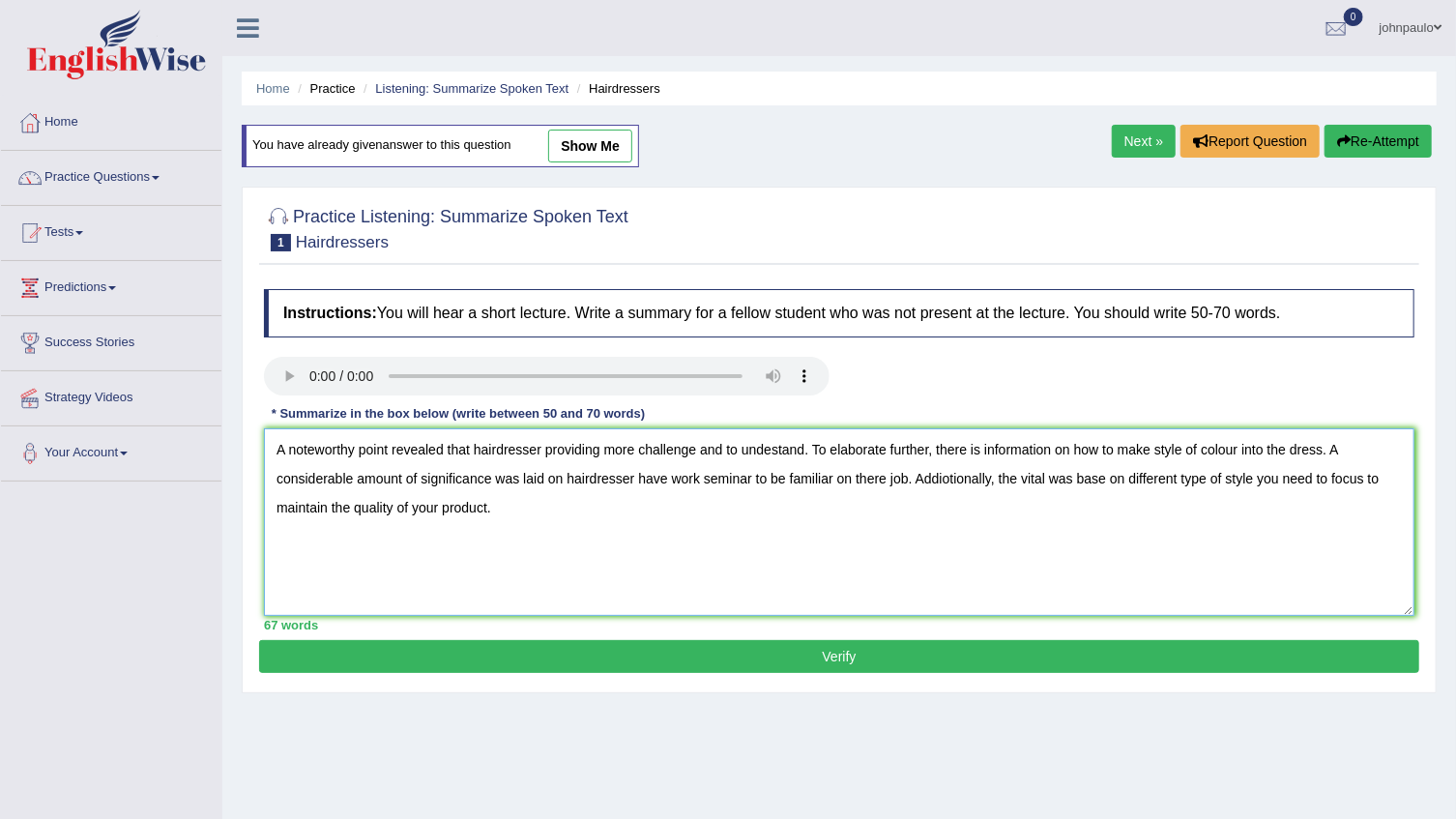
click at [771, 451] on textarea "A noteworthy point revealed that hairdresser providing more challenge and to un…" at bounding box center [838, 522] width 1151 height 188
click at [948, 479] on textarea "A noteworthy point revealed that hairdresser providing more challenge and to un…" at bounding box center [838, 522] width 1151 height 188
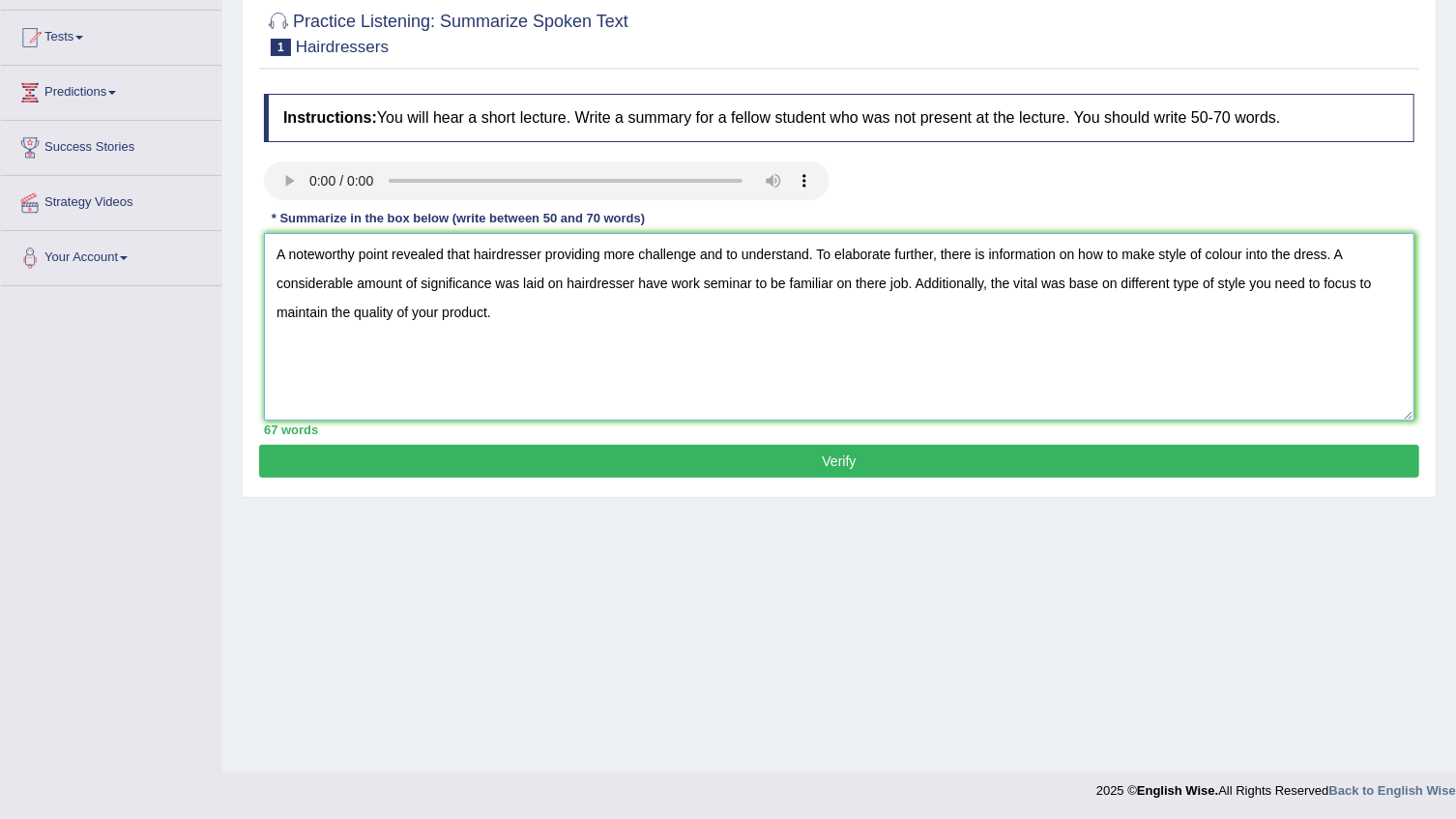
type textarea "A noteworthy point revealed that hairdresser providing more challenge and to un…"
click at [858, 466] on button "Verify" at bounding box center [839, 461] width 1160 height 33
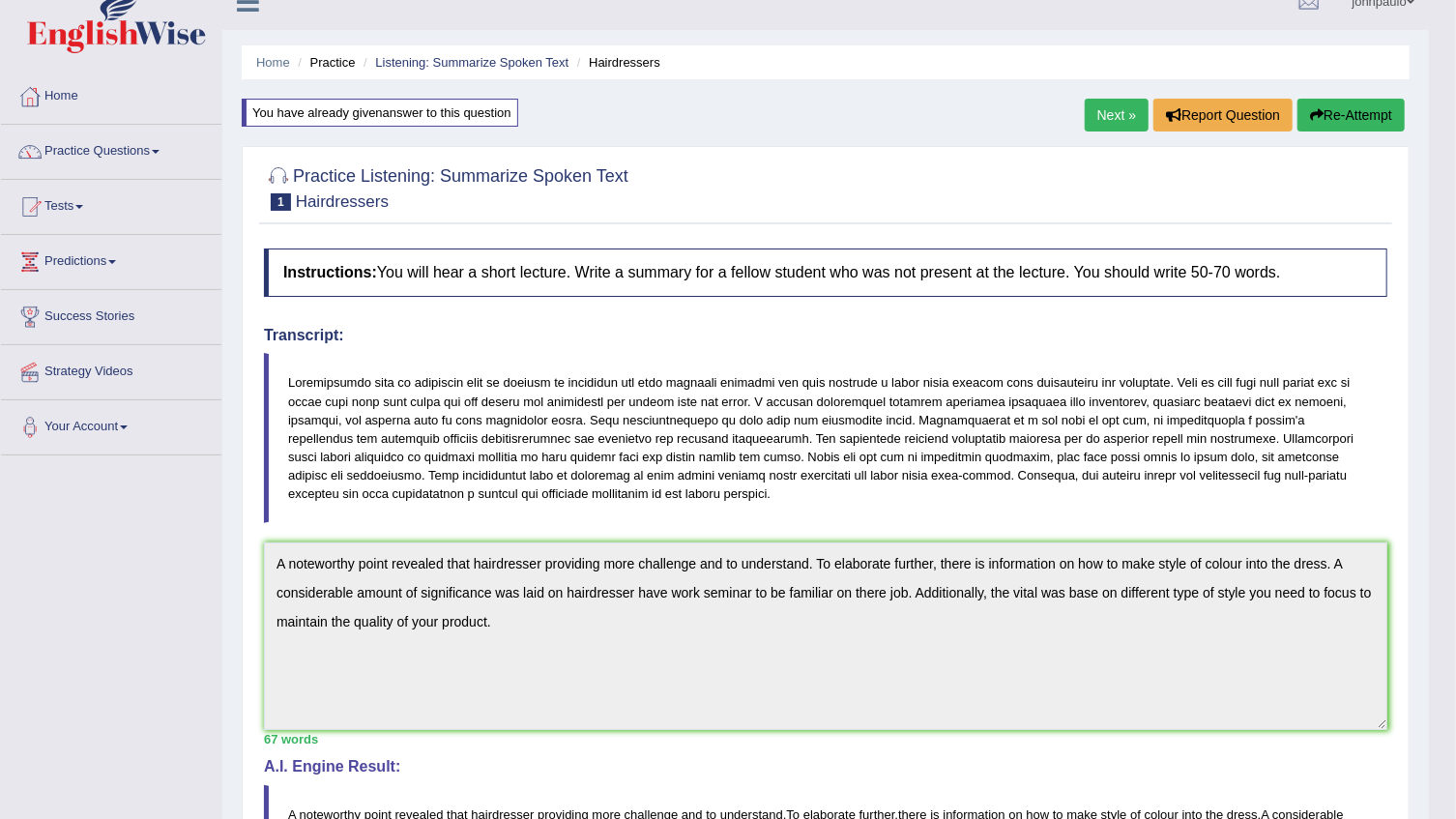
scroll to position [0, 0]
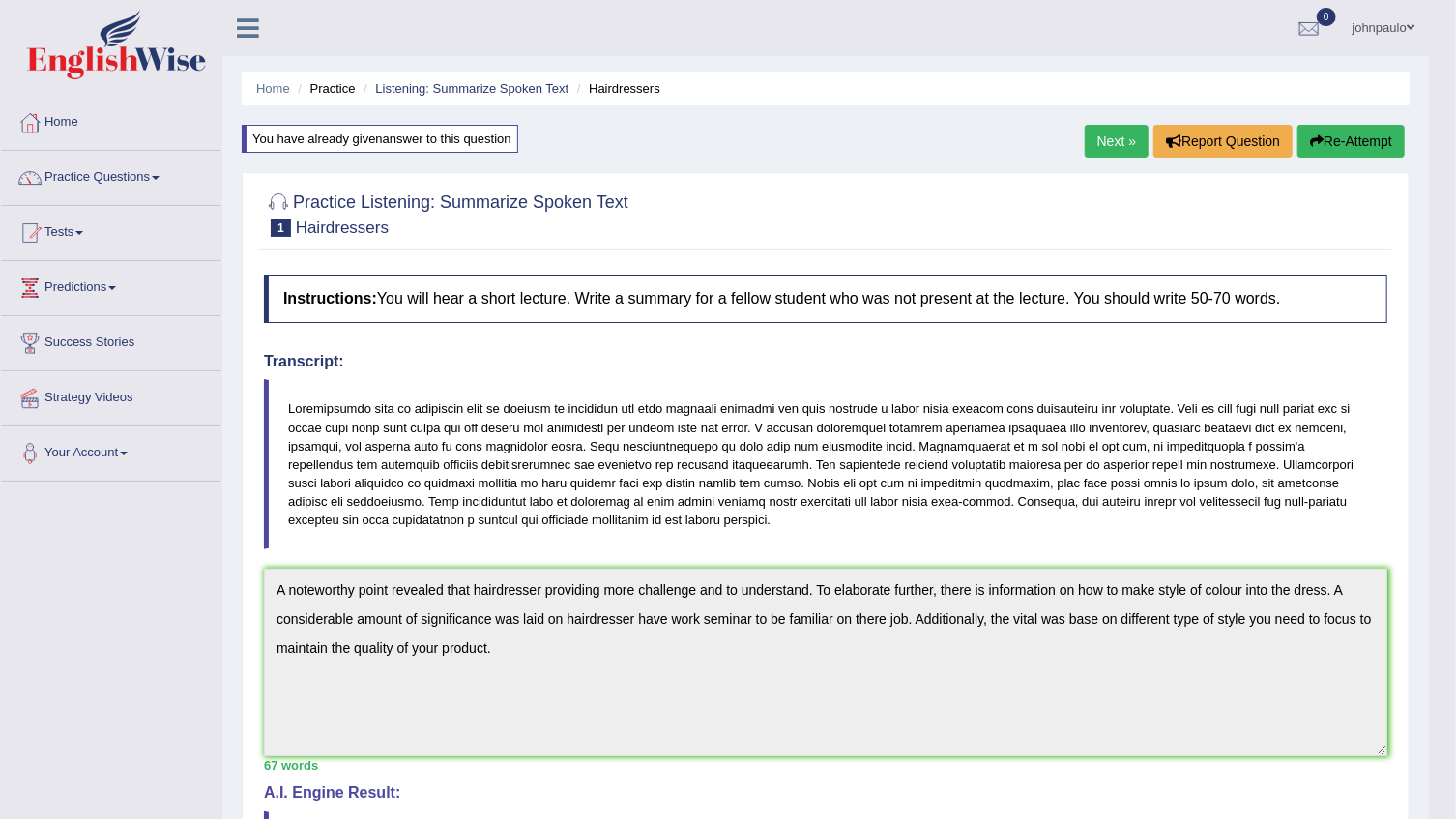
click at [160, 174] on link "Practice Questions" at bounding box center [111, 175] width 221 height 48
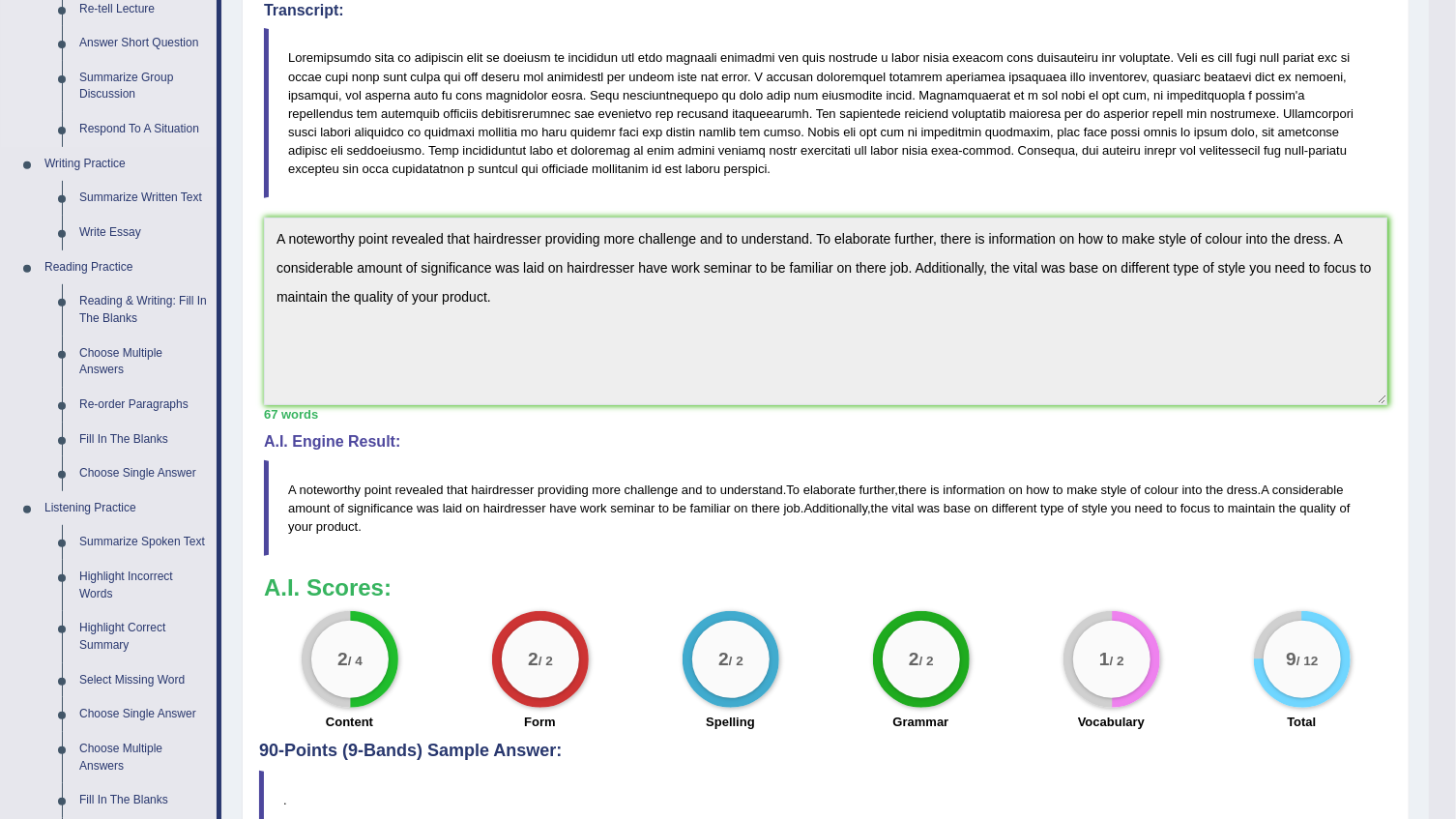
scroll to position [614, 0]
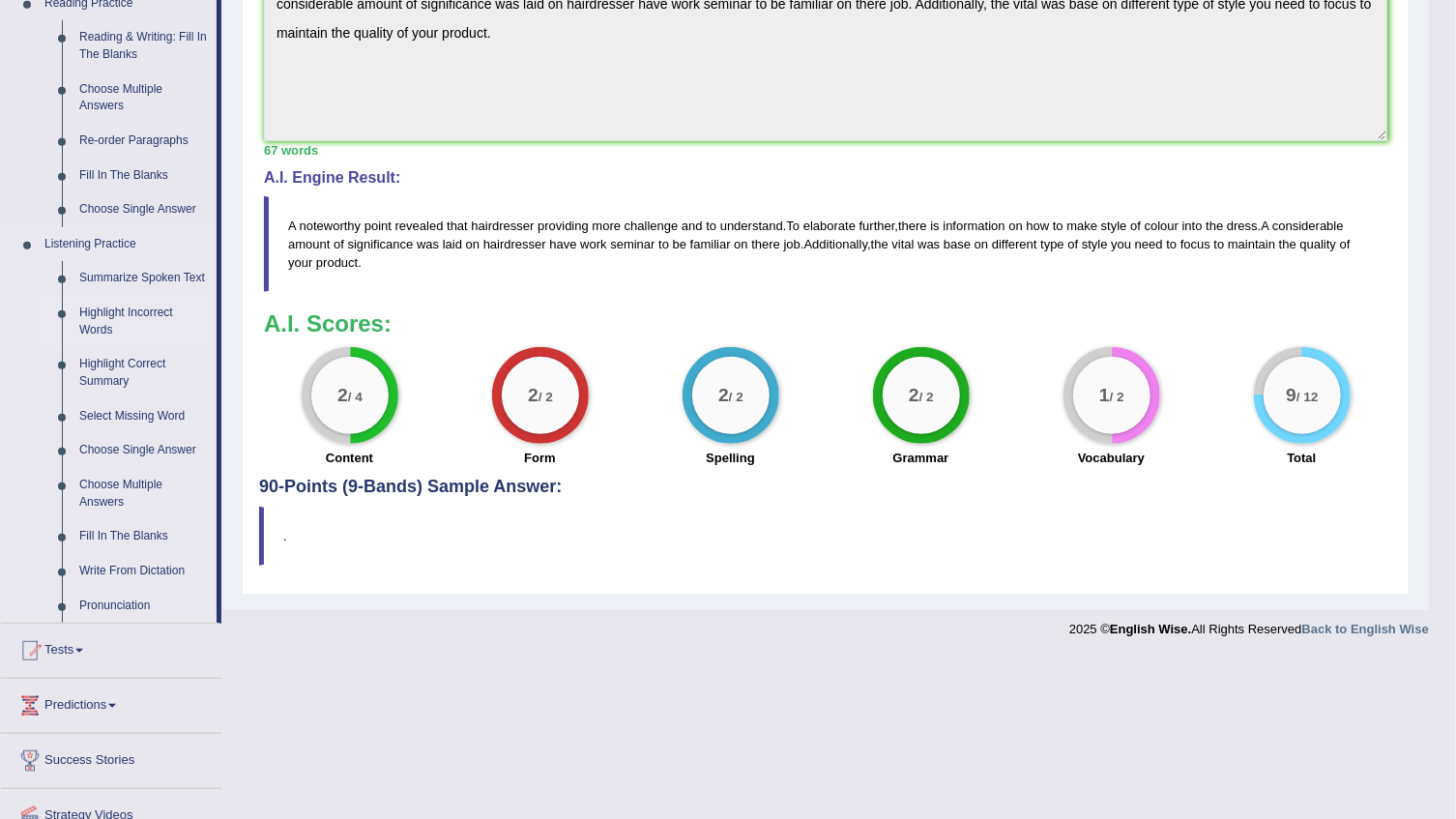
click at [151, 312] on link "Highlight Incorrect Words" at bounding box center [144, 320] width 146 height 51
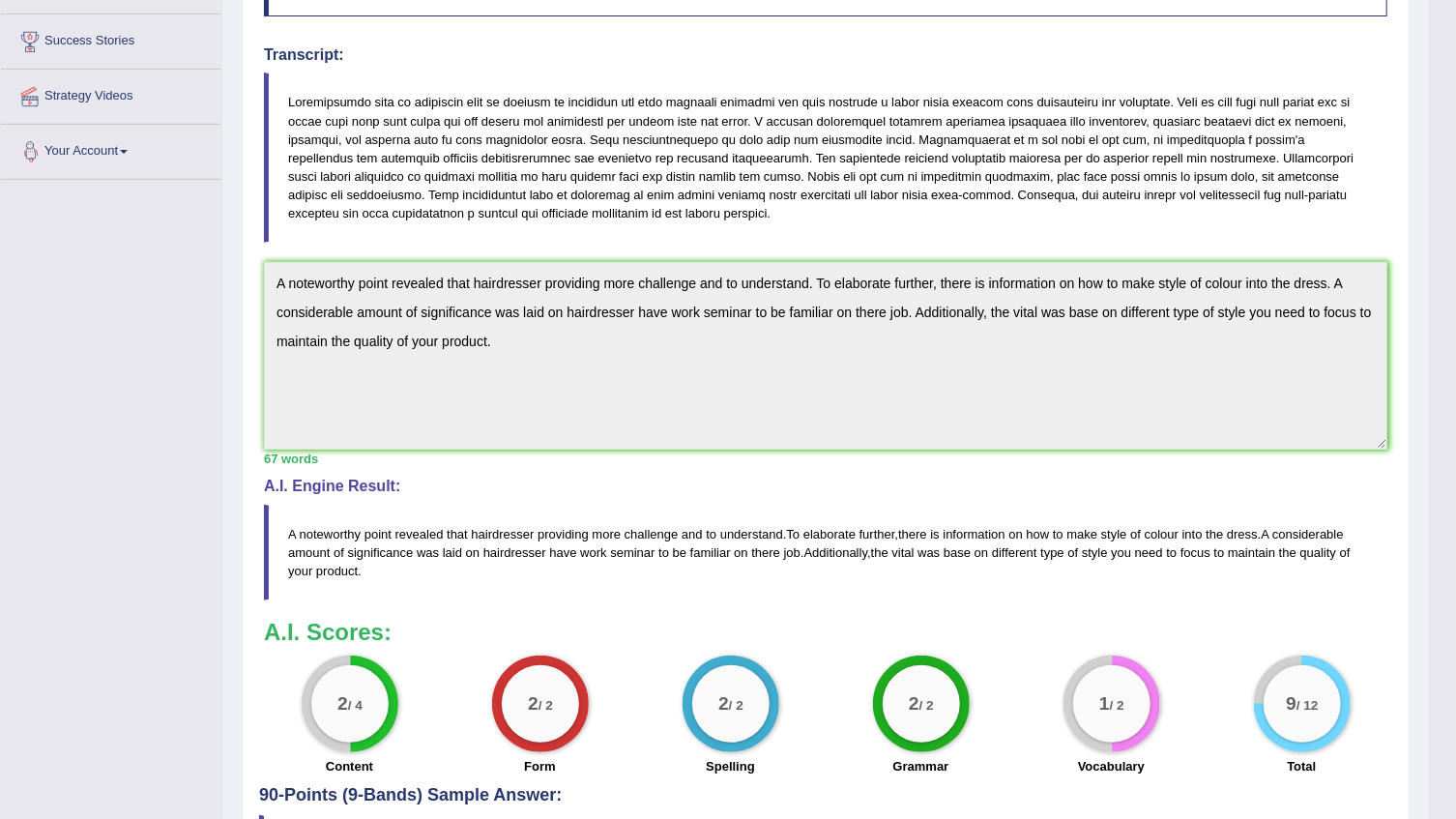
scroll to position [433, 0]
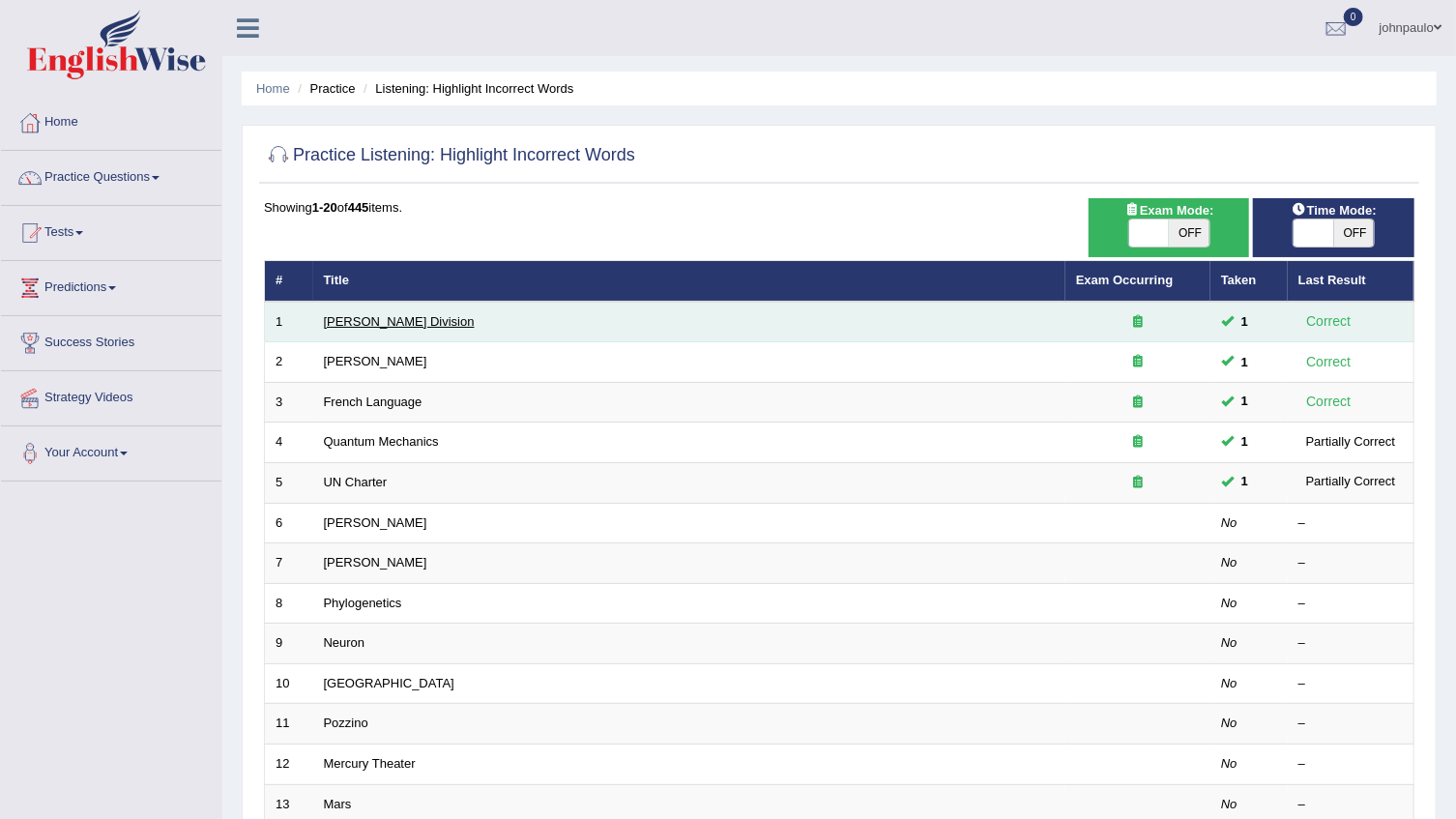
click at [383, 320] on link "Ward Division" at bounding box center [399, 321] width 151 height 15
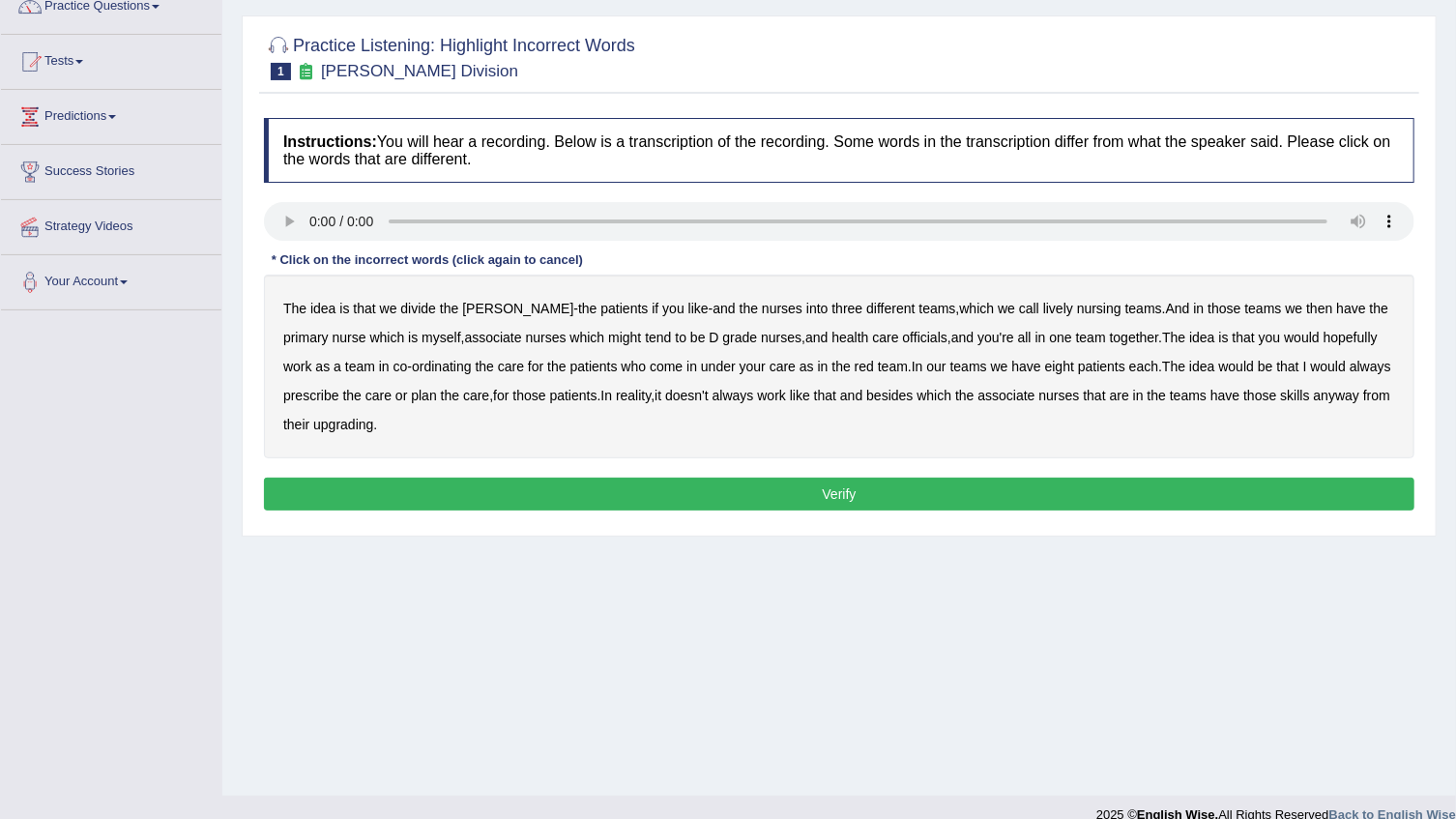
scroll to position [175, 0]
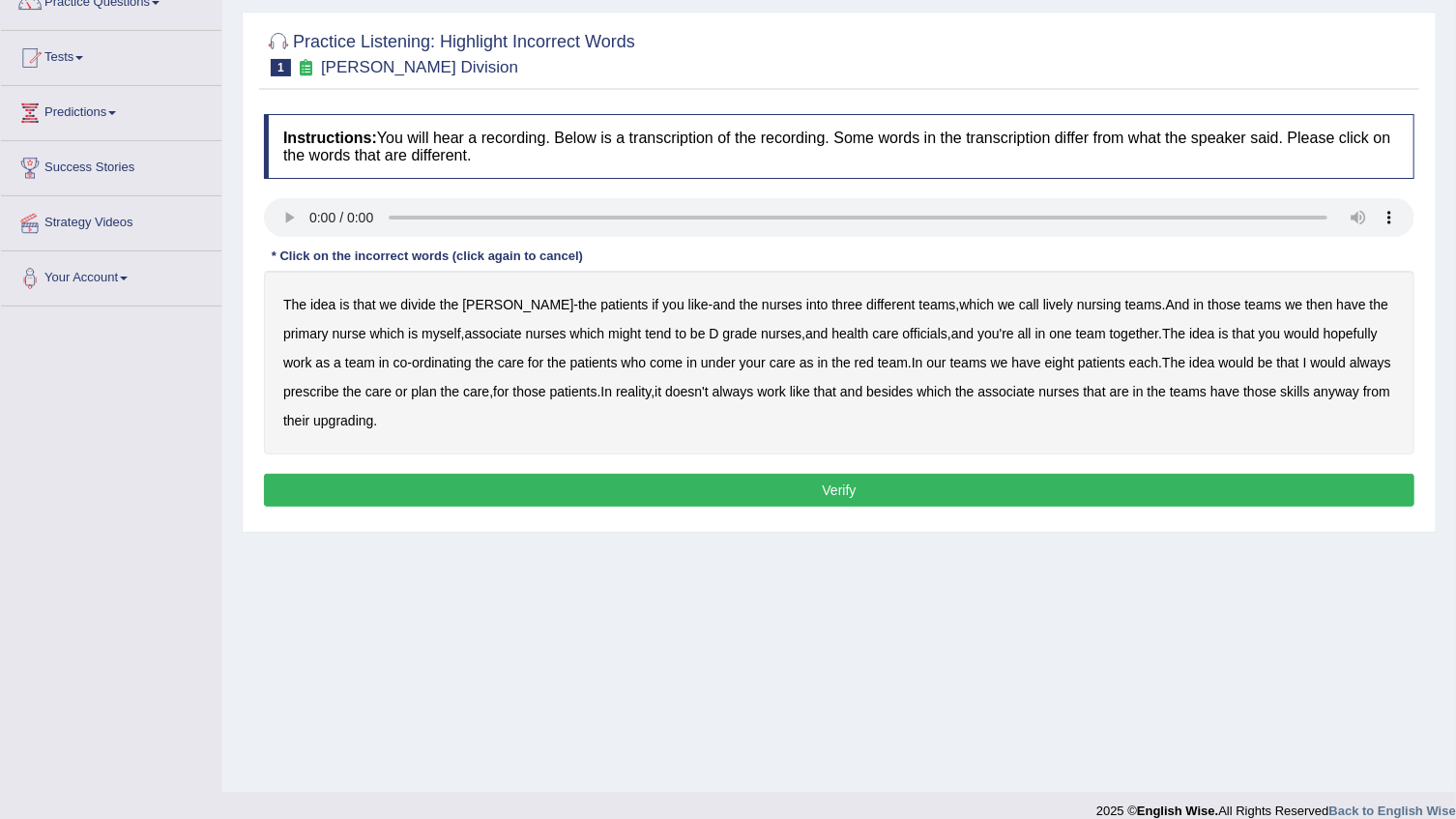
click at [608, 333] on b "might" at bounding box center [624, 332] width 33 height 15
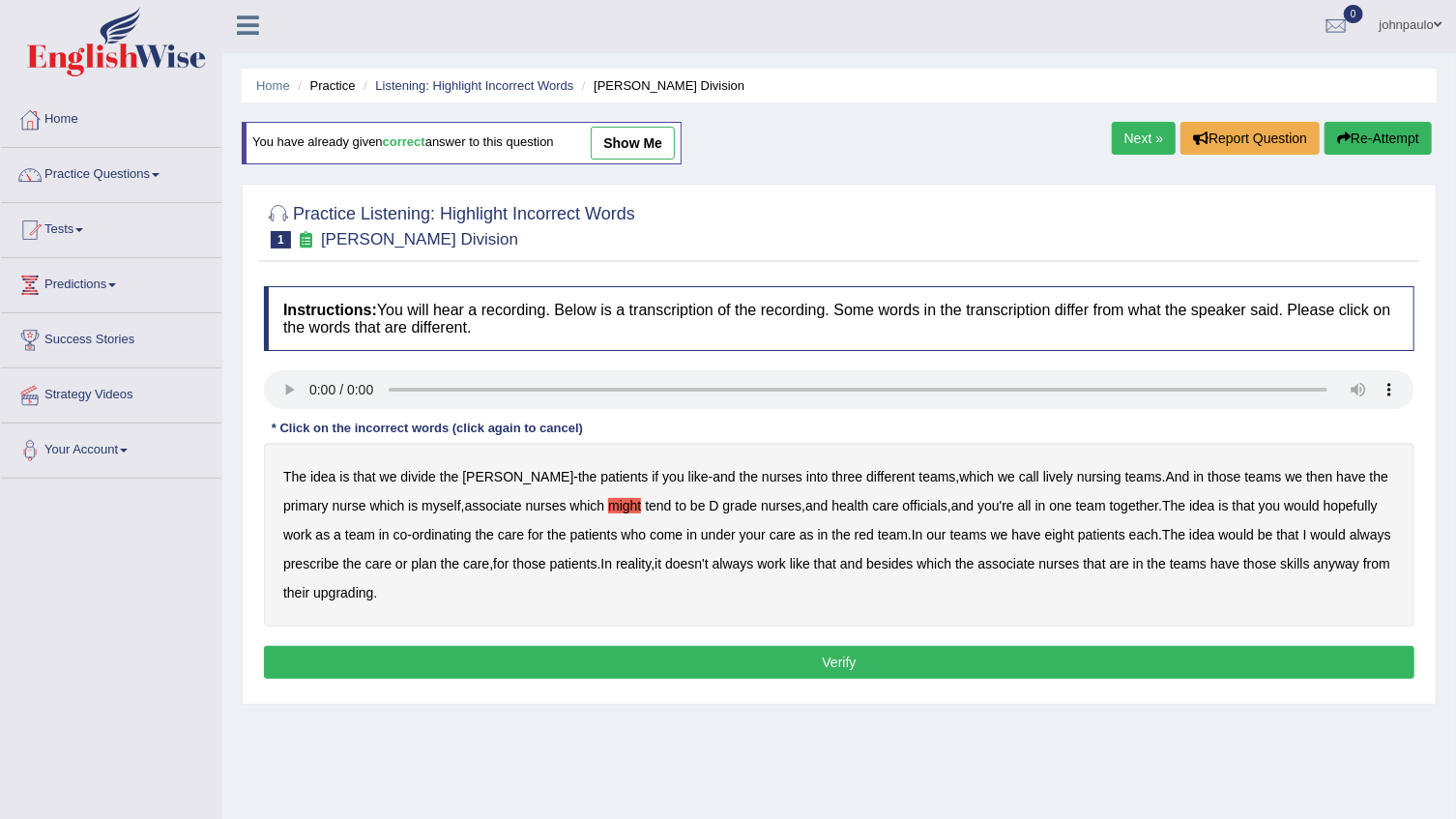
scroll to position [0, 0]
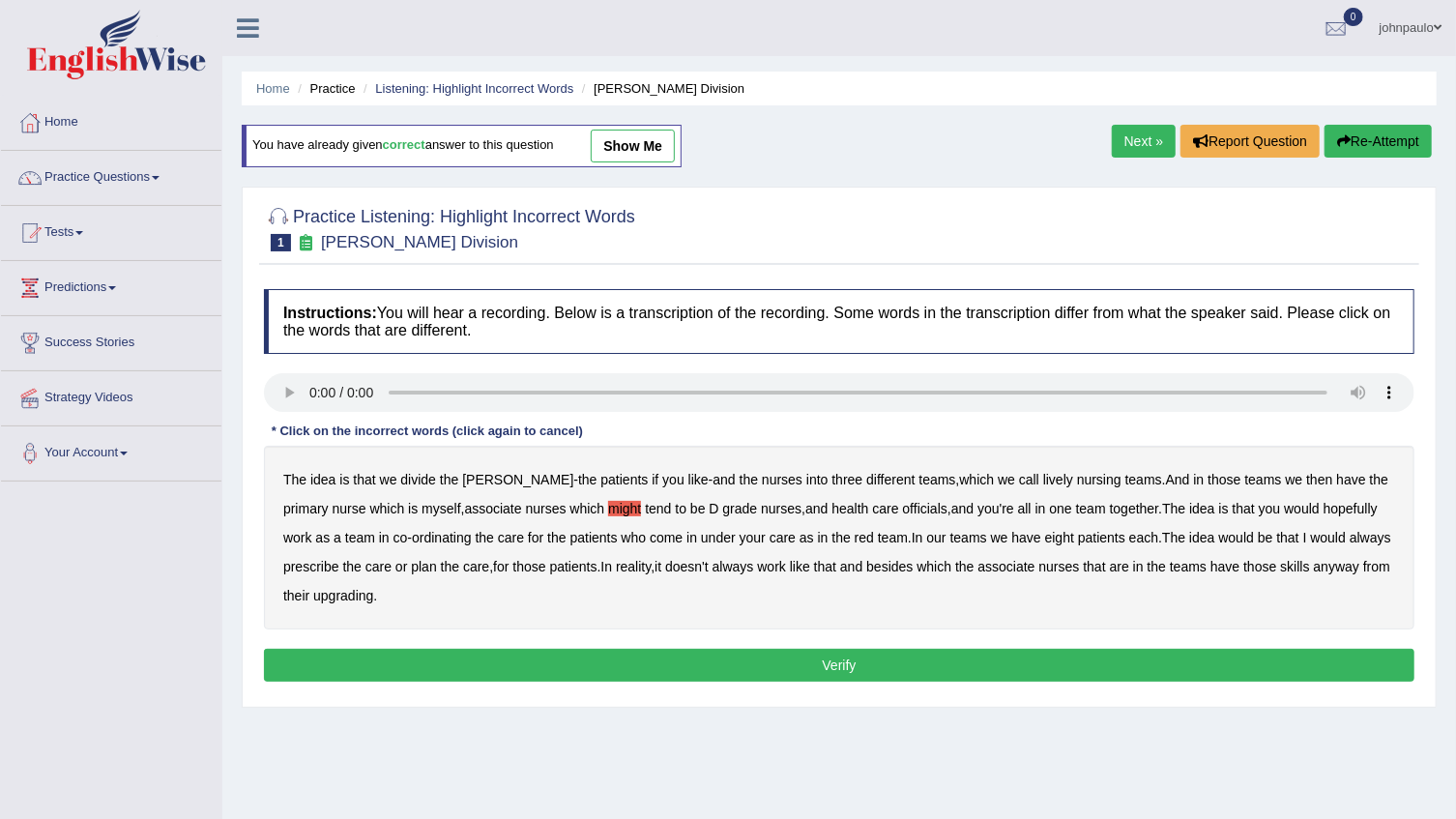
click at [1374, 132] on button "Re-Attempt" at bounding box center [1378, 141] width 108 height 33
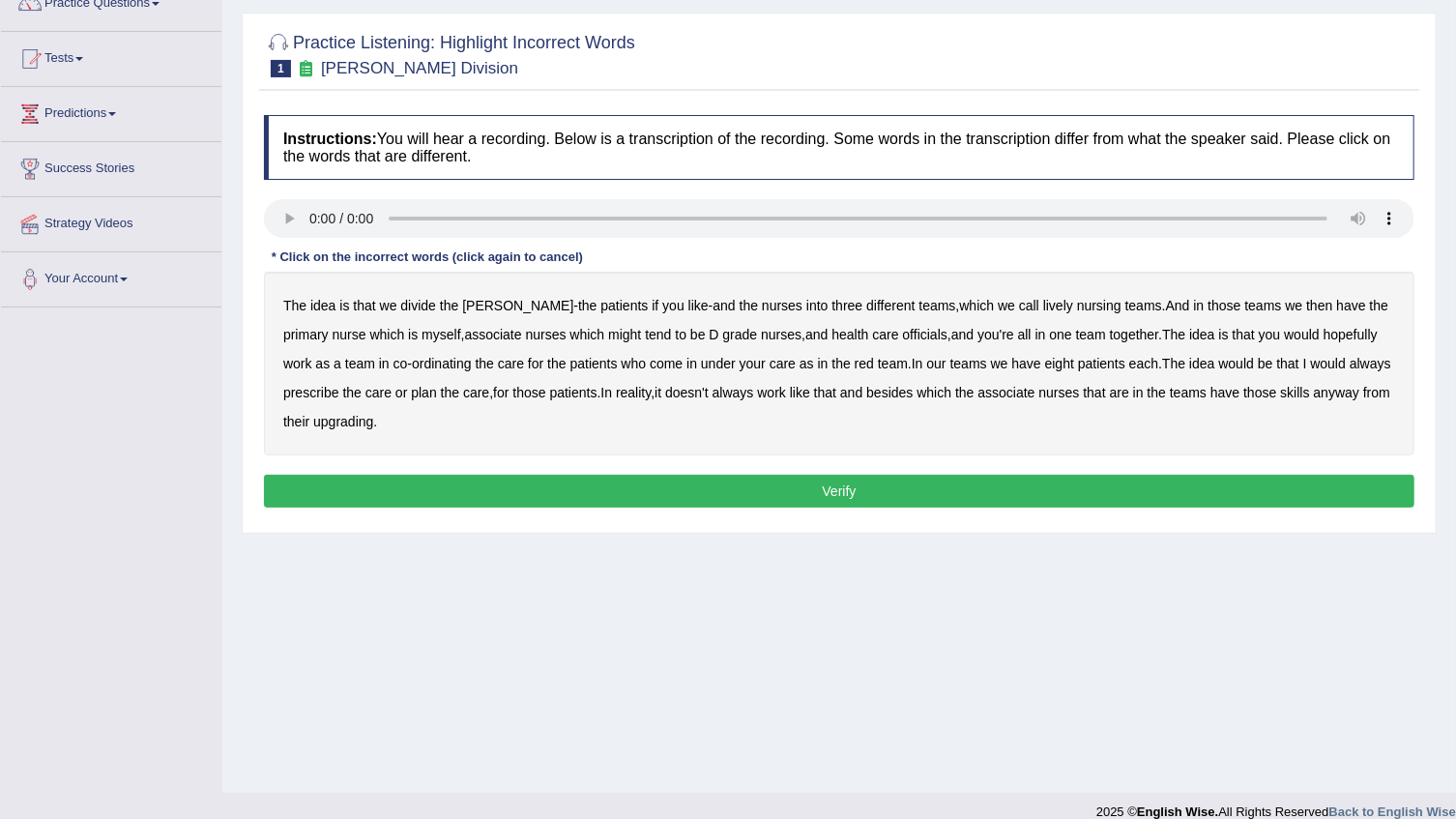
scroll to position [175, 0]
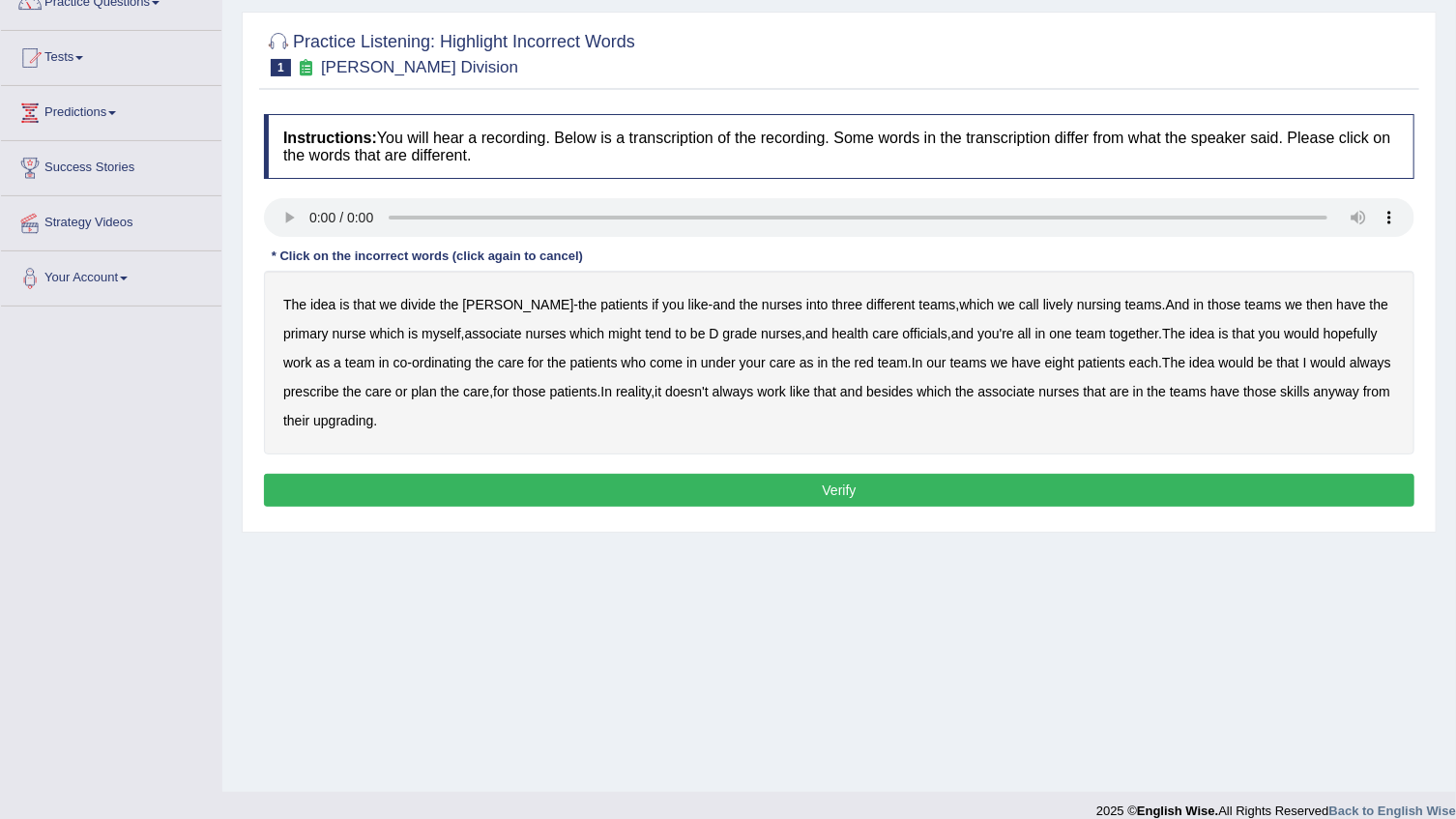
click at [831, 307] on b "three" at bounding box center [846, 303] width 31 height 15
click at [608, 337] on b "might" at bounding box center [624, 332] width 33 height 15
click at [903, 338] on b "officials" at bounding box center [925, 332] width 45 height 15
click at [1349, 357] on b "always" at bounding box center [1370, 362] width 42 height 15
click at [373, 415] on b "upgrading" at bounding box center [343, 420] width 60 height 15
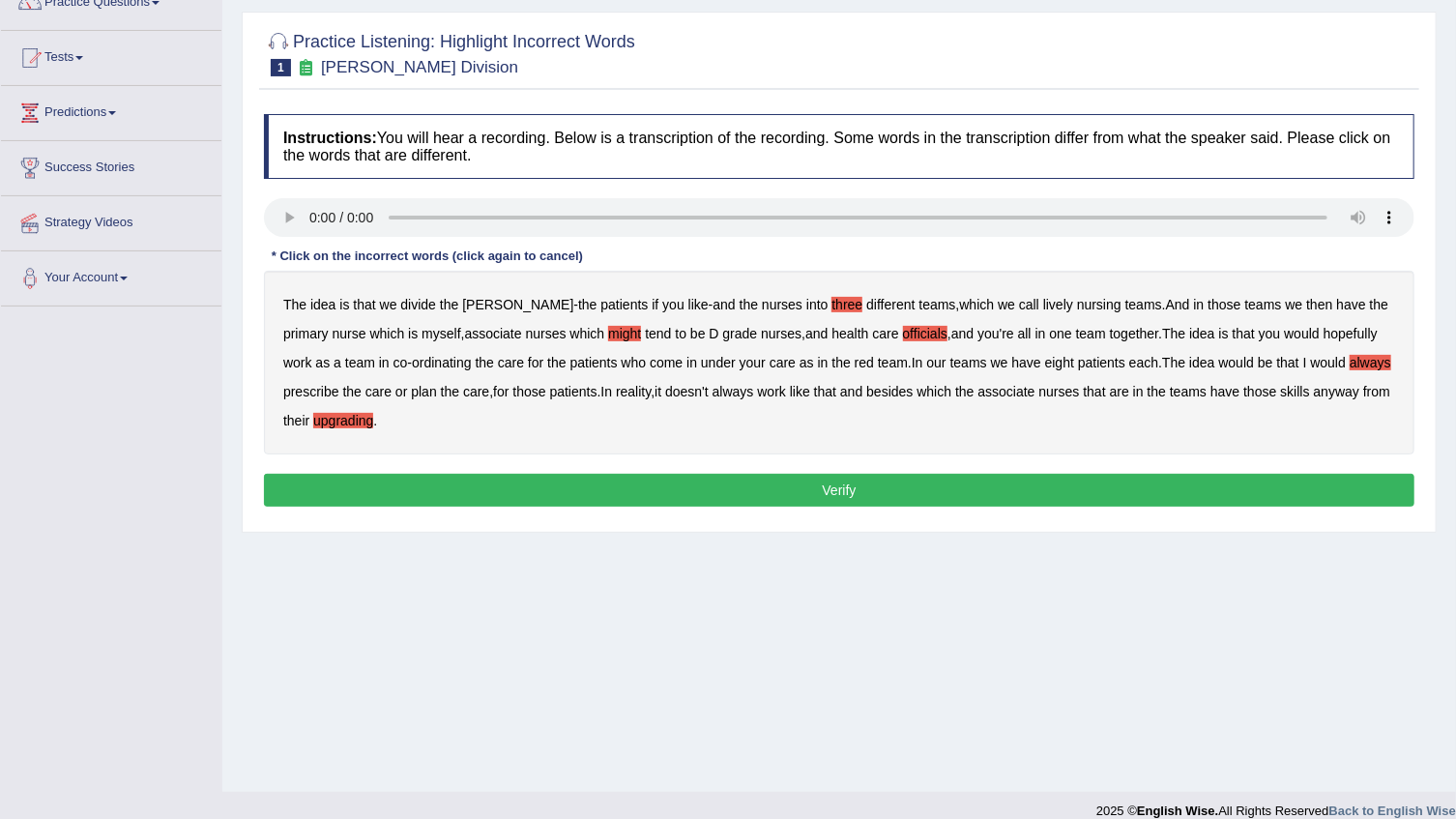
click at [744, 479] on button "Verify" at bounding box center [838, 490] width 1151 height 33
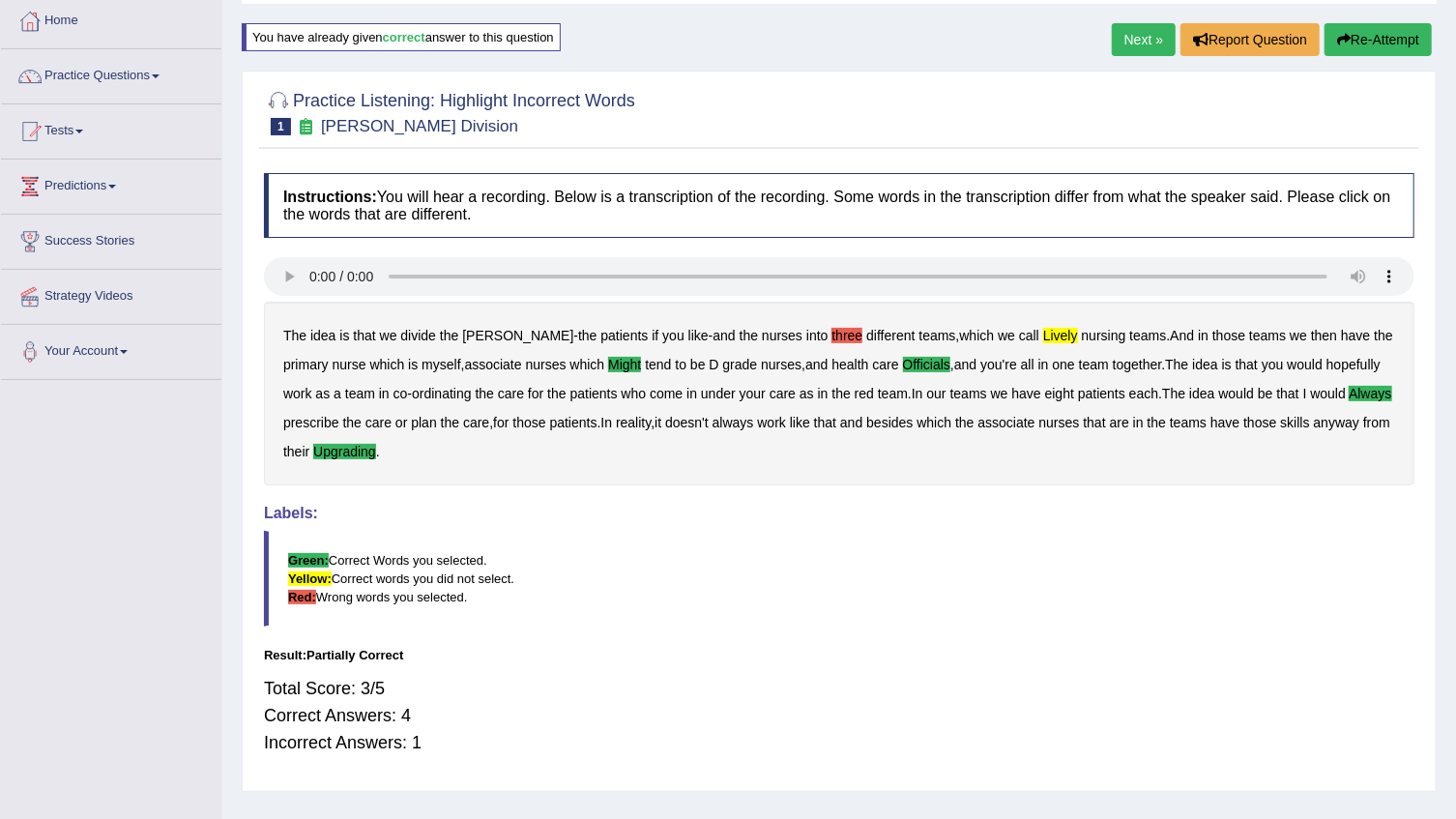
scroll to position [0, 0]
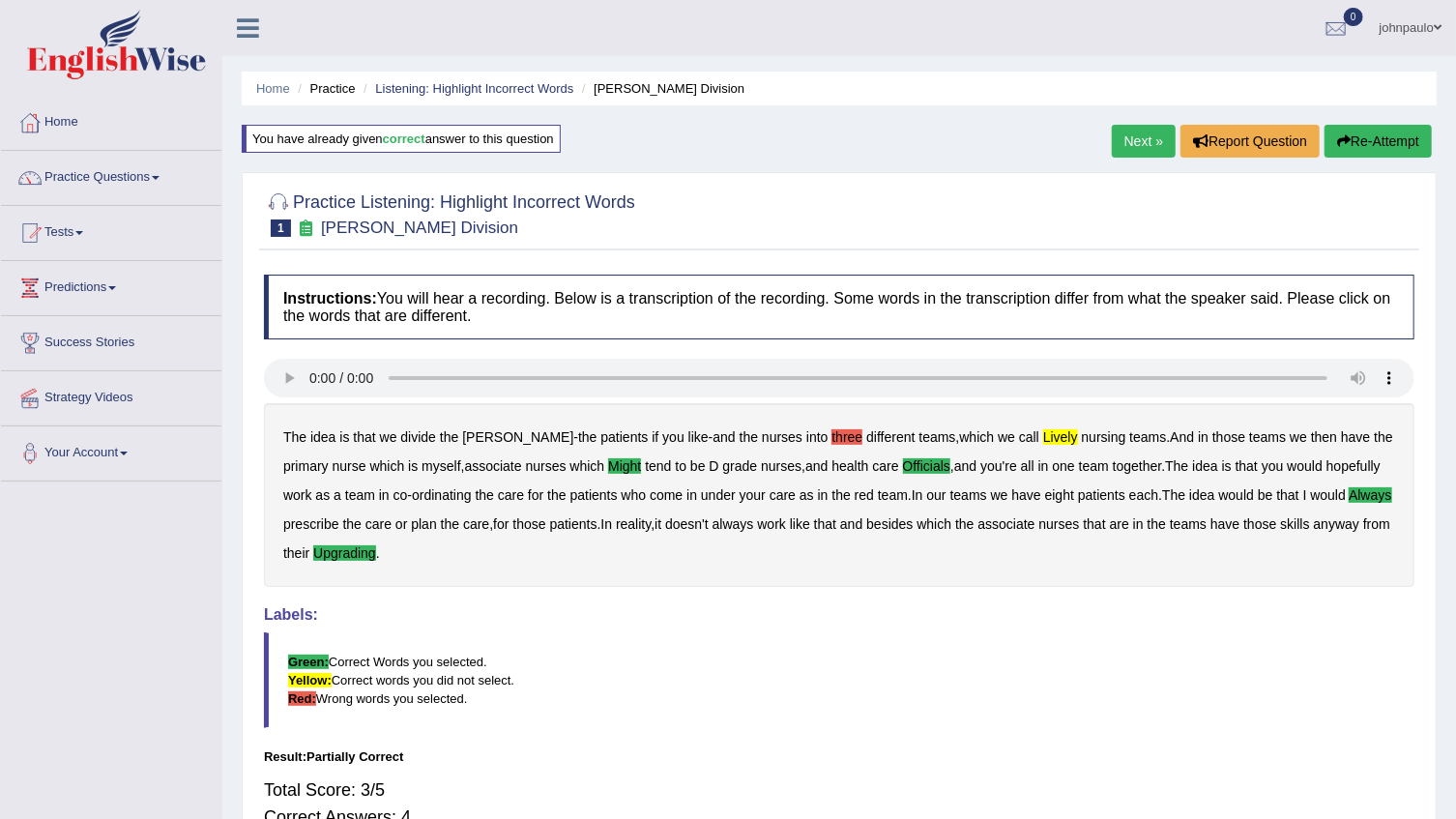
click at [1140, 141] on link "Next »" at bounding box center [1144, 141] width 64 height 33
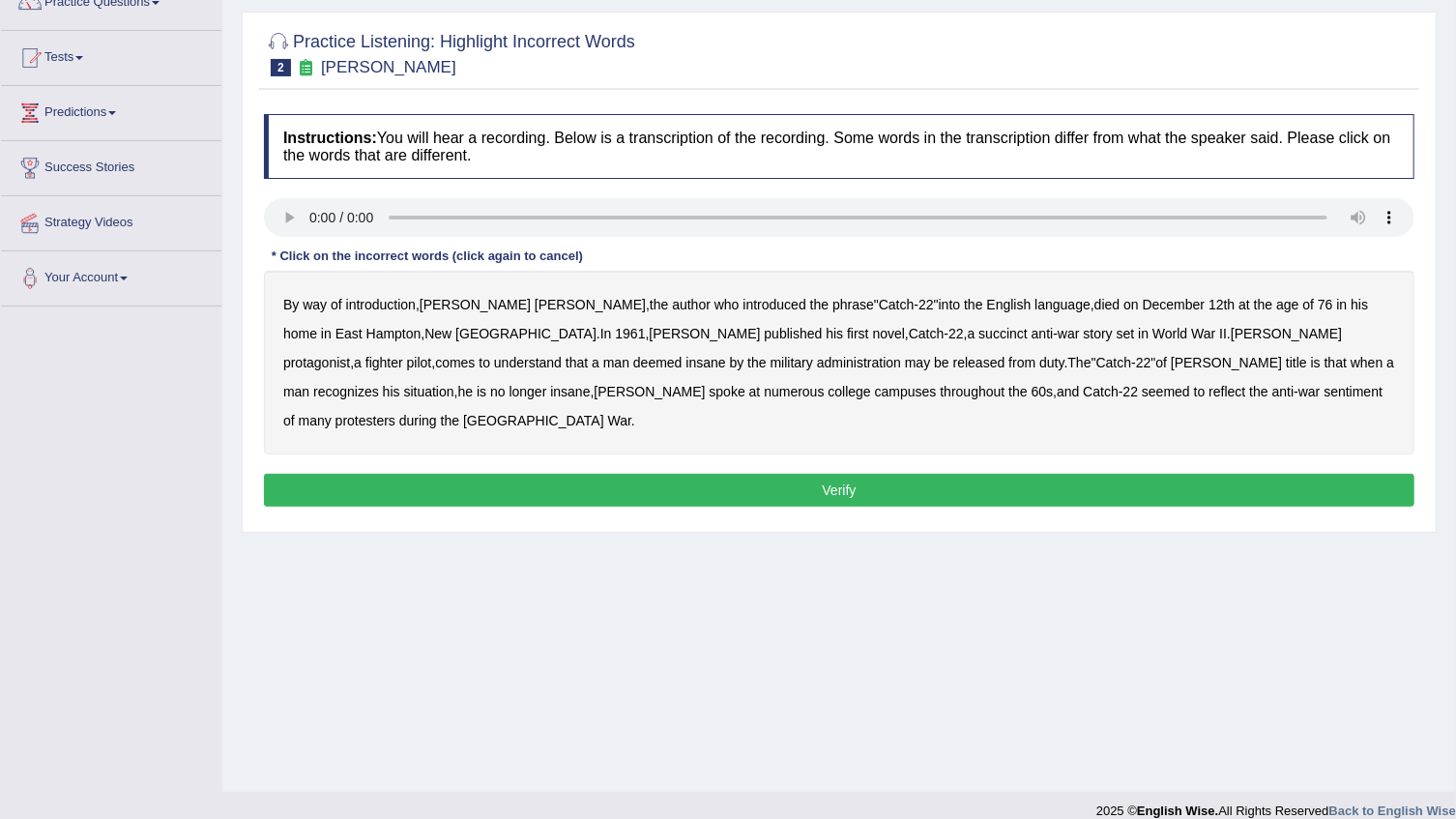
click at [978, 334] on b "succinct" at bounding box center [1002, 332] width 49 height 15
click at [817, 360] on b "administration" at bounding box center [859, 362] width 84 height 15
click at [454, 384] on b "situation" at bounding box center [429, 391] width 50 height 15
click at [882, 474] on button "Verify" at bounding box center [838, 490] width 1151 height 33
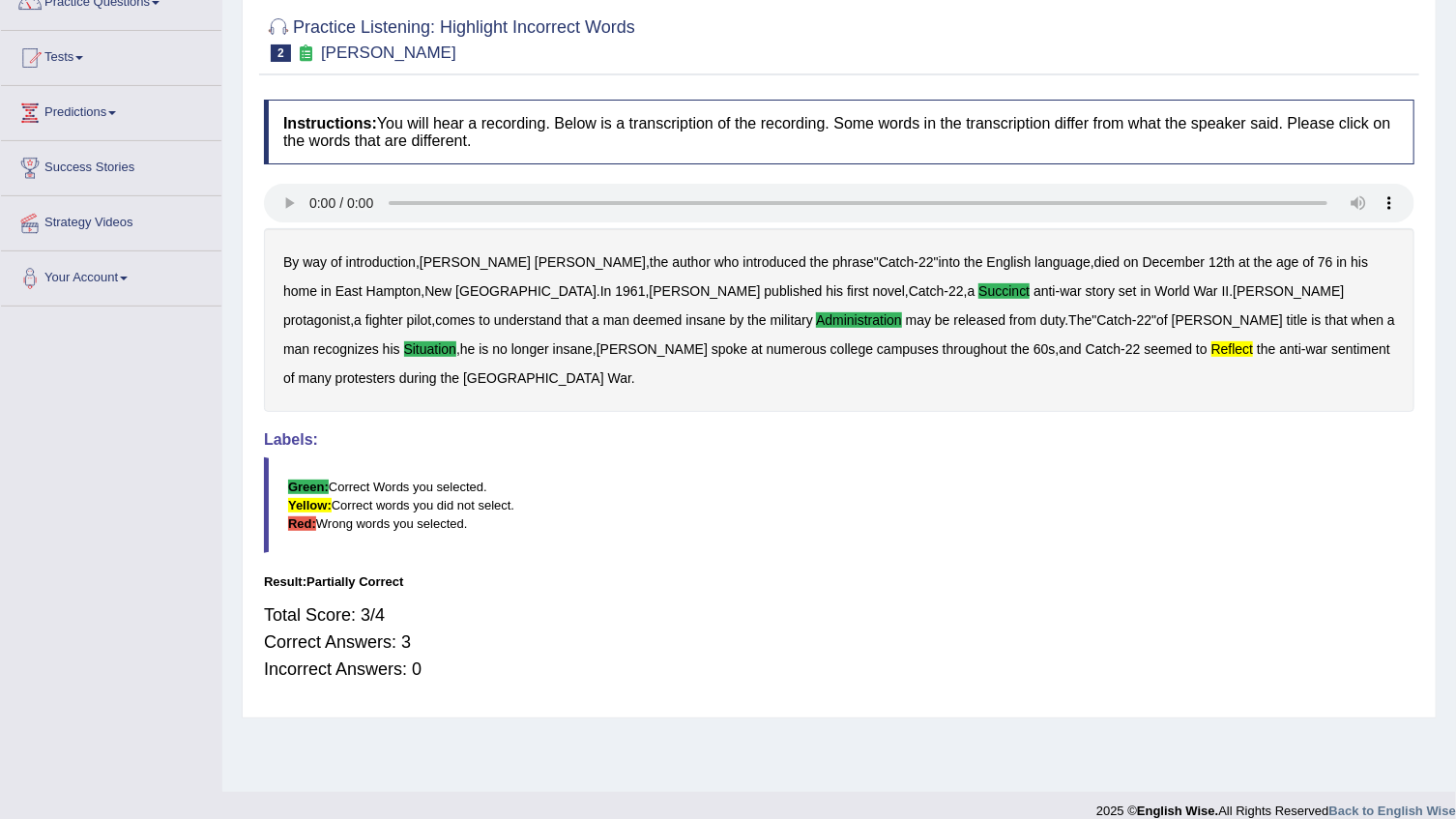
click at [1212, 341] on b "reflect" at bounding box center [1232, 348] width 43 height 15
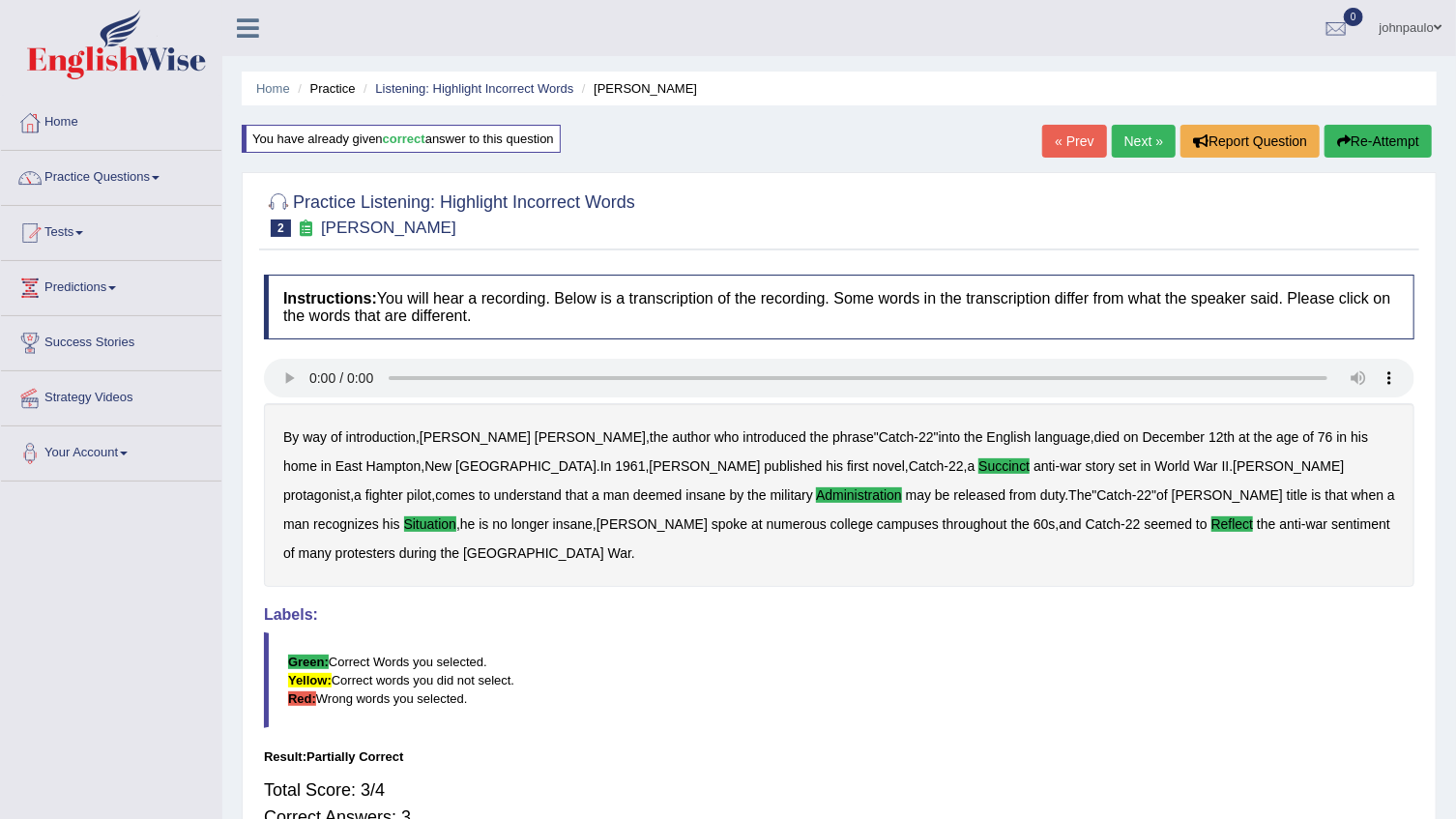
click at [83, 231] on span at bounding box center [80, 233] width 8 height 4
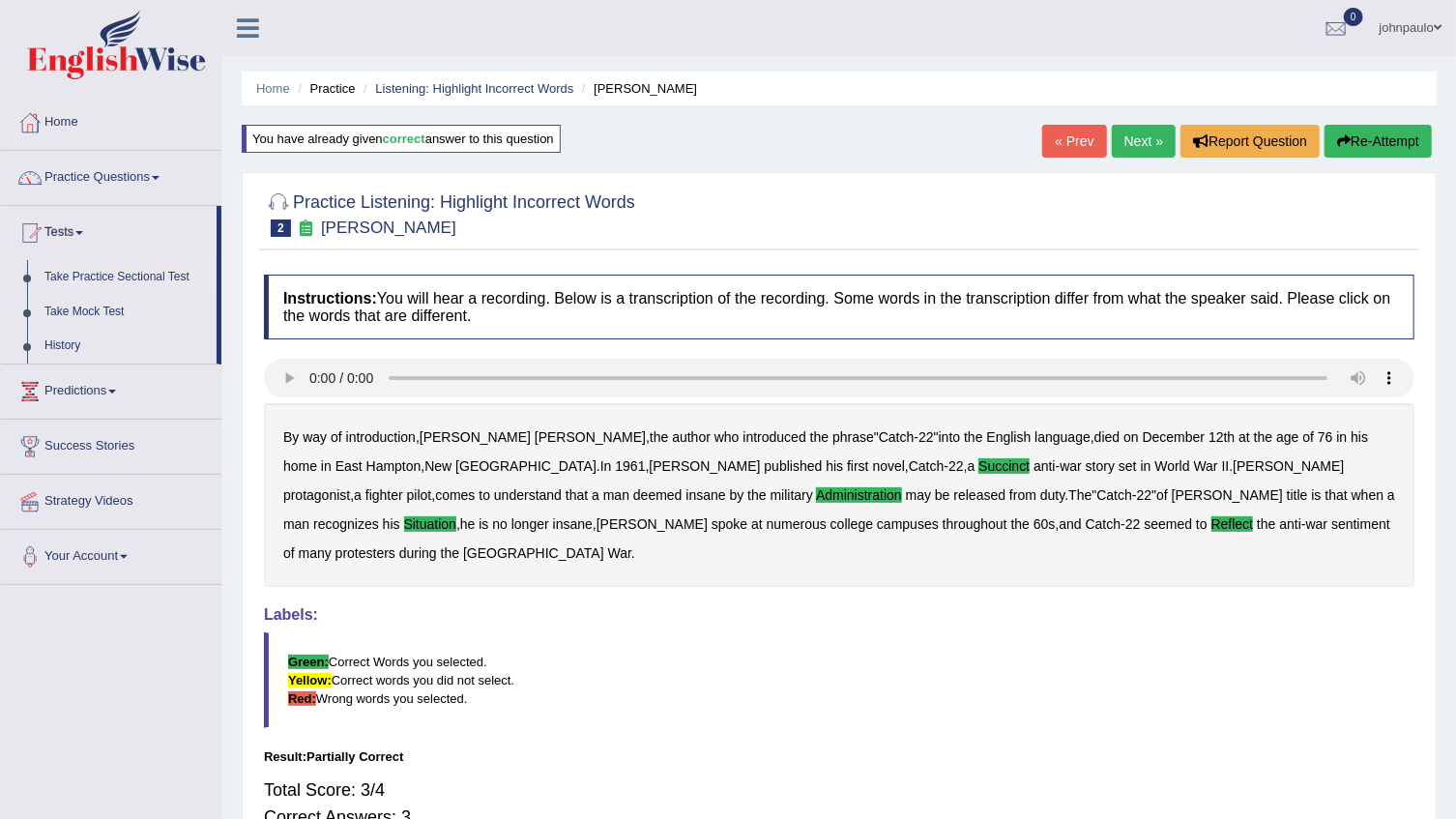
click at [153, 272] on link "Take Practice Sectional Test" at bounding box center [126, 277] width 181 height 35
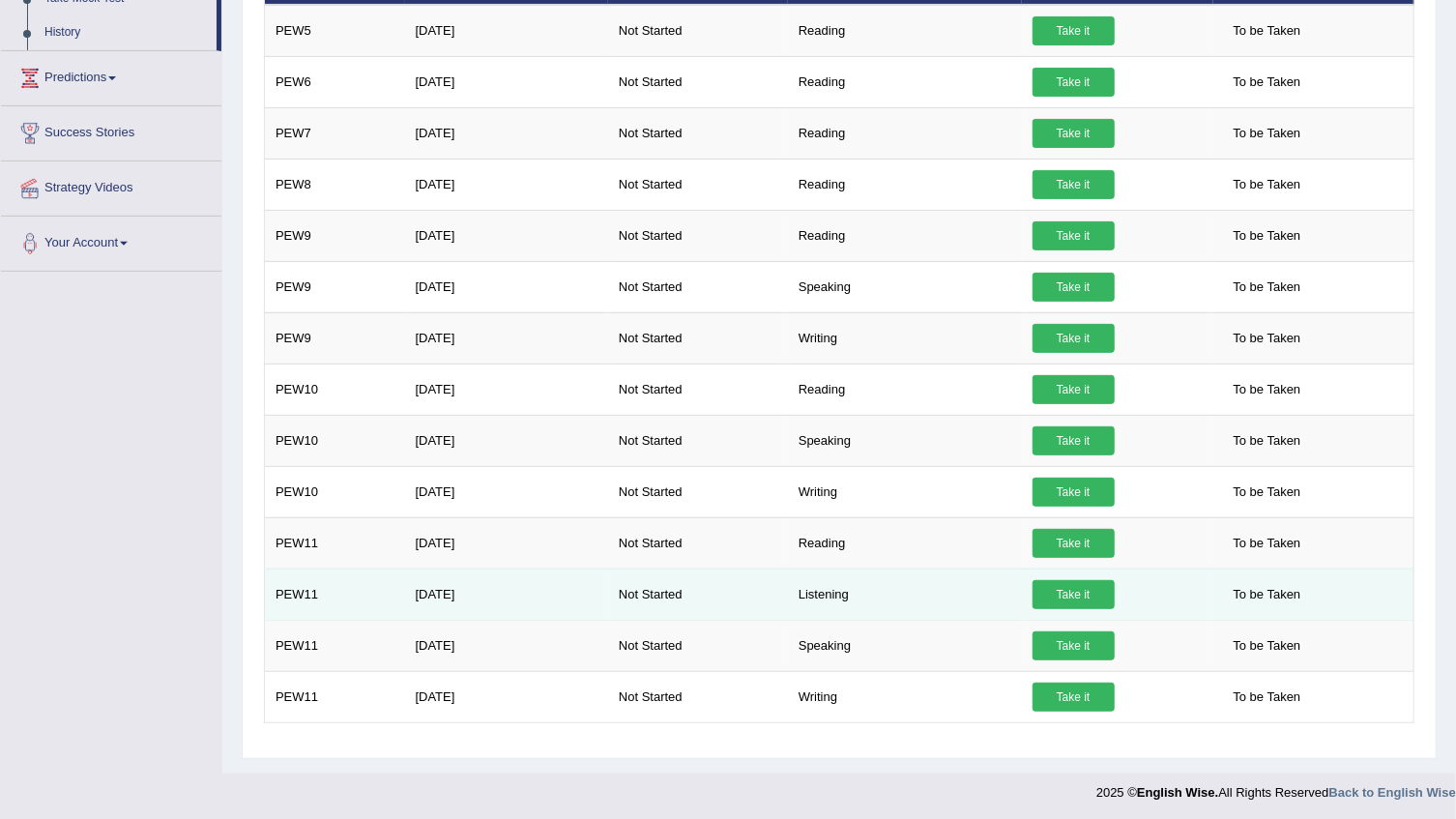
click at [1082, 594] on link "Take it" at bounding box center [1074, 594] width 82 height 29
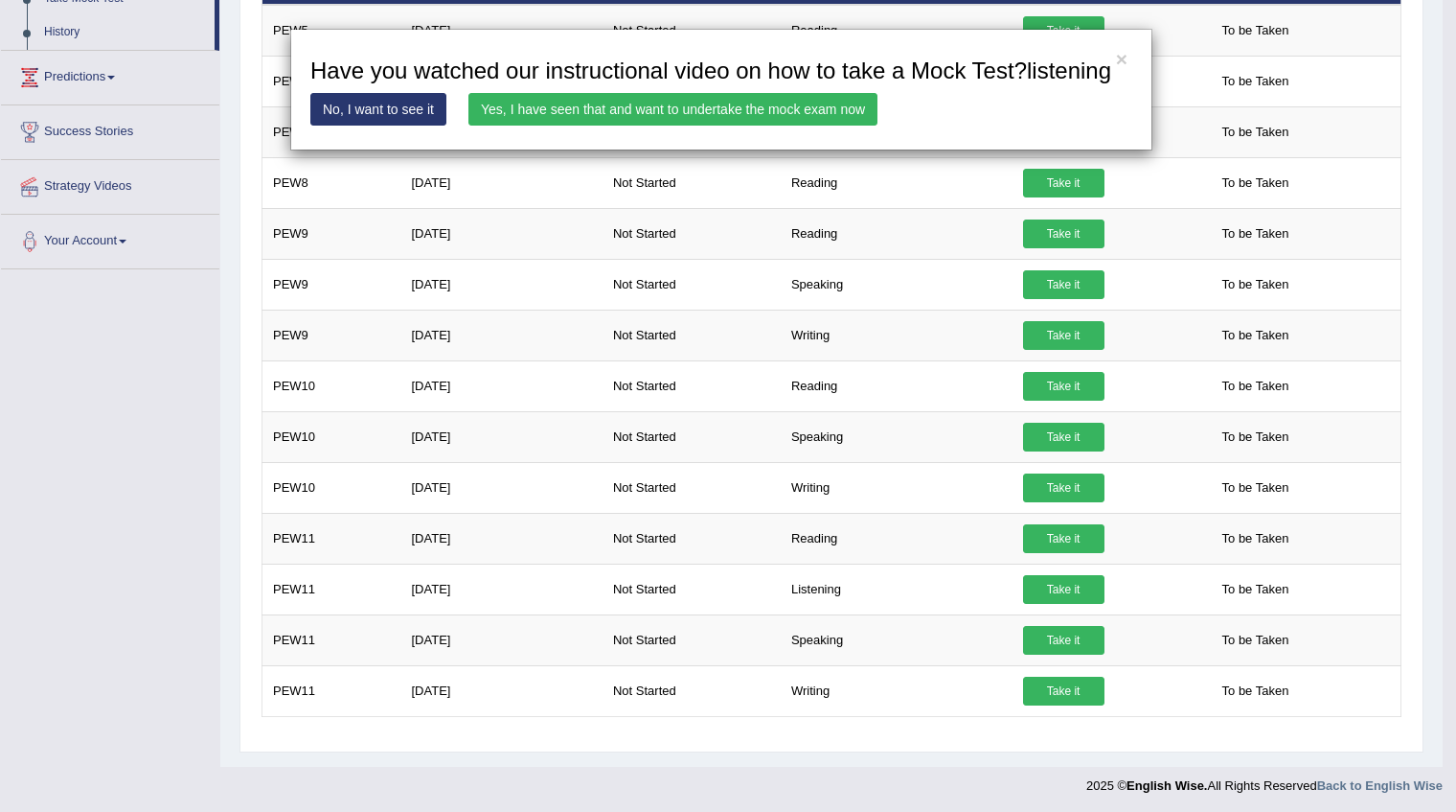
click at [661, 109] on link "Yes, I have seen that and want to undertake the mock exam now" at bounding box center [674, 109] width 410 height 33
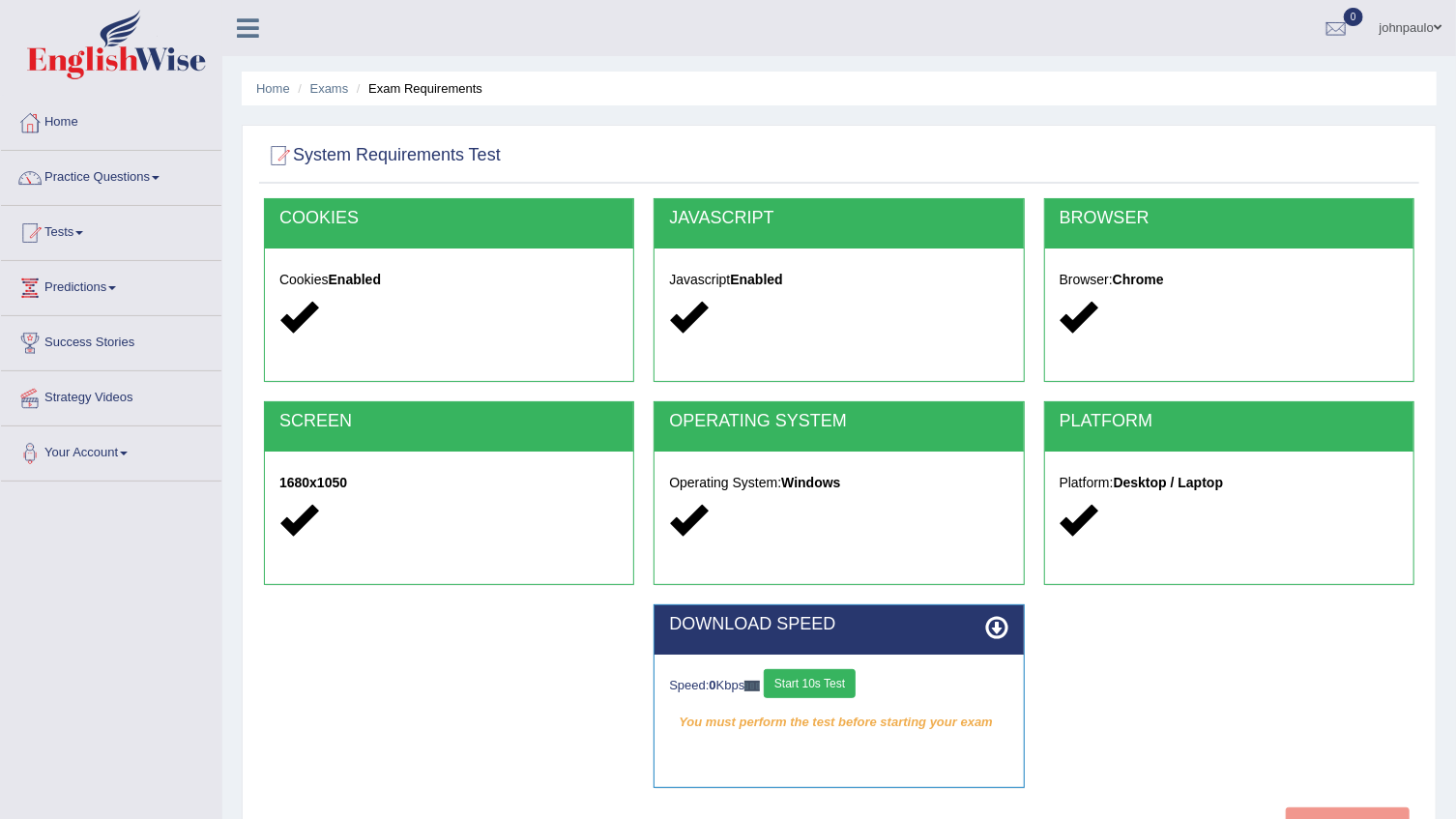
click at [826, 682] on button "Start 10s Test" at bounding box center [809, 682] width 92 height 29
click at [1438, 24] on span at bounding box center [1438, 27] width 8 height 13
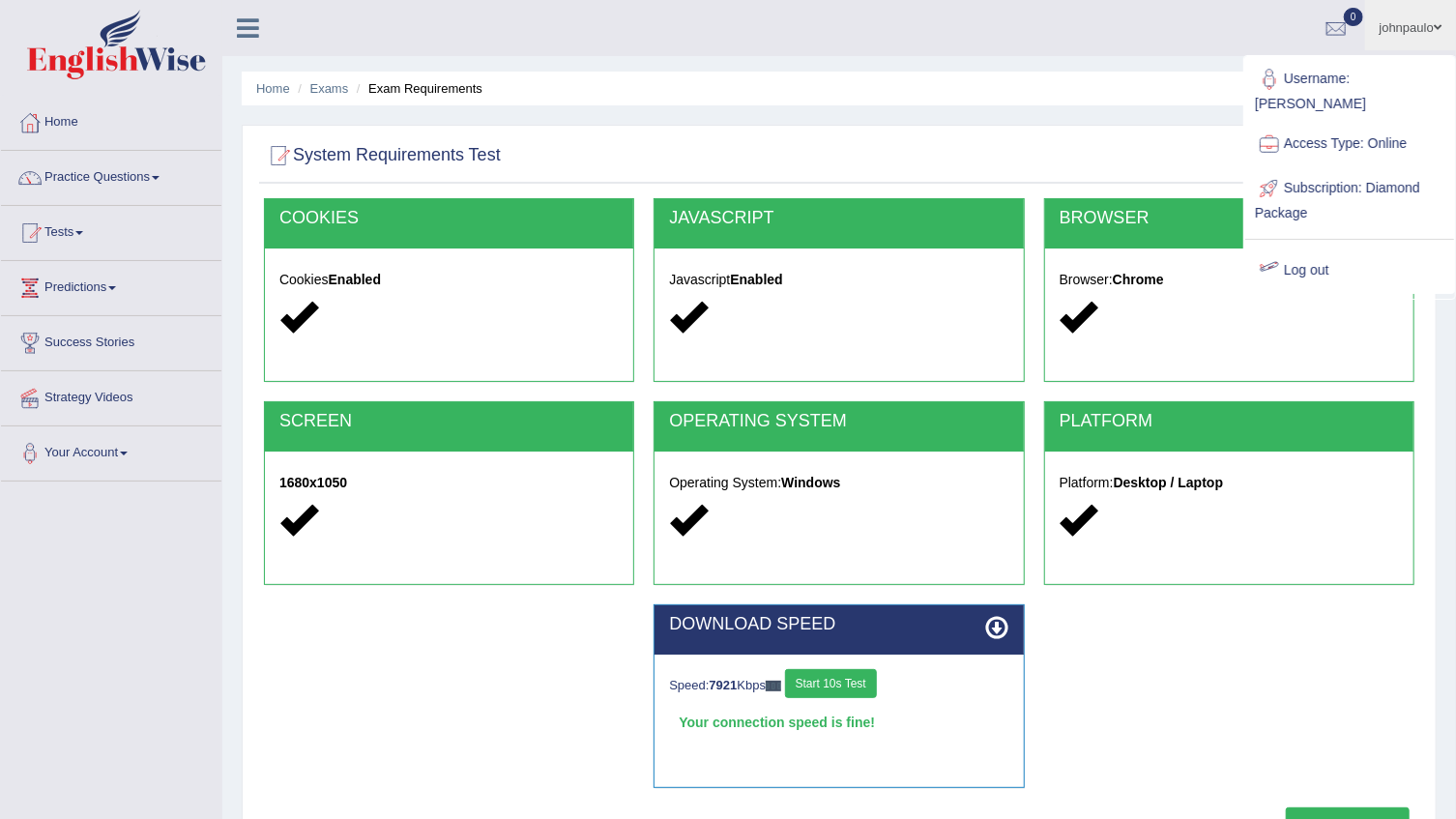
click at [1319, 248] on link "Log out" at bounding box center [1349, 270] width 209 height 45
